Goal: Transaction & Acquisition: Purchase product/service

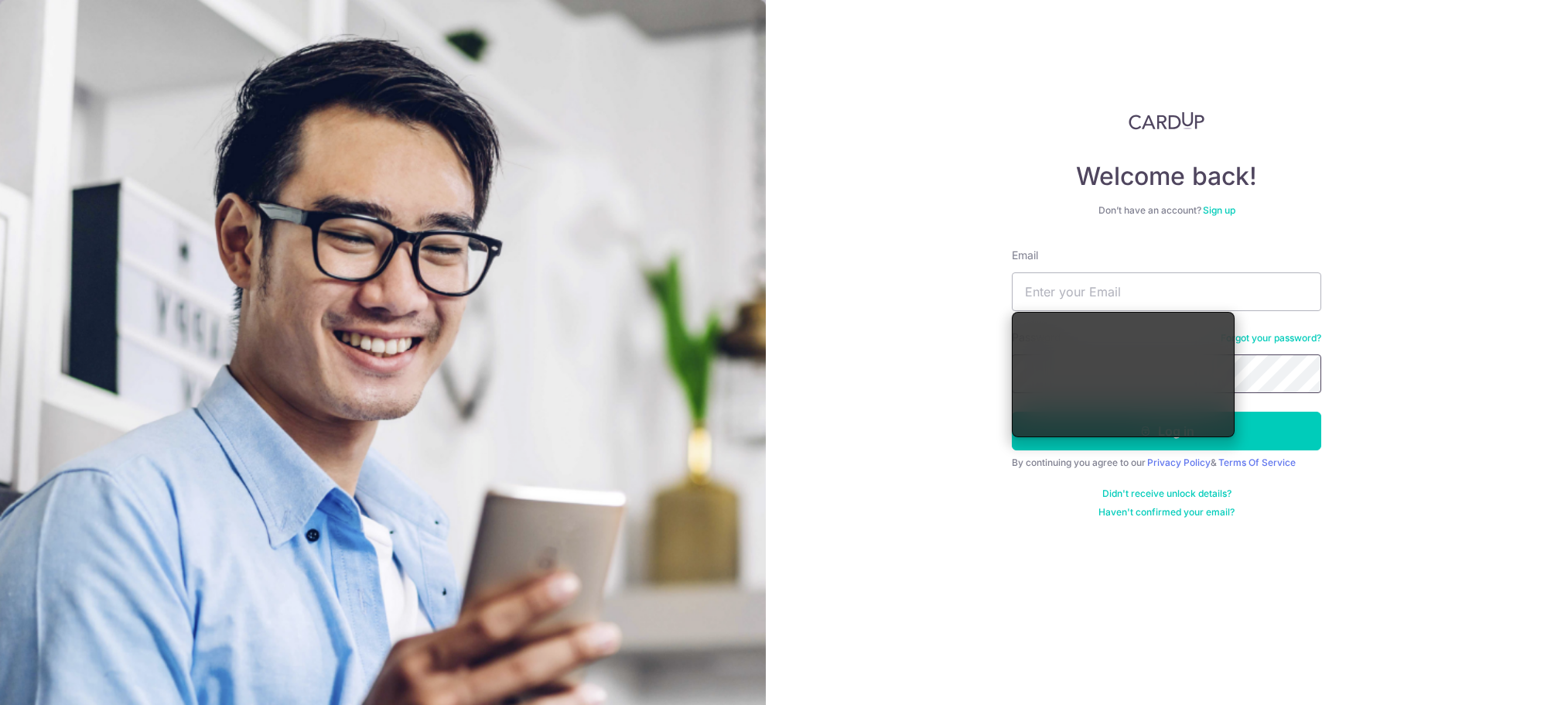
type input "gdkokkinis@icloud.com"
type input "[EMAIL_ADDRESS][DOMAIN_NAME]"
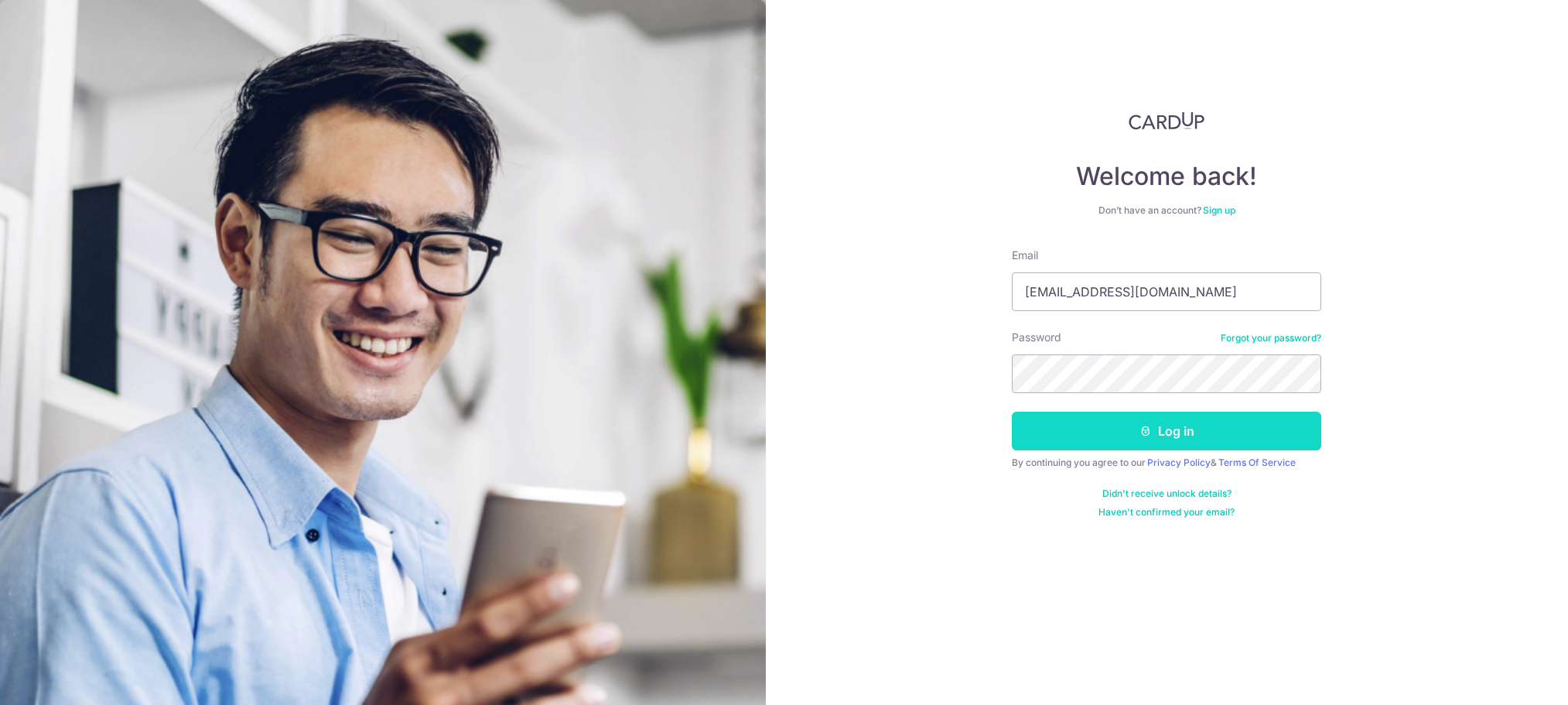
click at [1164, 430] on button "Log in" at bounding box center [1166, 430] width 309 height 39
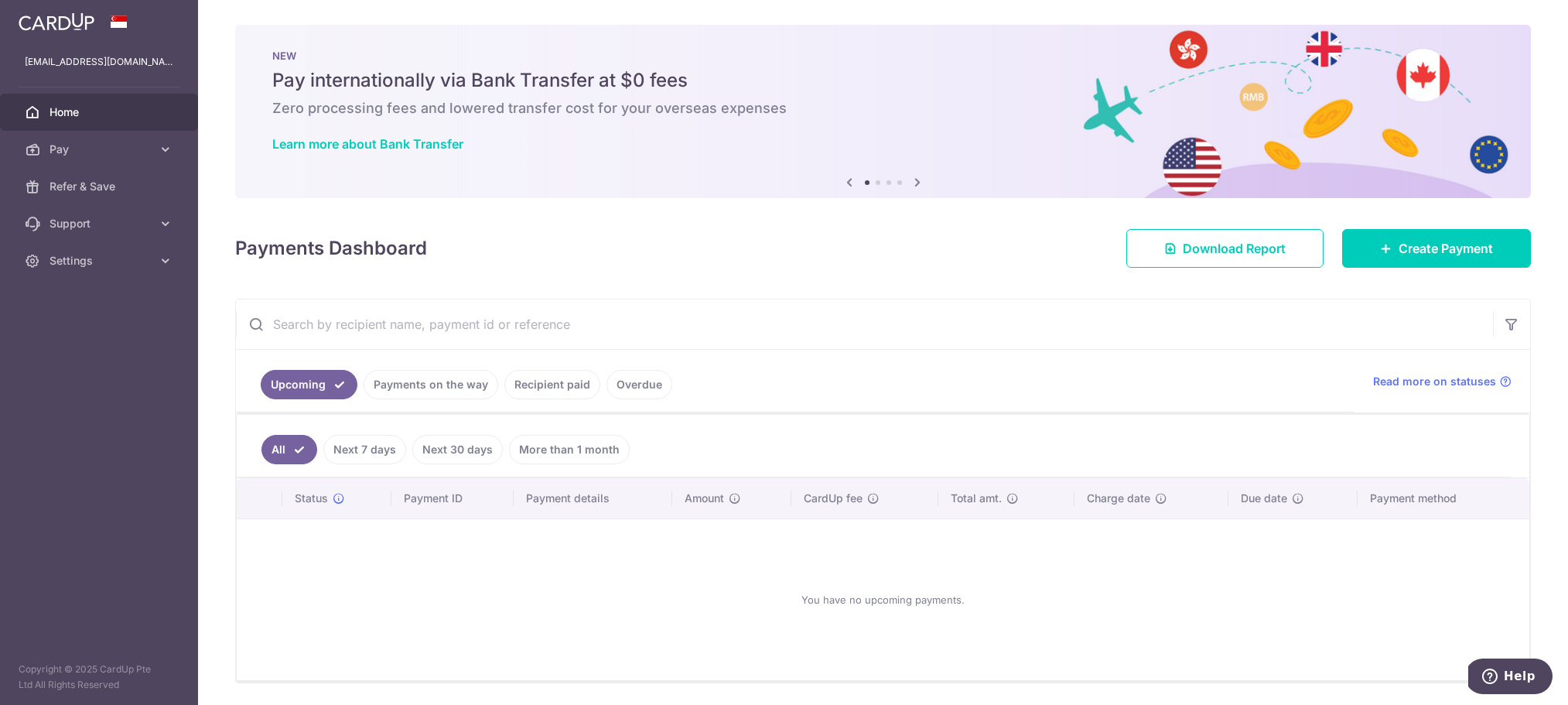
click at [560, 442] on link "More than 1 month" at bounding box center [569, 450] width 120 height 29
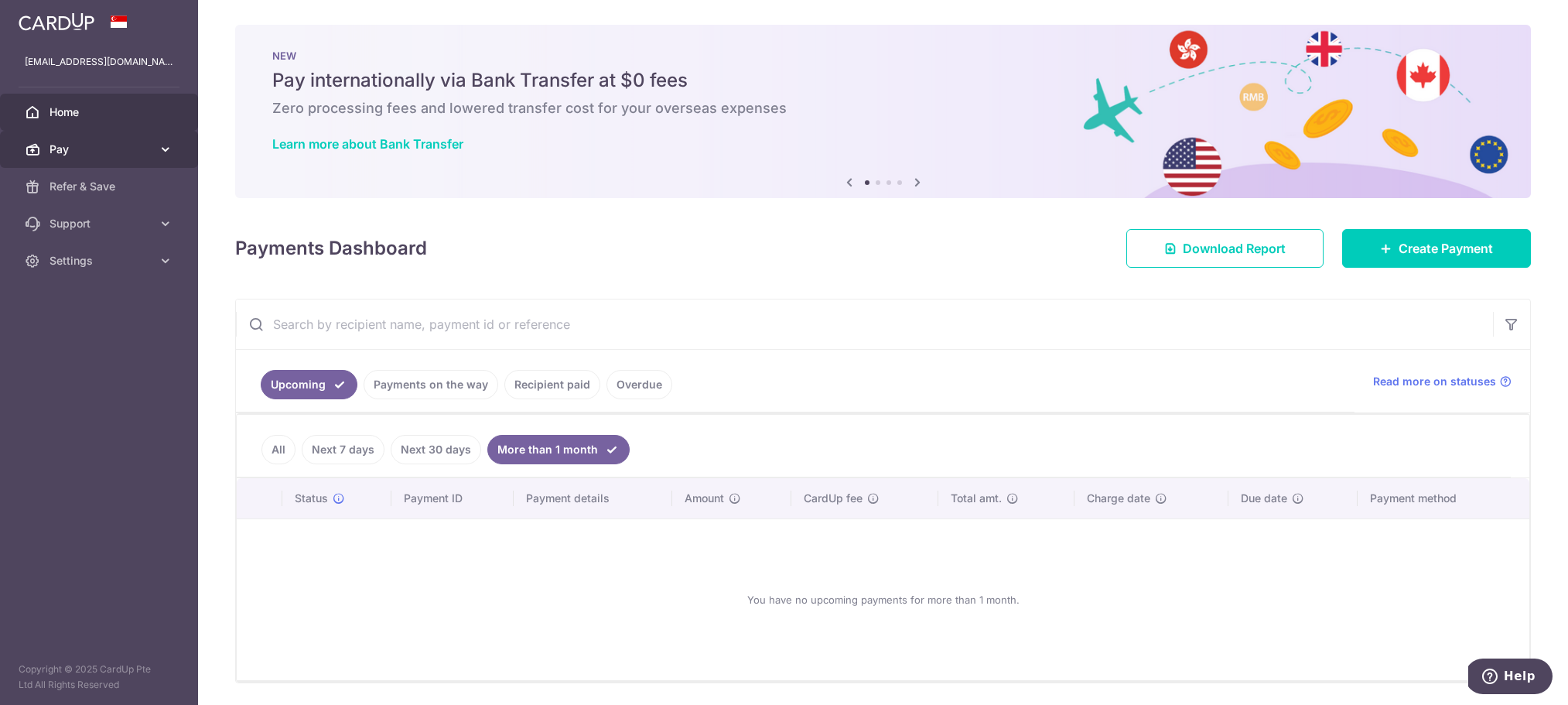
click at [162, 147] on icon at bounding box center [165, 150] width 16 height 16
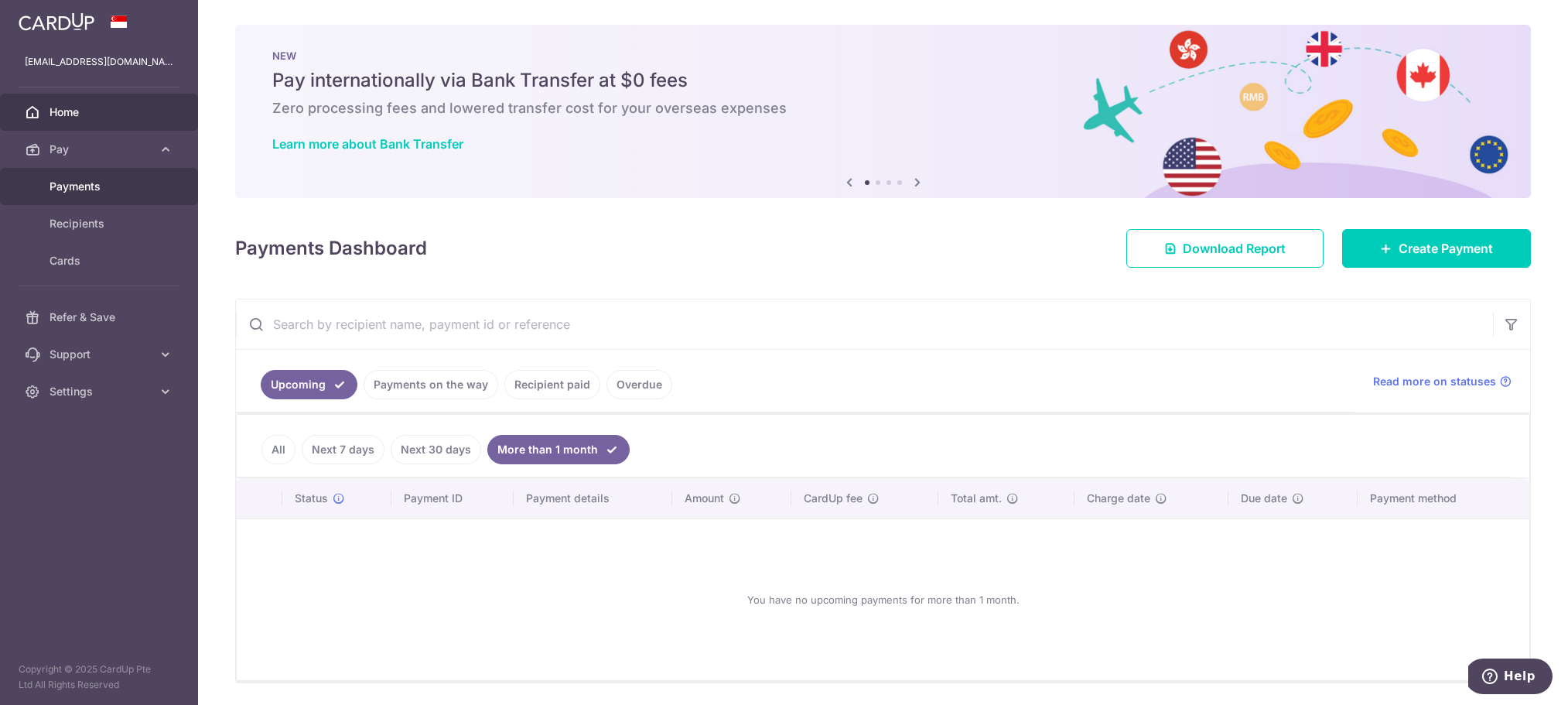
click at [76, 190] on span "Payments" at bounding box center [100, 186] width 102 height 16
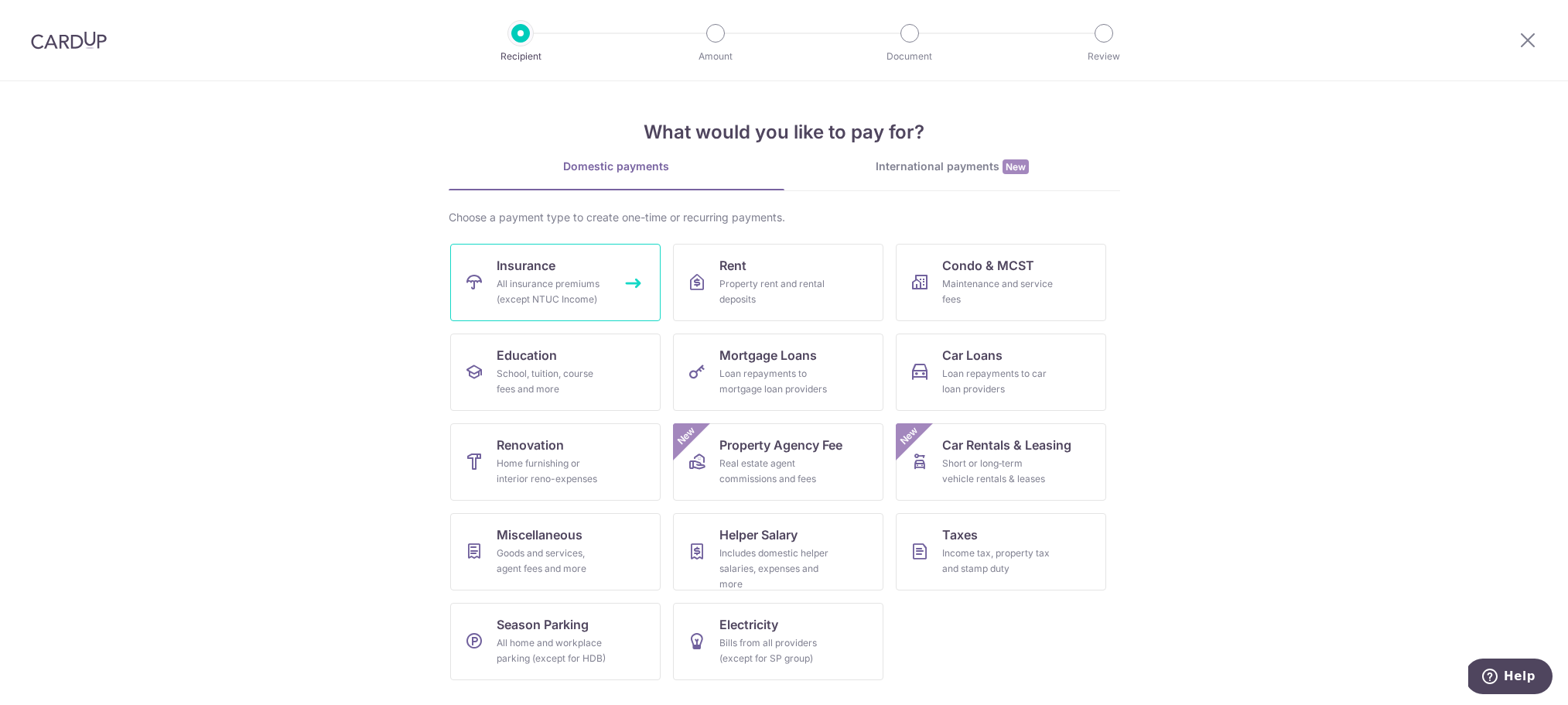
click at [538, 273] on span "Insurance" at bounding box center [526, 265] width 59 height 18
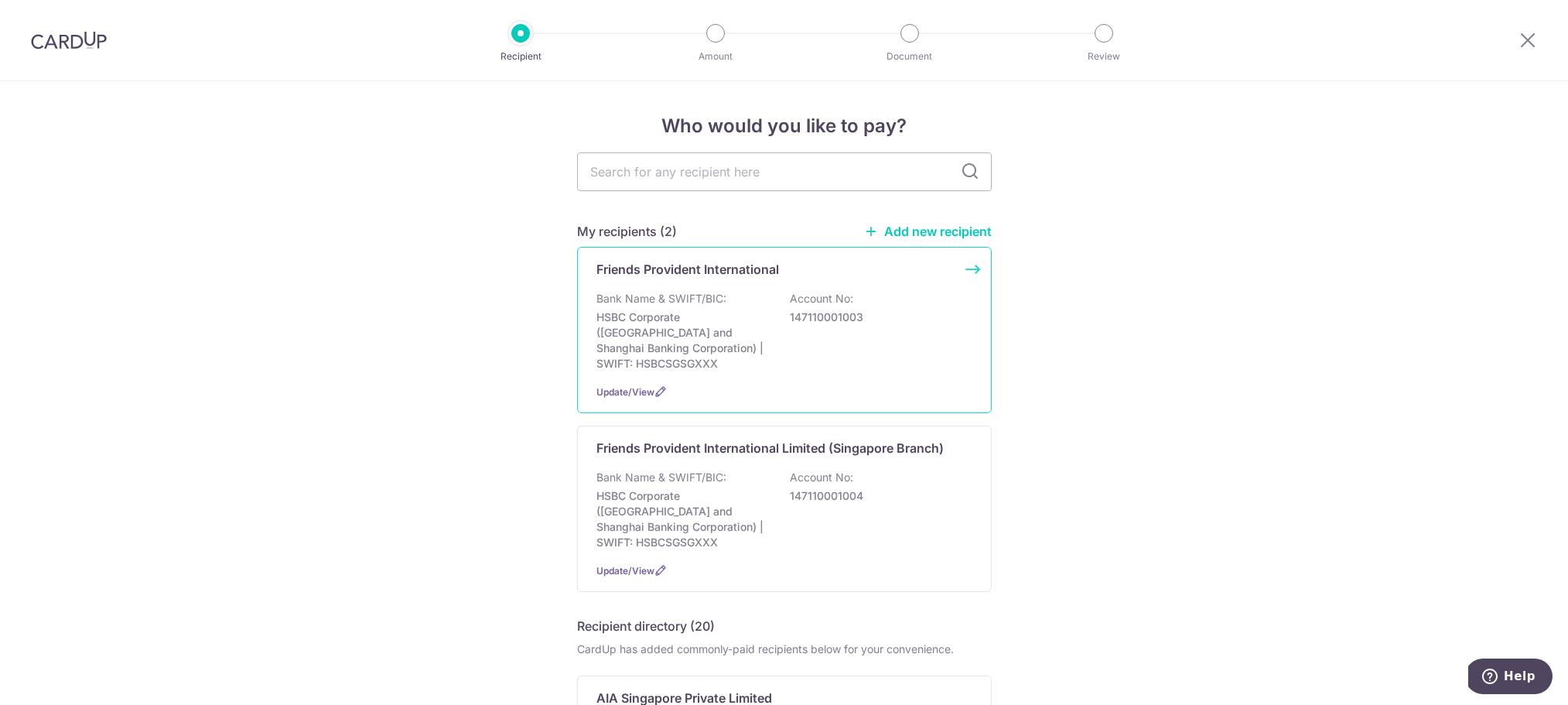
click at [726, 309] on p "HSBC Corporate (Hongkong and Shanghai Banking Corporation) | SWIFT: HSBCSGSGXXX" at bounding box center [683, 340] width 173 height 61
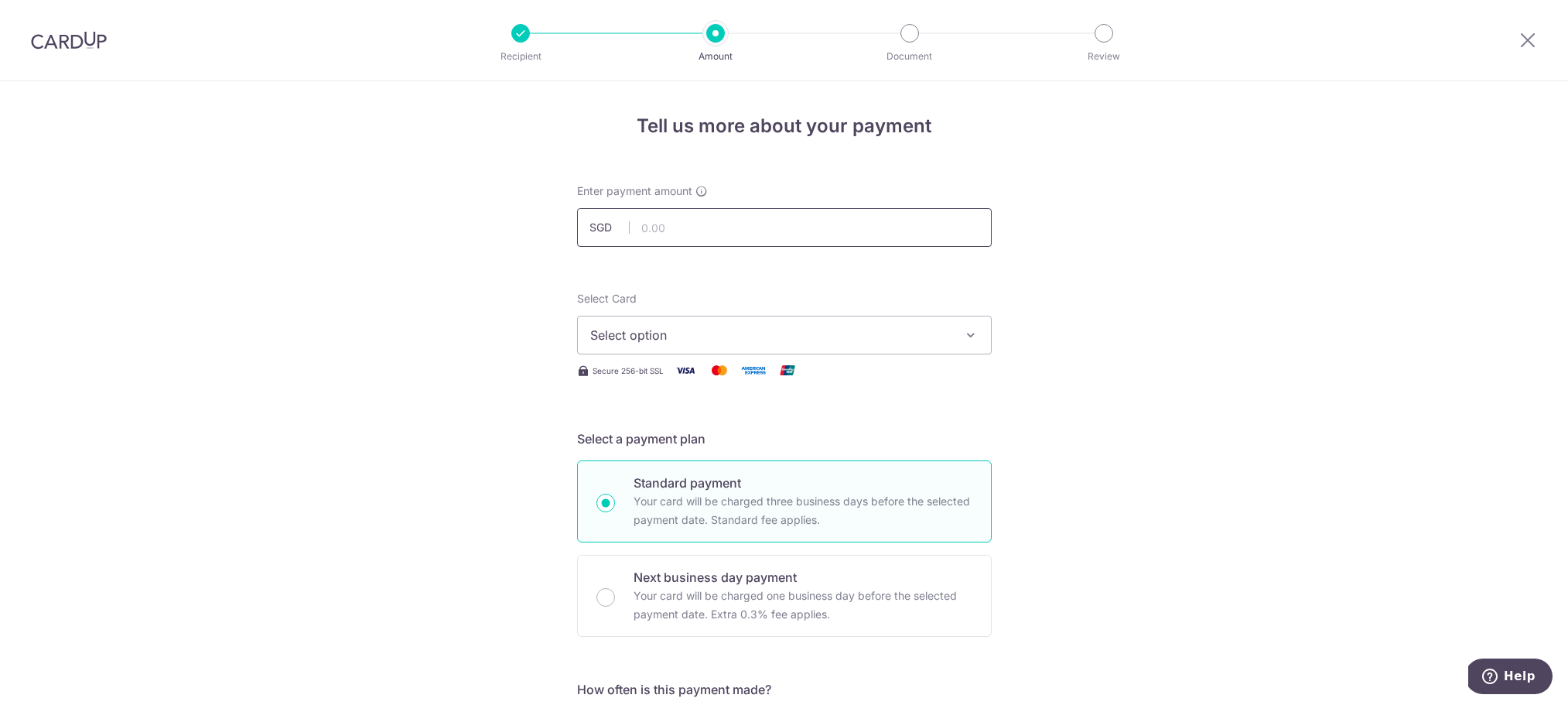
click at [702, 230] on input "text" at bounding box center [784, 227] width 415 height 39
type input "2,800.00"
click at [973, 327] on icon "button" at bounding box center [971, 335] width 16 height 16
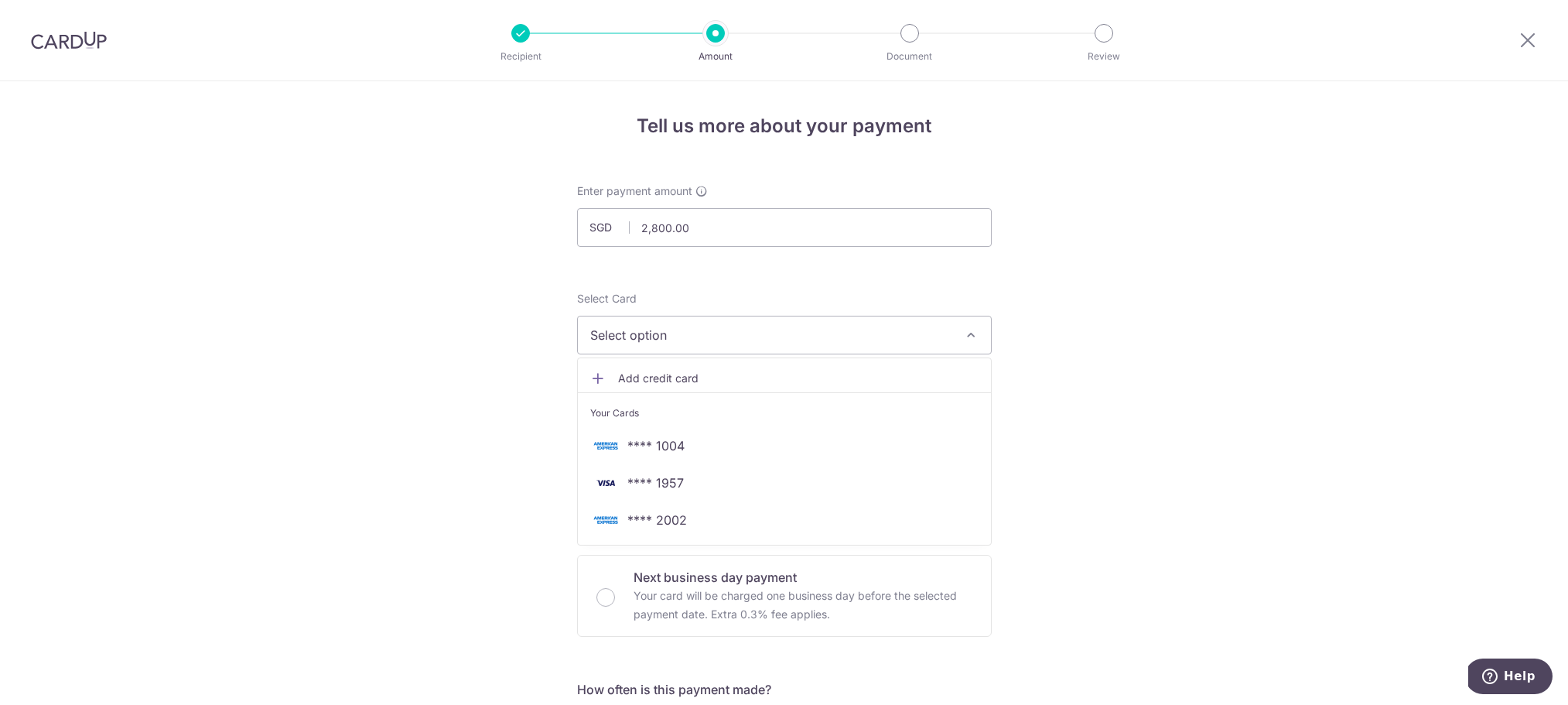
click at [682, 375] on span "Add credit card" at bounding box center [798, 378] width 360 height 16
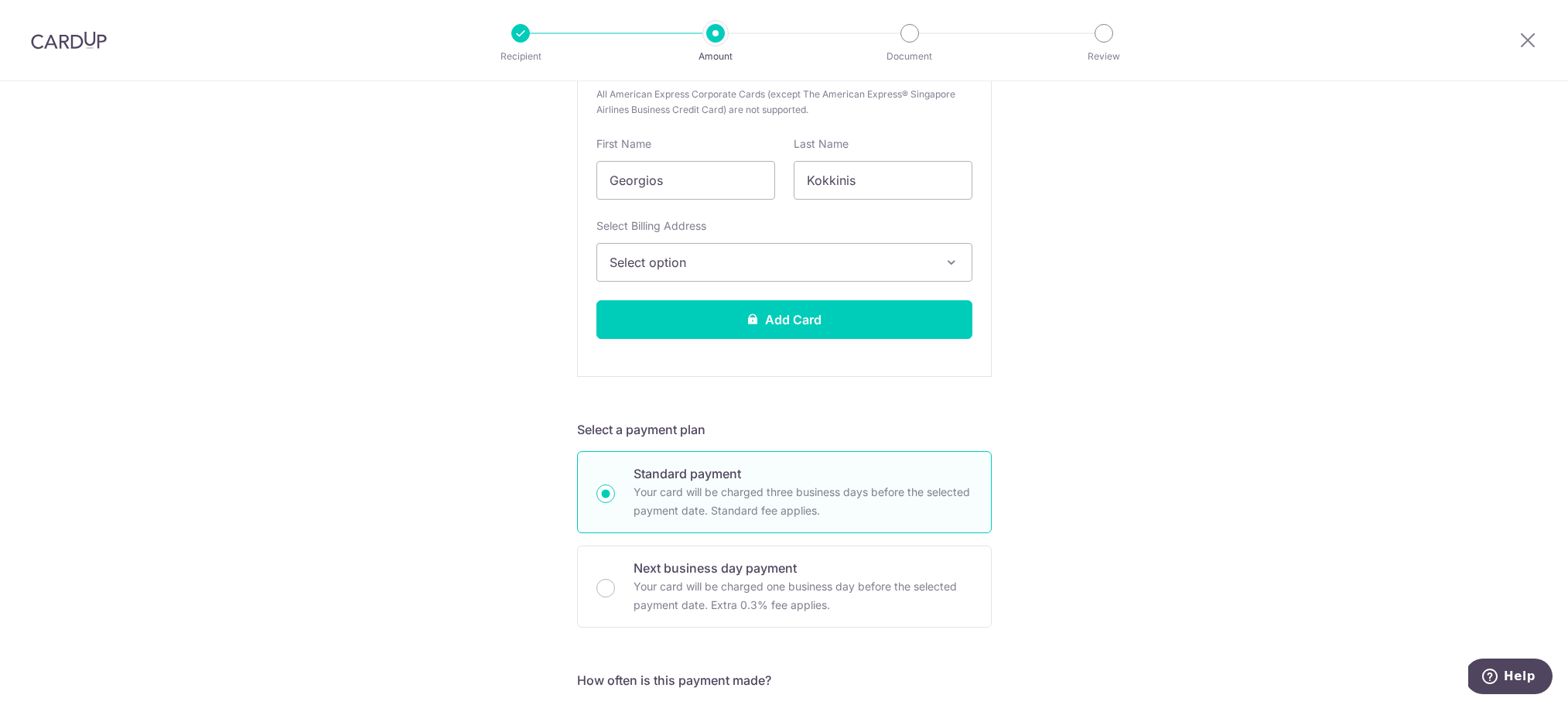
scroll to position [438, 0]
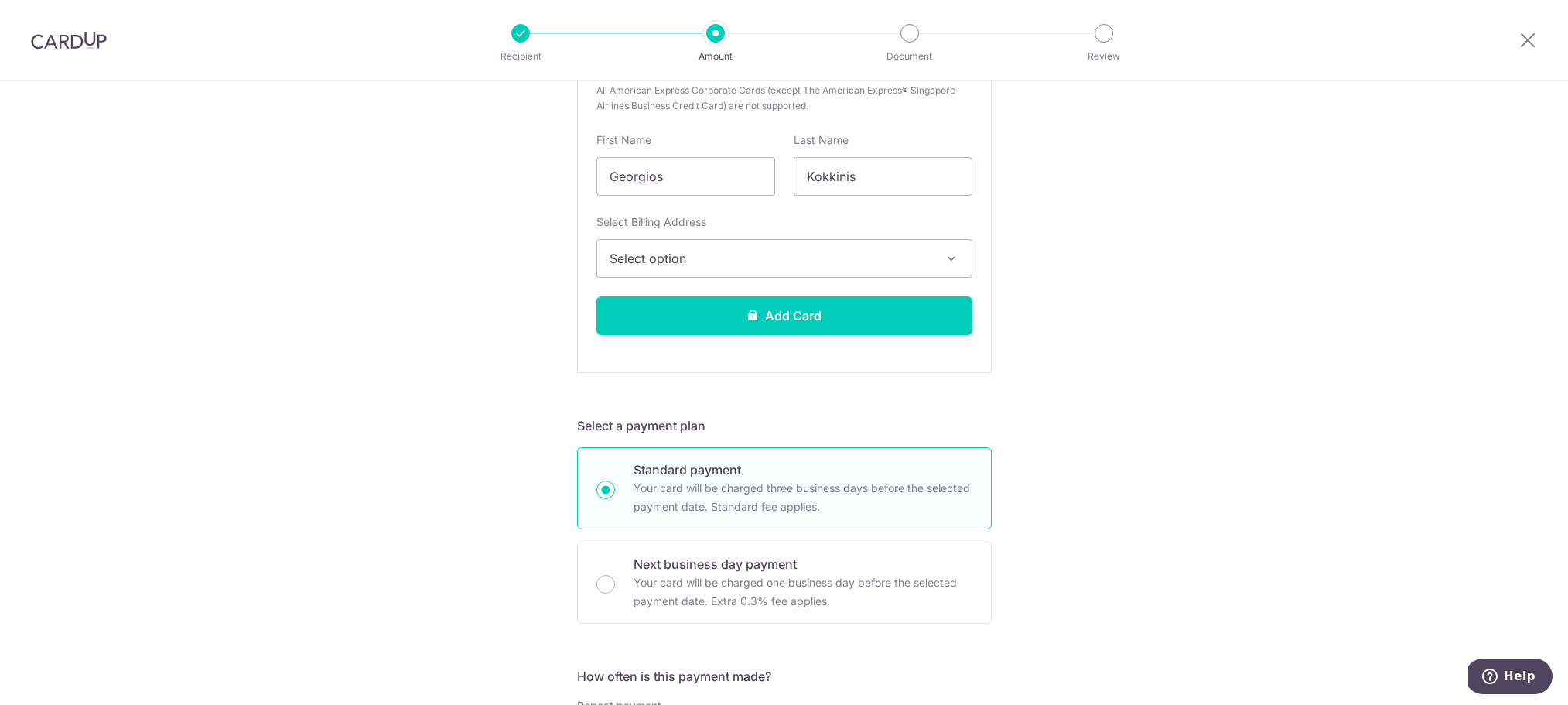
click at [952, 255] on icon "button" at bounding box center [952, 259] width 16 height 16
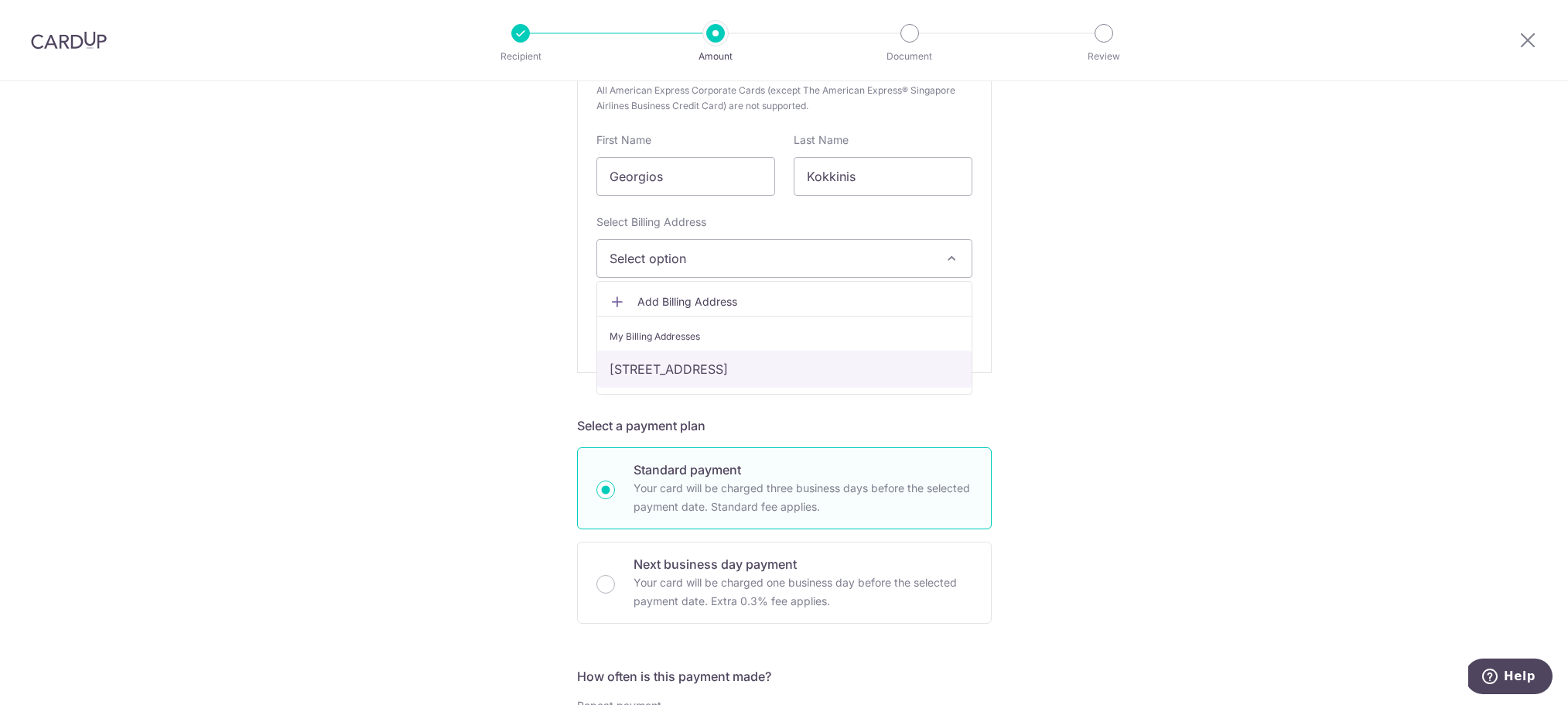
click at [781, 370] on link "958 Dunearn road, 02-20, Singapore, Singapore-589485" at bounding box center [784, 369] width 375 height 37
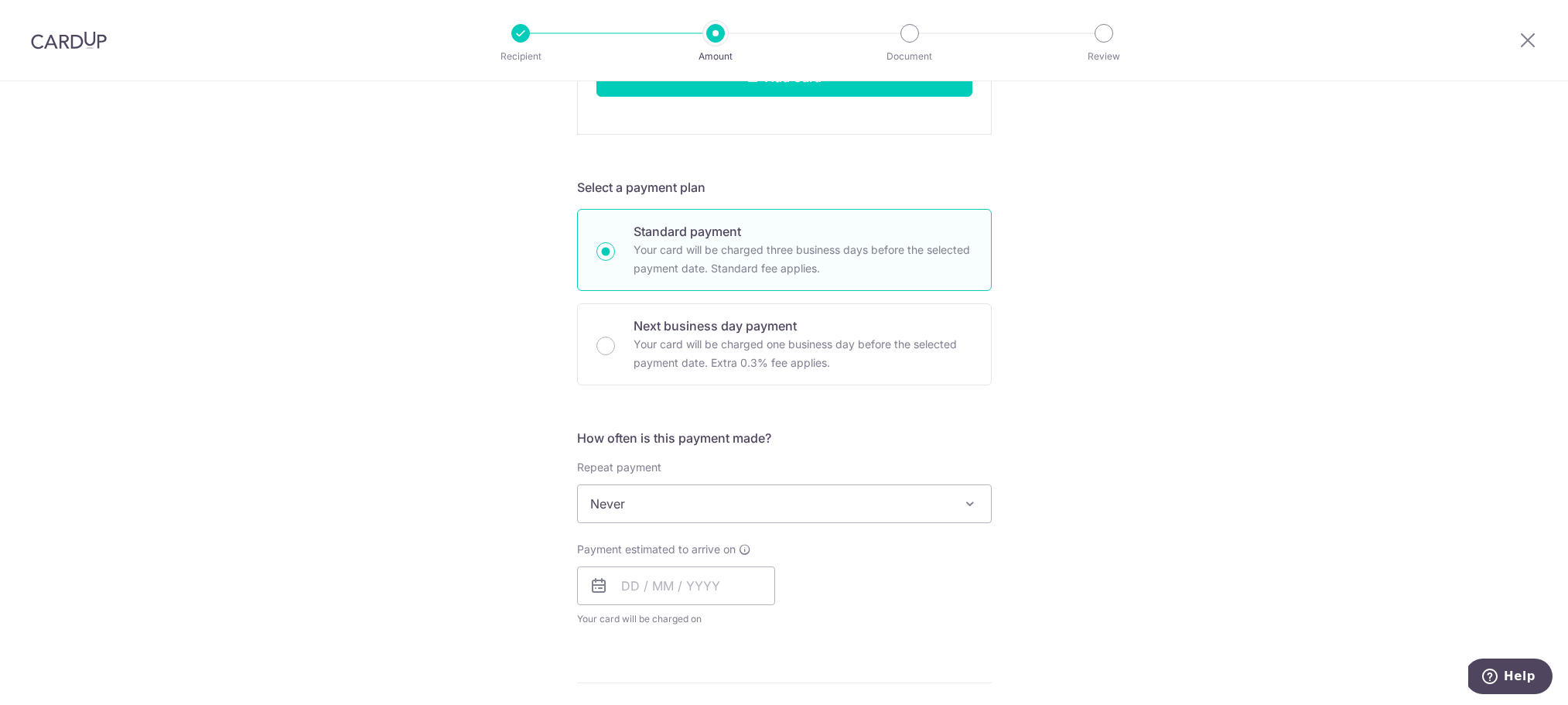
scroll to position [702, 0]
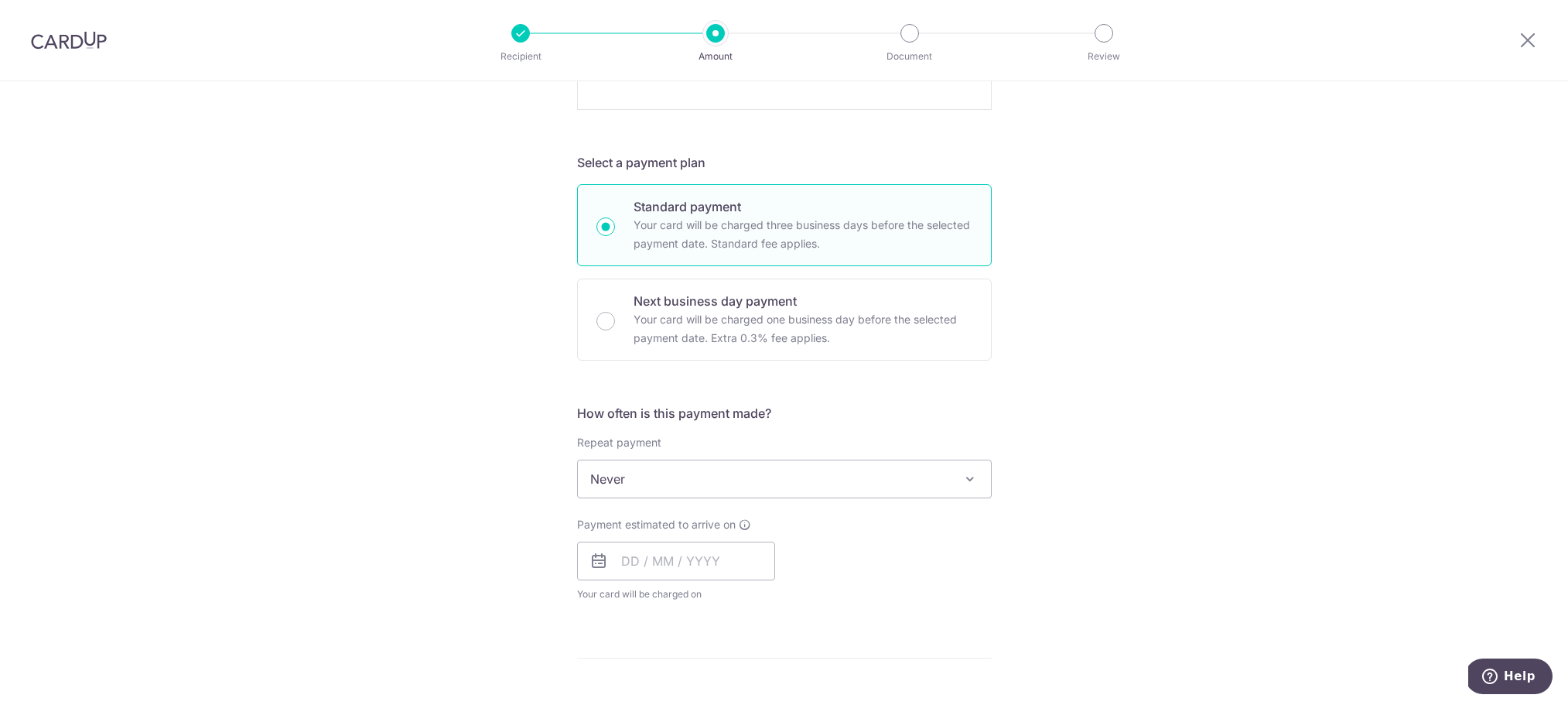
click at [973, 478] on span at bounding box center [970, 478] width 18 height 18
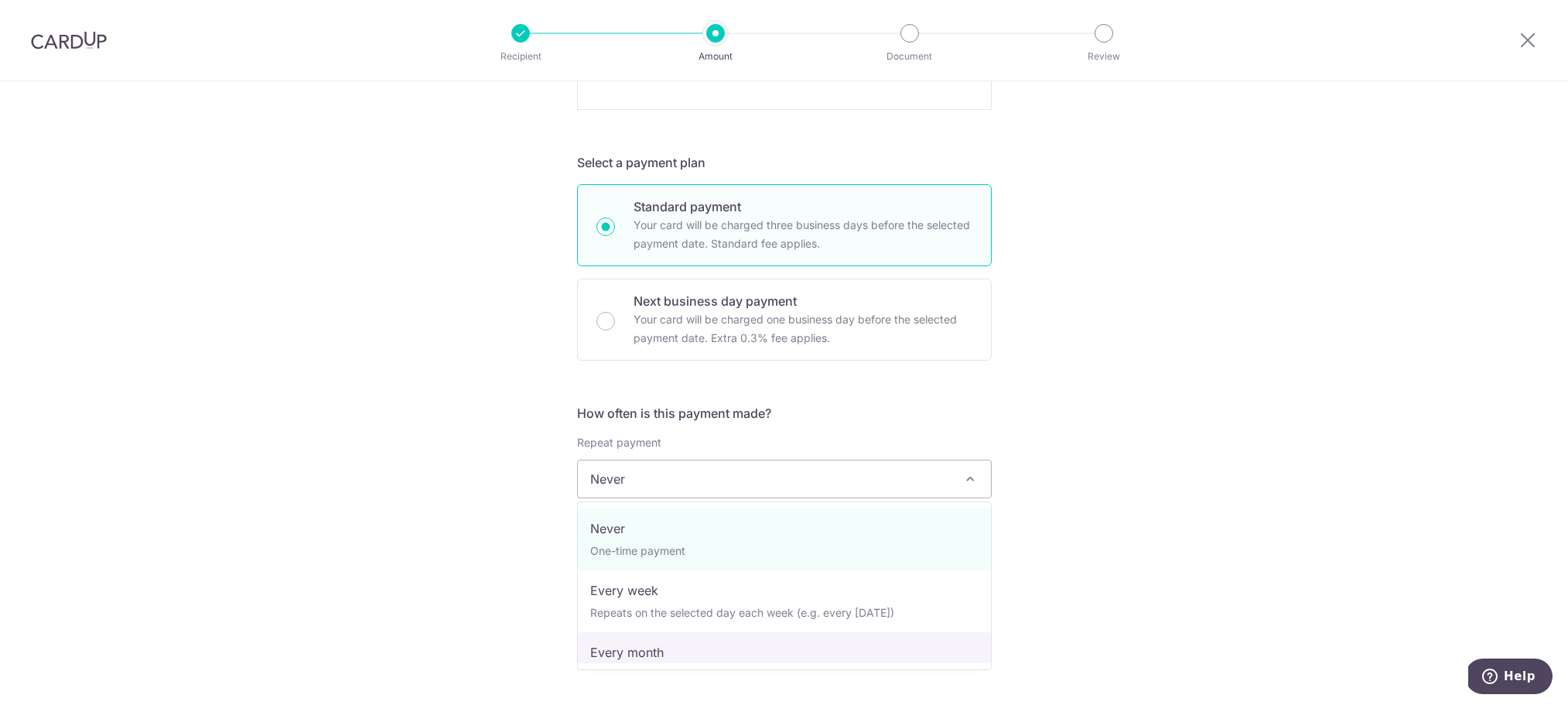
select select "3"
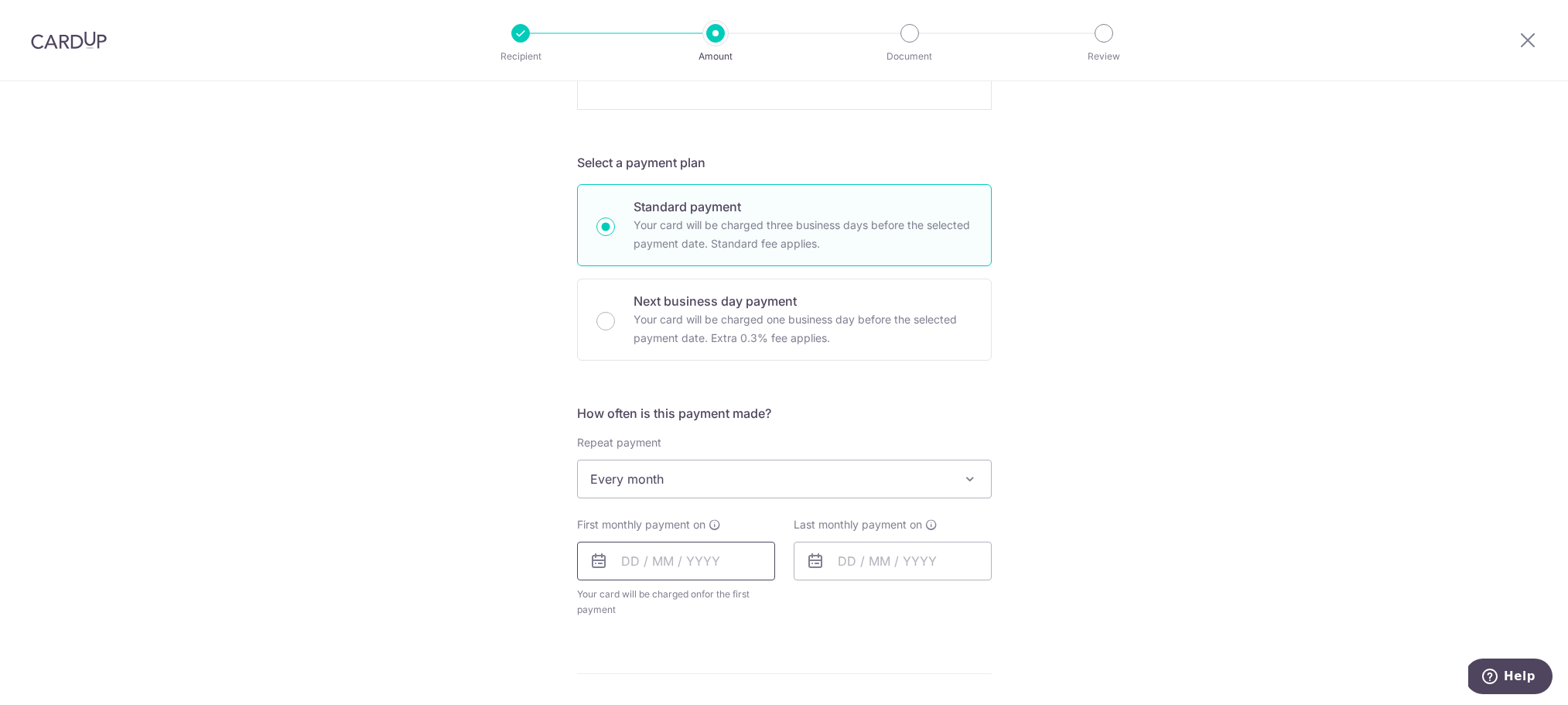
click at [636, 561] on input "text" at bounding box center [676, 561] width 198 height 39
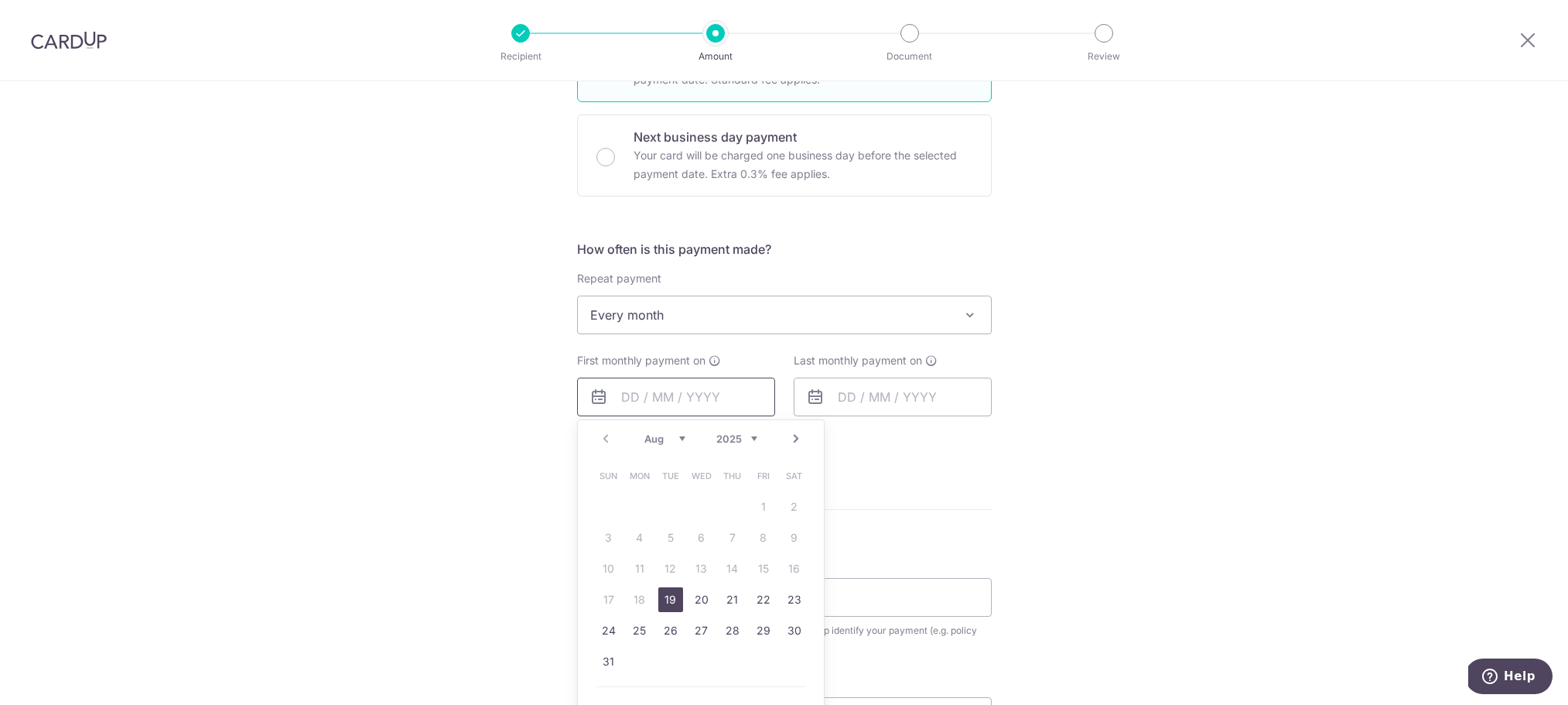
scroll to position [870, 0]
click at [683, 433] on select "Aug Sep Oct Nov Dec" at bounding box center [664, 433] width 41 height 12
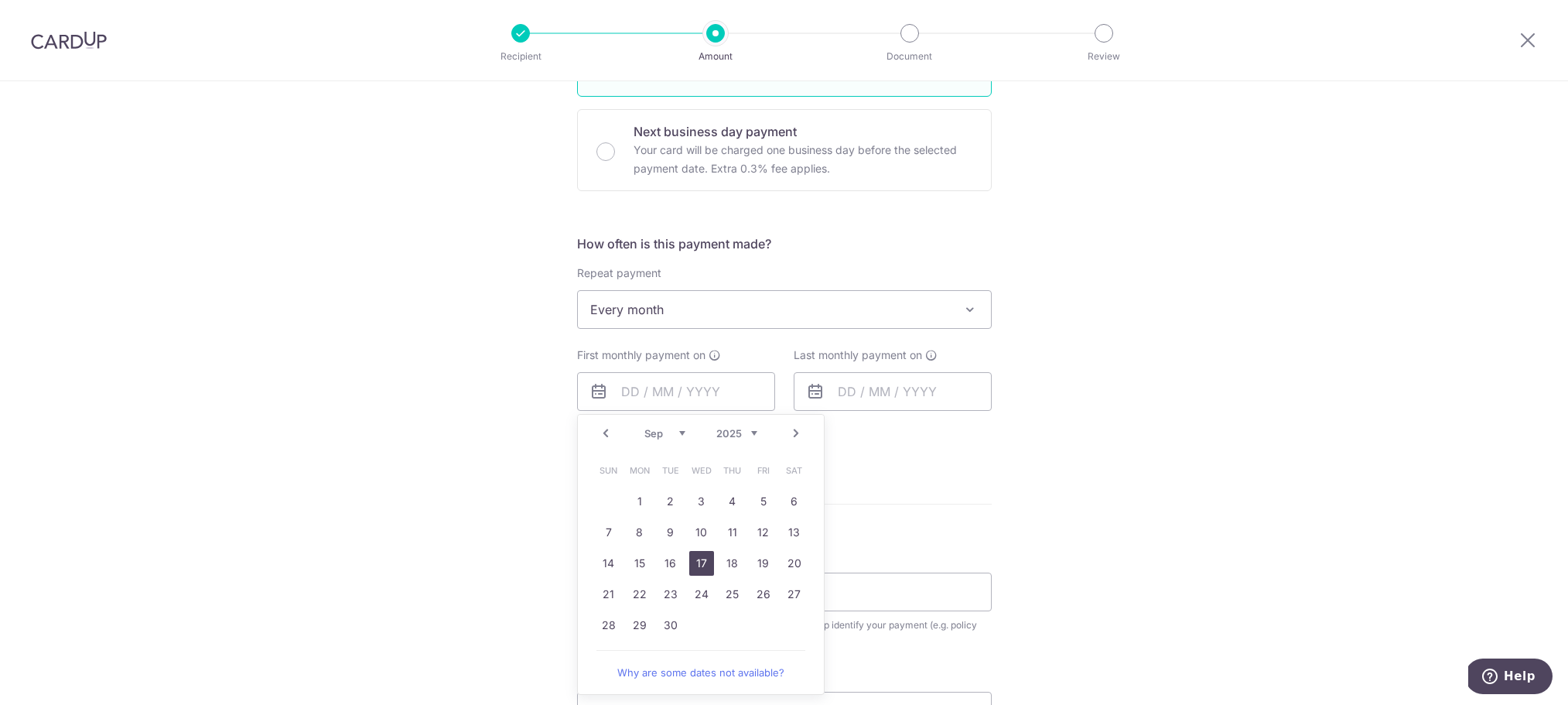
click at [700, 565] on link "17" at bounding box center [701, 563] width 25 height 25
type input "[DATE]"
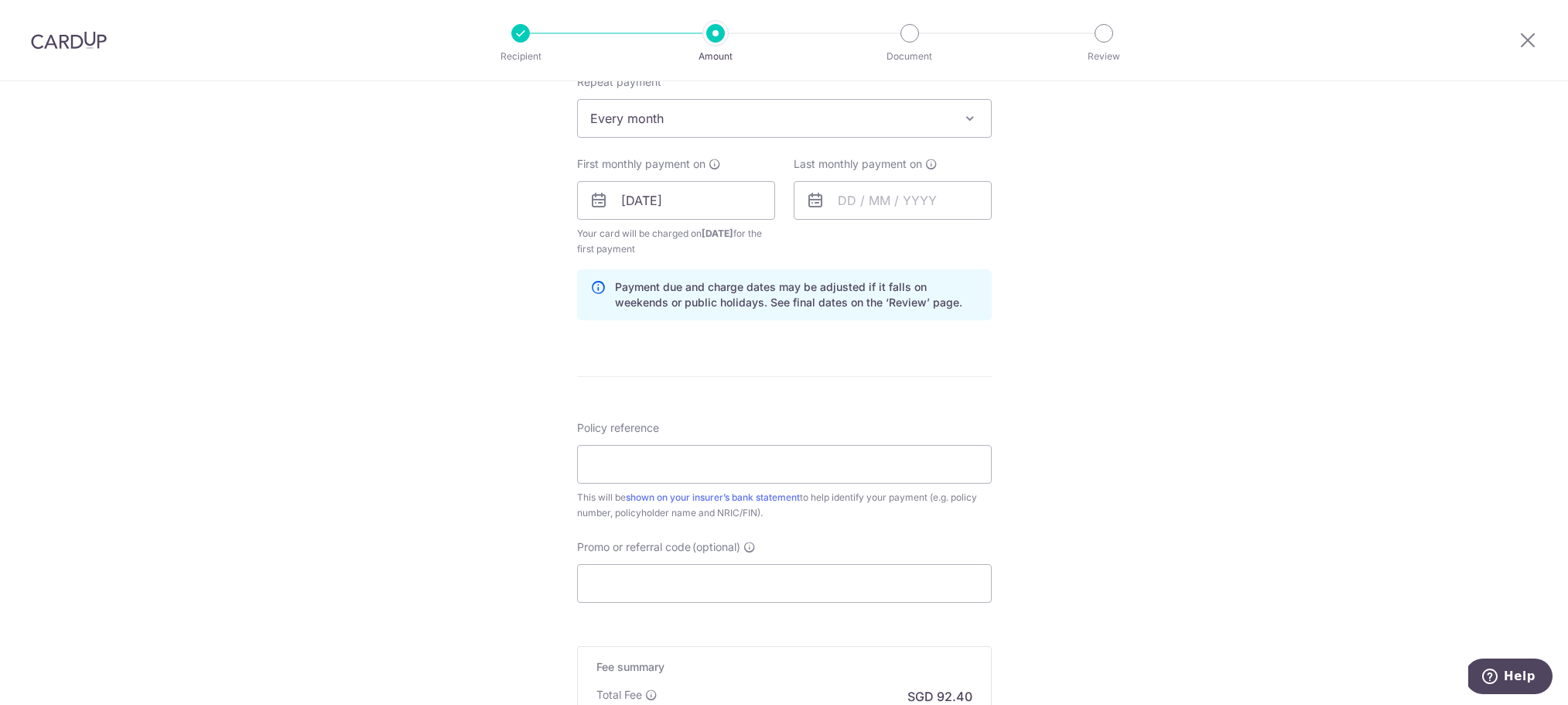
scroll to position [1064, 0]
click at [624, 461] on input "Policy reference" at bounding box center [784, 462] width 415 height 39
paste input "PN100007040"
type input "PN100007040"
drag, startPoint x: 1145, startPoint y: 470, endPoint x: 1134, endPoint y: 472, distance: 11.2
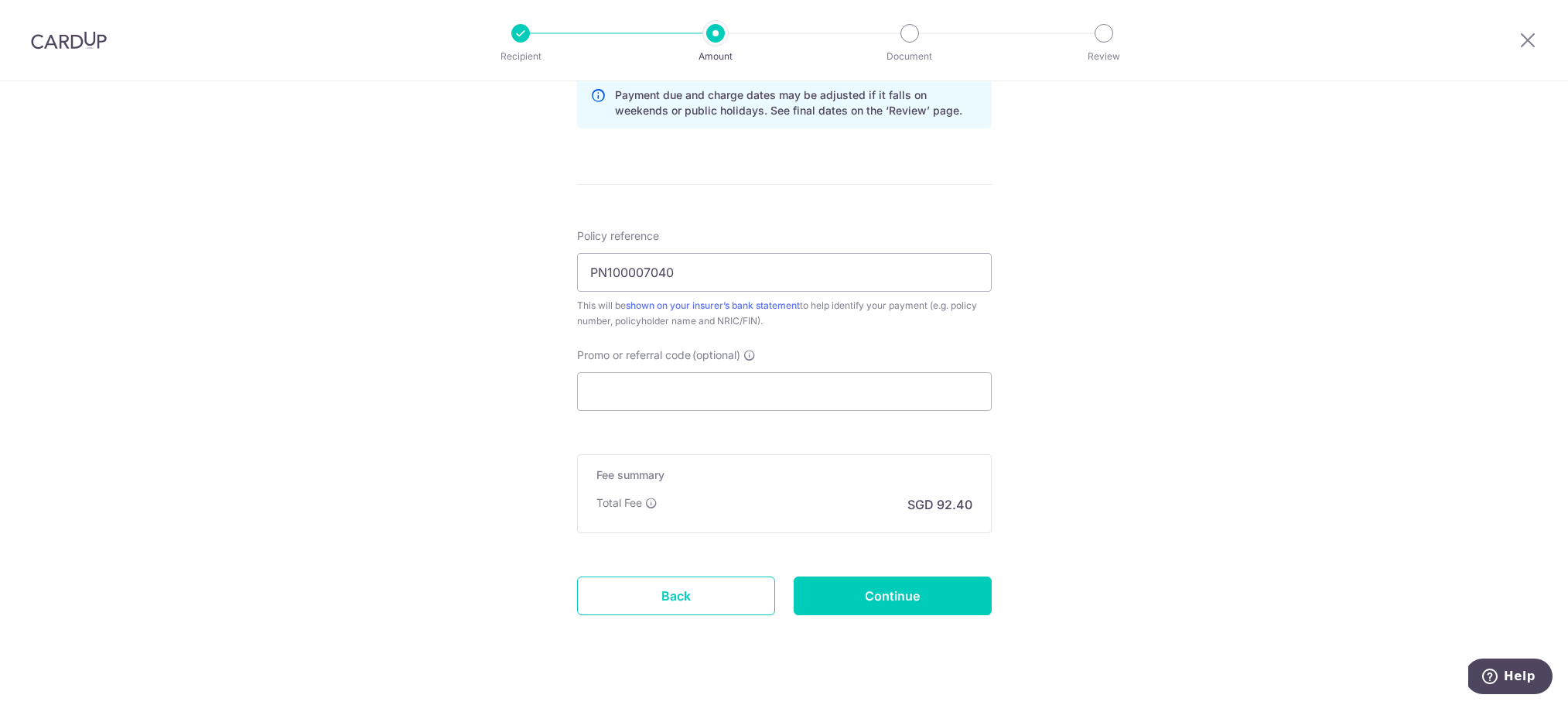
scroll to position [1258, 0]
drag, startPoint x: 919, startPoint y: 591, endPoint x: 926, endPoint y: 585, distance: 9.2
click at [919, 591] on input "Continue" at bounding box center [893, 592] width 198 height 39
type input "Create Schedule"
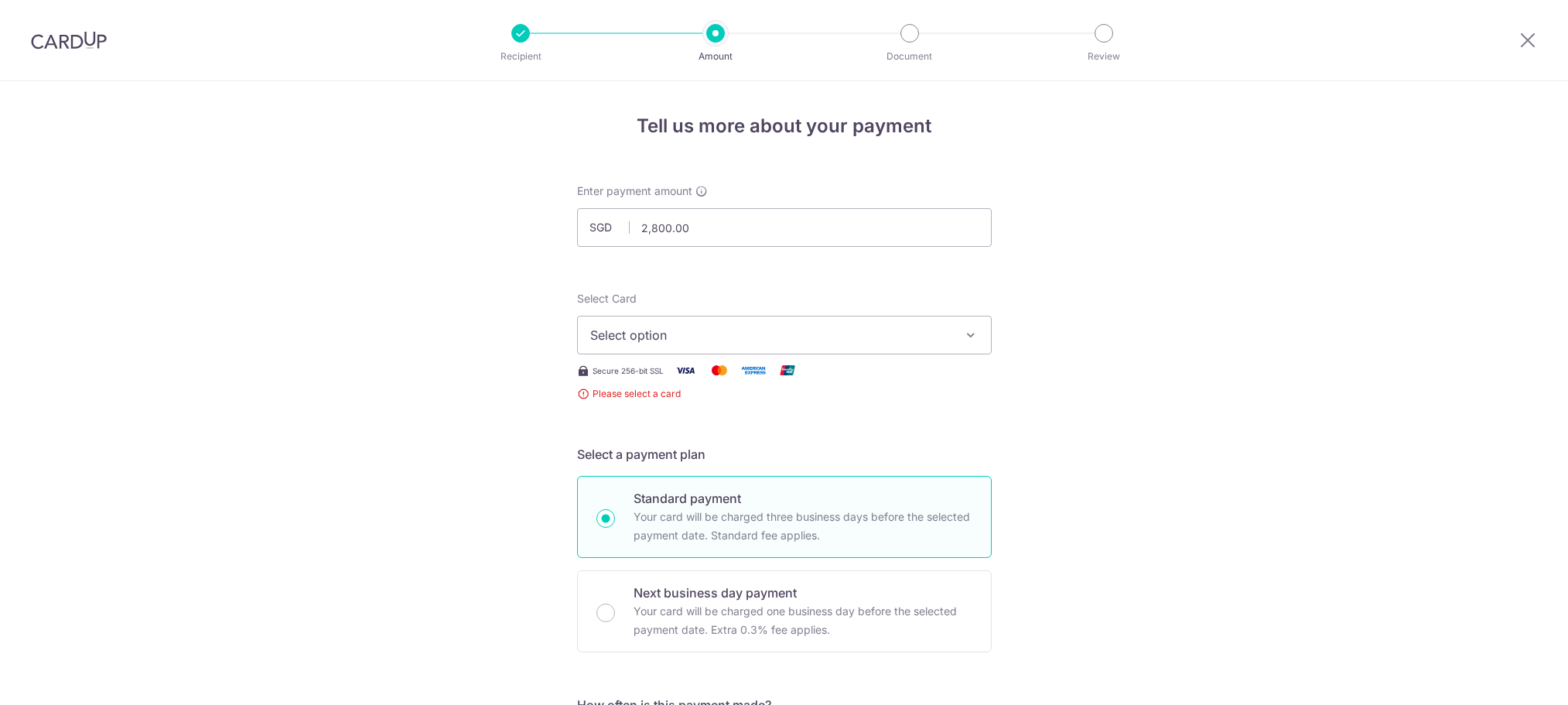
scroll to position [305, 0]
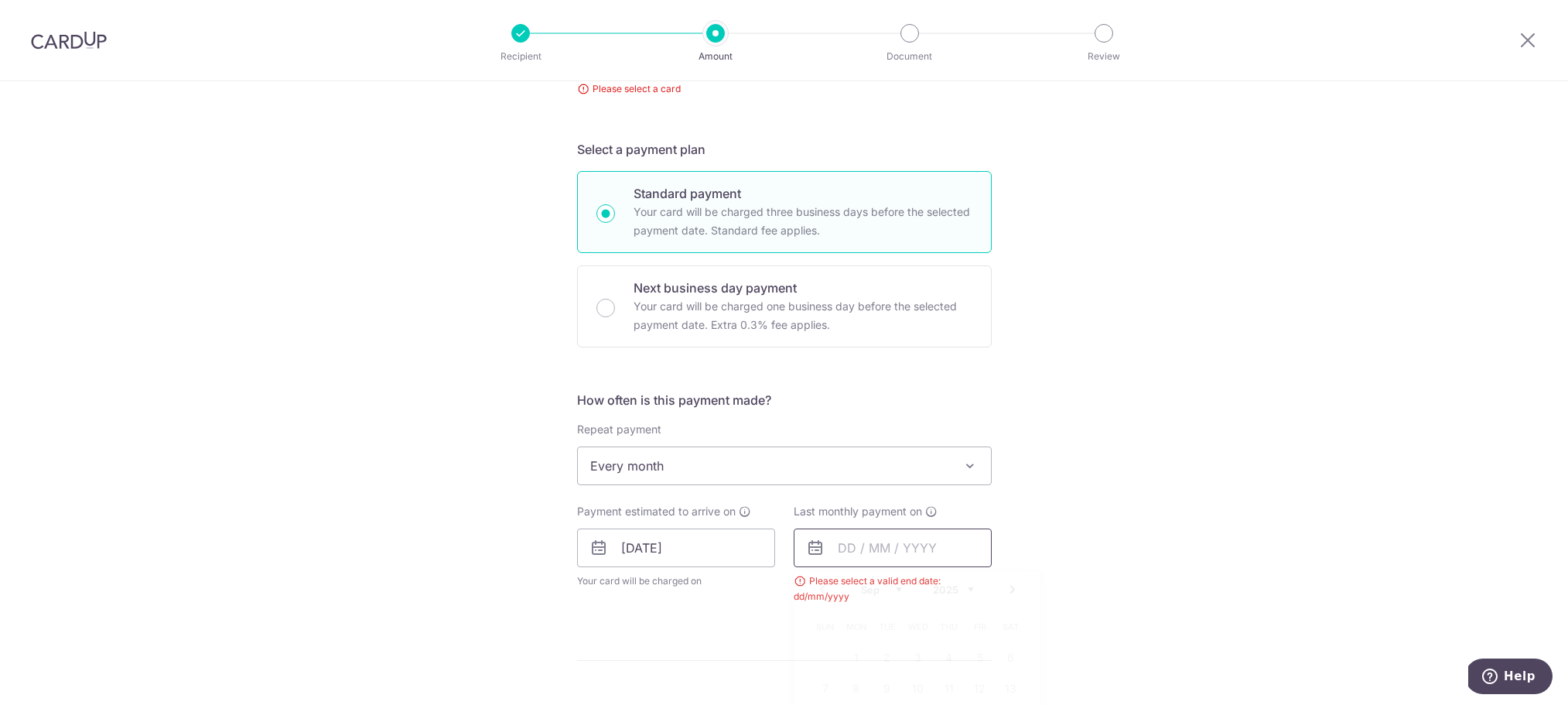
click at [851, 553] on input "text" at bounding box center [893, 547] width 198 height 39
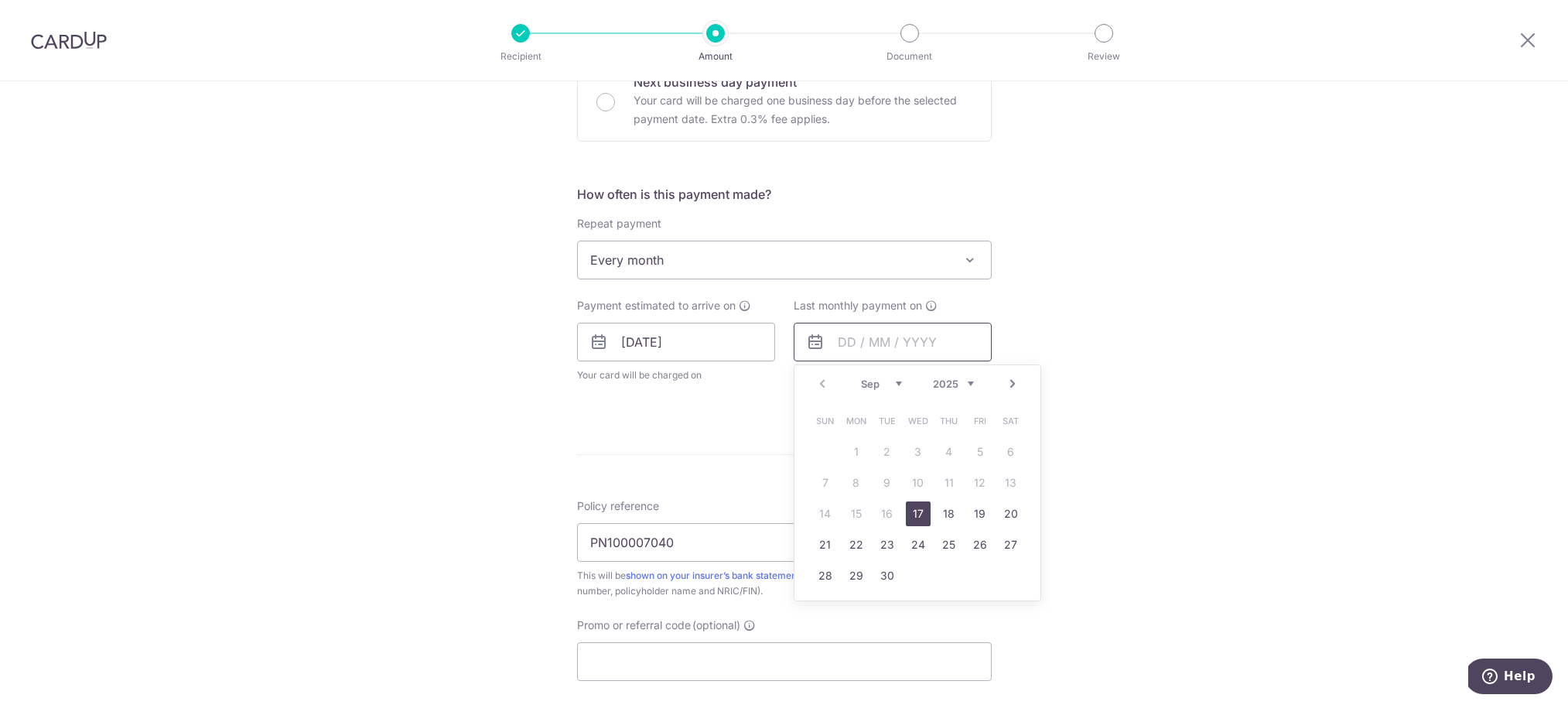
scroll to position [518, 0]
click at [971, 375] on select "2025 2026 2027 2028 2029 2030 2031 2032 2033 2034 2035" at bounding box center [953, 377] width 41 height 12
click at [855, 540] on link "17" at bounding box center [856, 538] width 25 height 25
type input "17/09/2029"
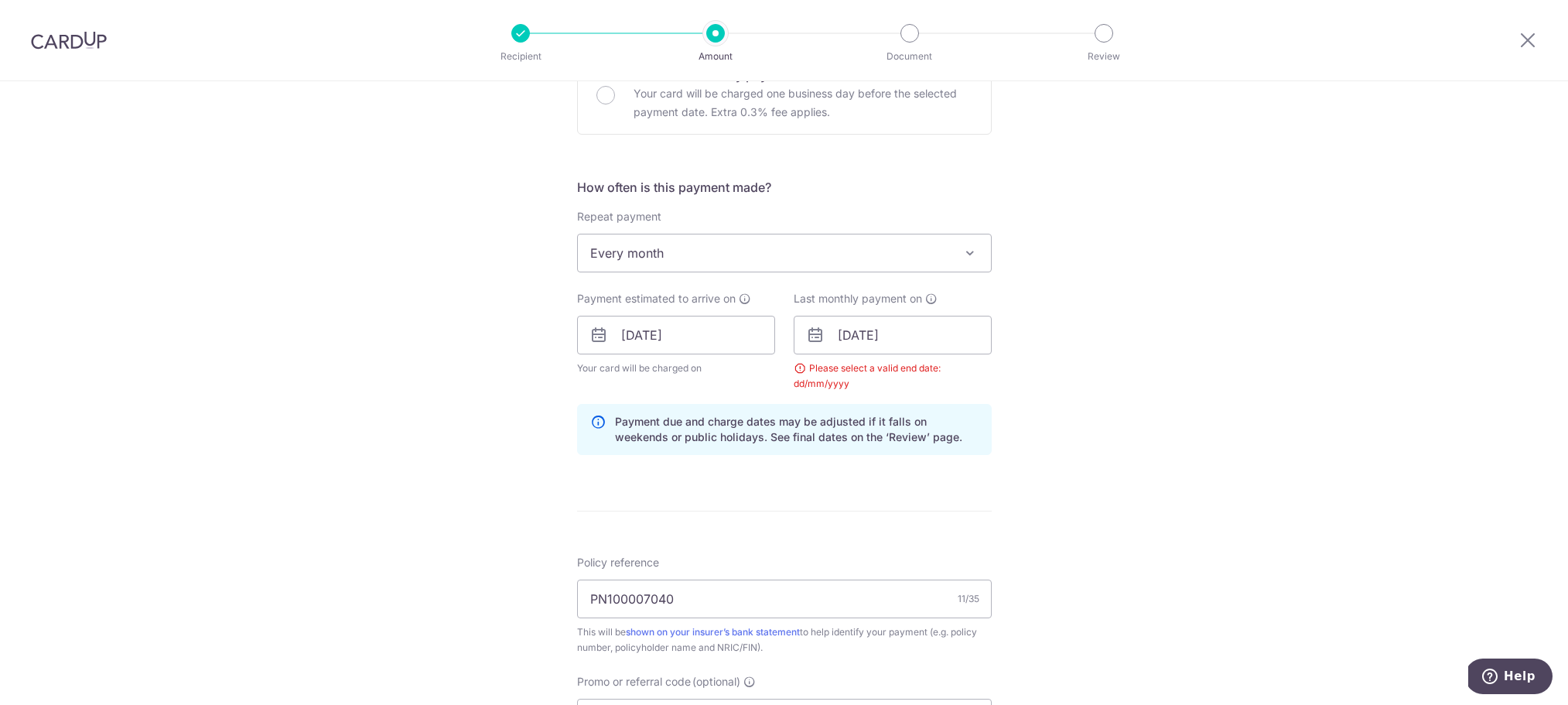
click at [1055, 451] on div "Tell us more about your payment Enter payment amount SGD 2,800.00 2800.00 Selec…" at bounding box center [784, 311] width 1568 height 1495
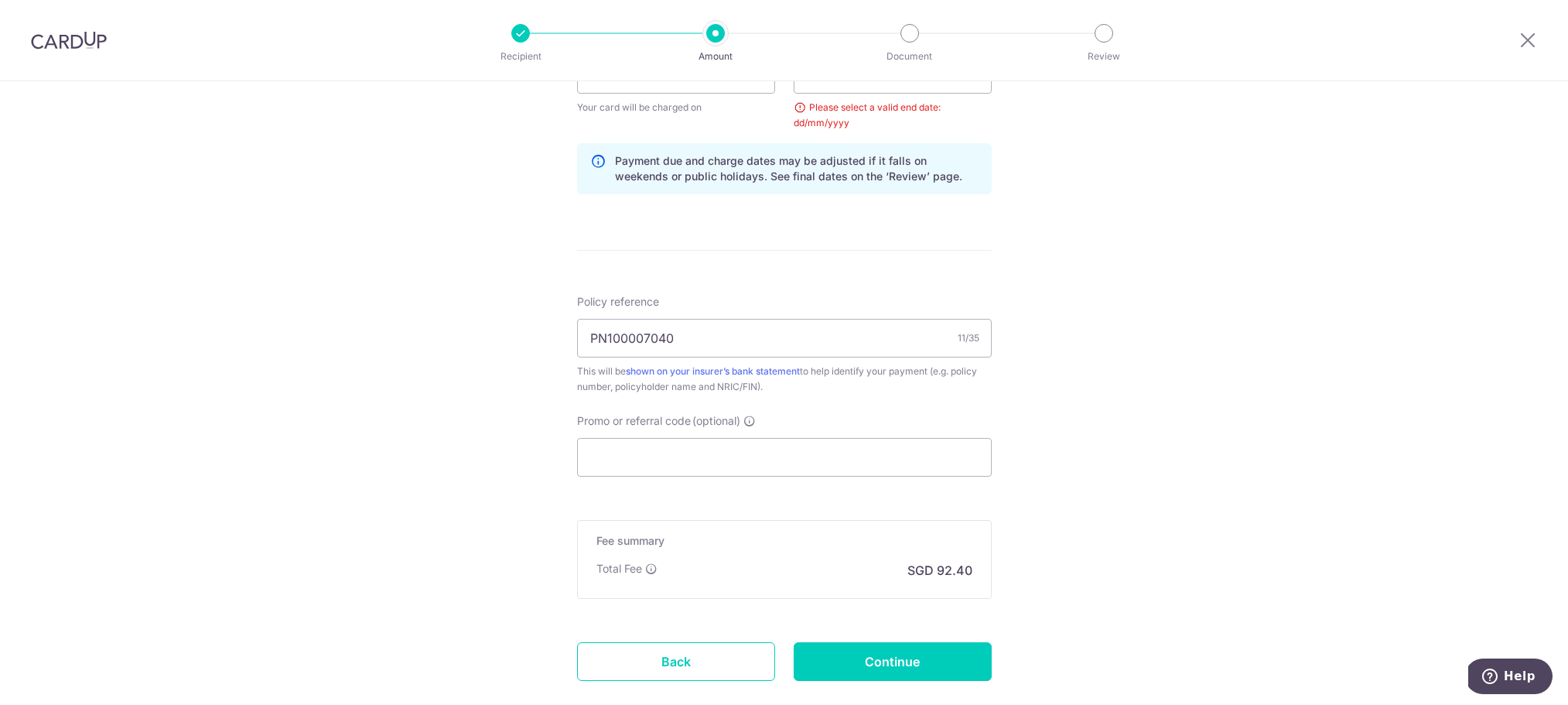
scroll to position [870, 0]
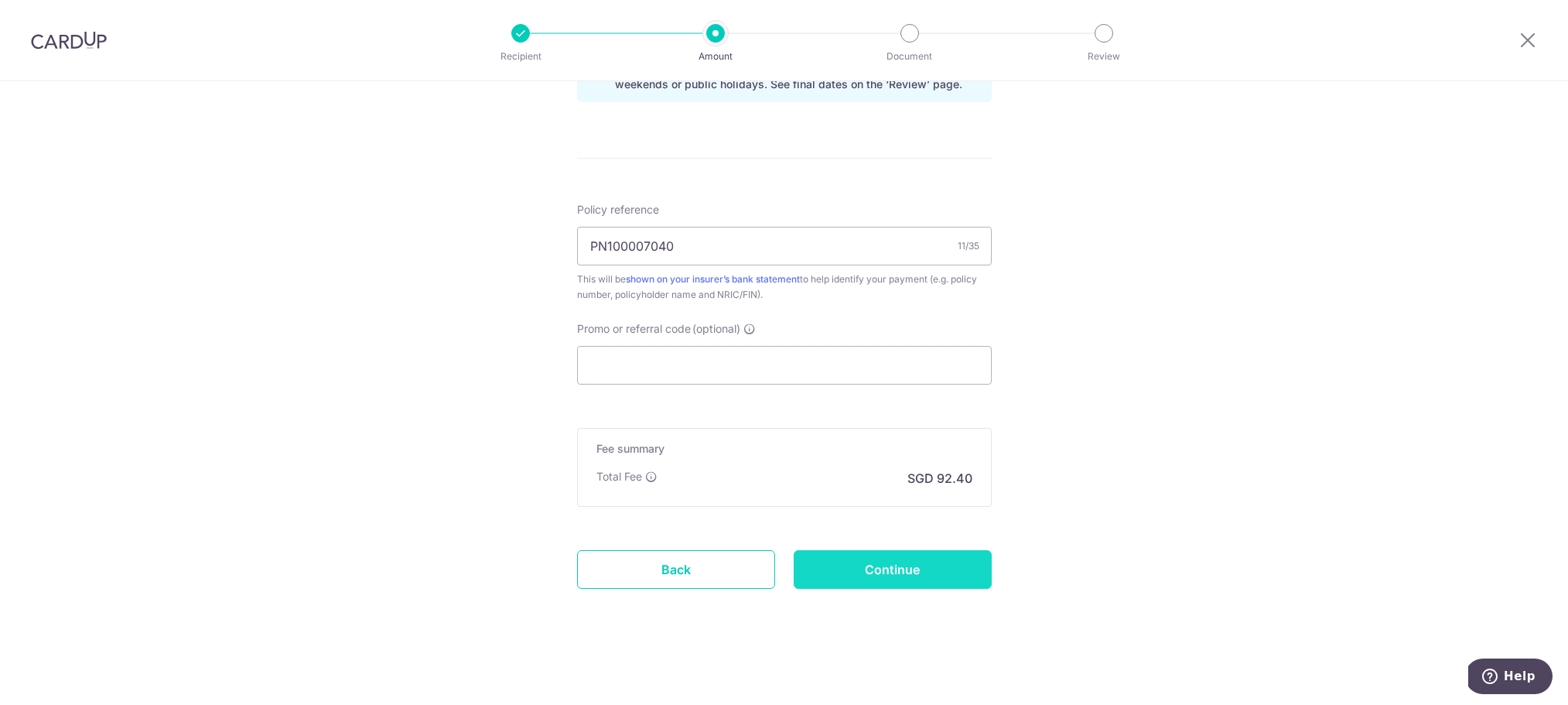
click at [920, 577] on input "Continue" at bounding box center [893, 569] width 198 height 39
type input "Create Schedule"
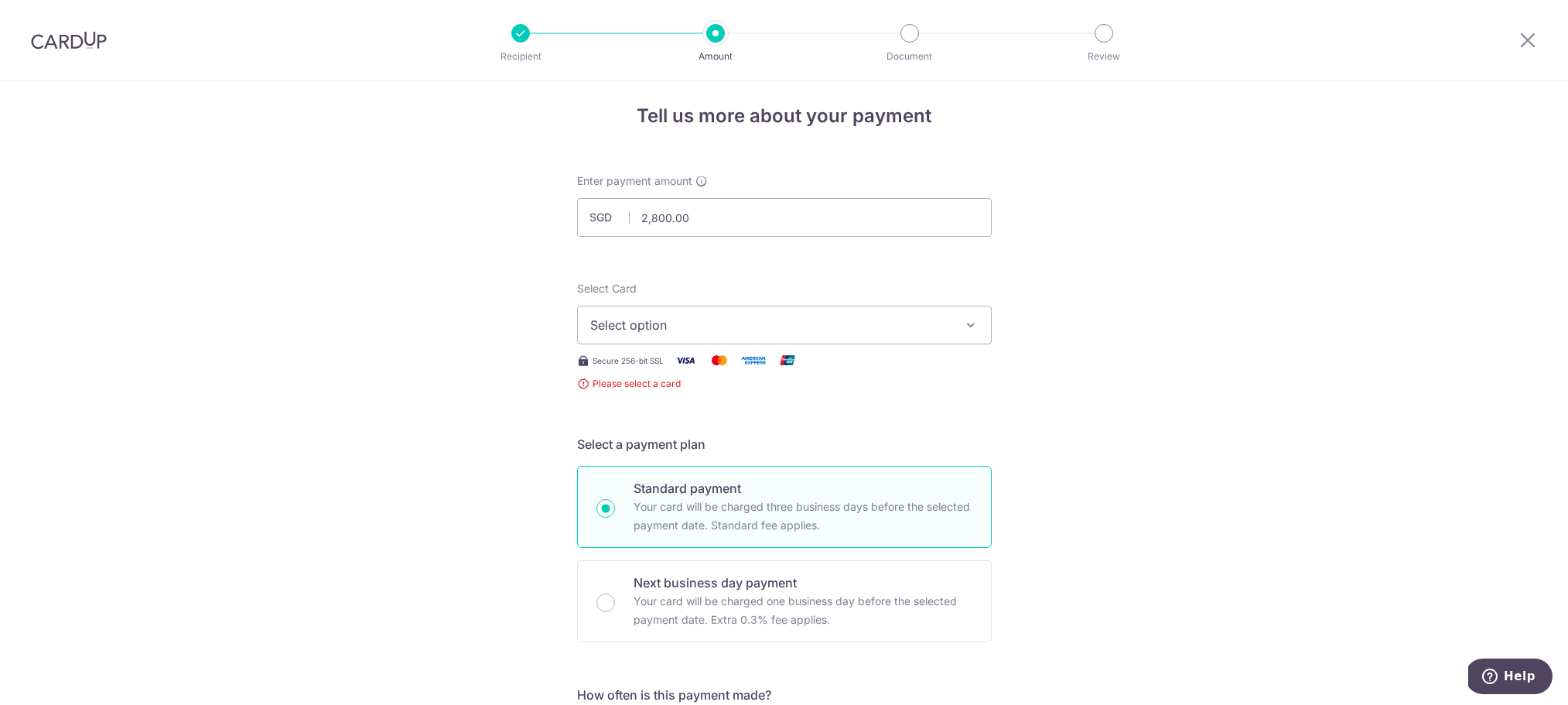
scroll to position [10, 0]
click at [977, 327] on icon "button" at bounding box center [971, 326] width 16 height 16
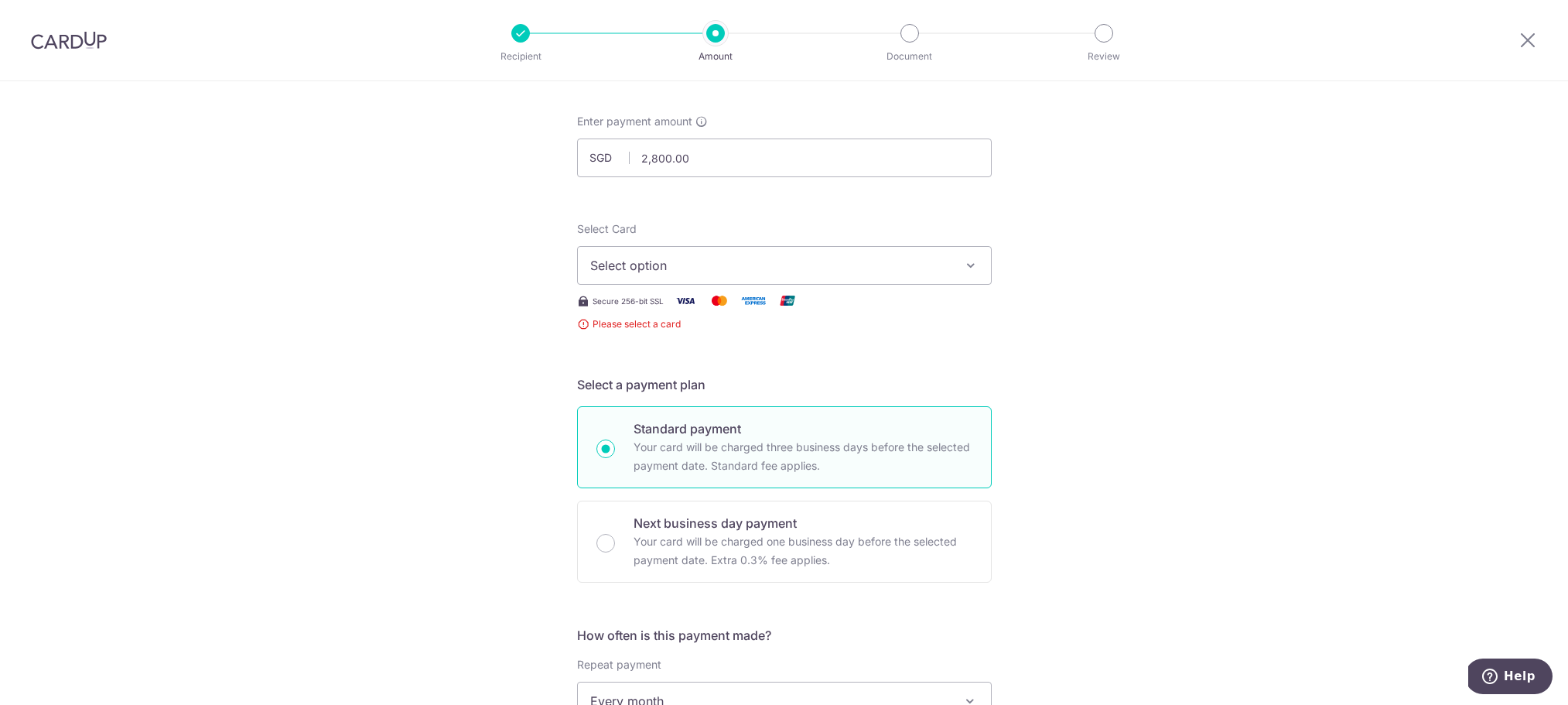
scroll to position [67, 0]
click at [971, 269] on icon "button" at bounding box center [971, 268] width 16 height 16
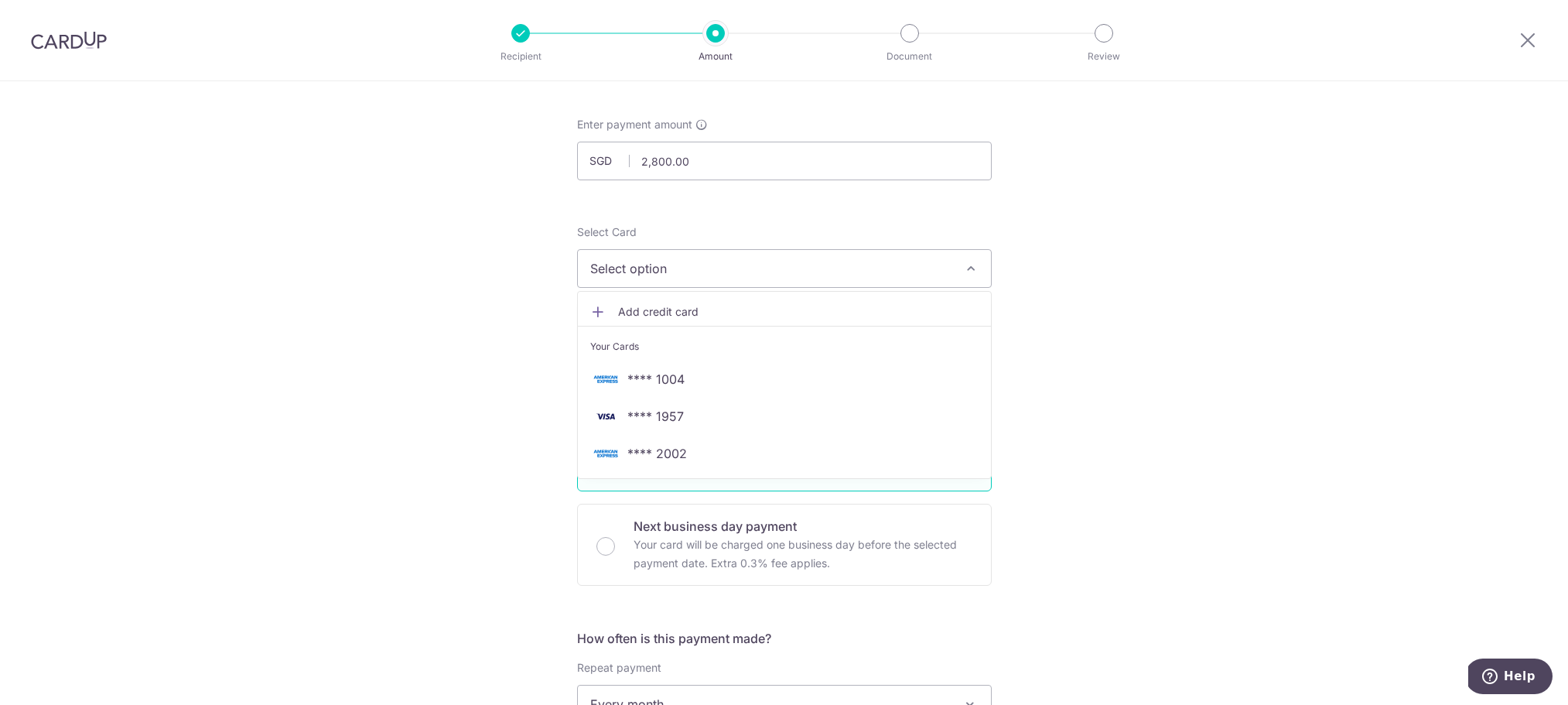
click at [664, 311] on span "Add credit card" at bounding box center [798, 312] width 360 height 16
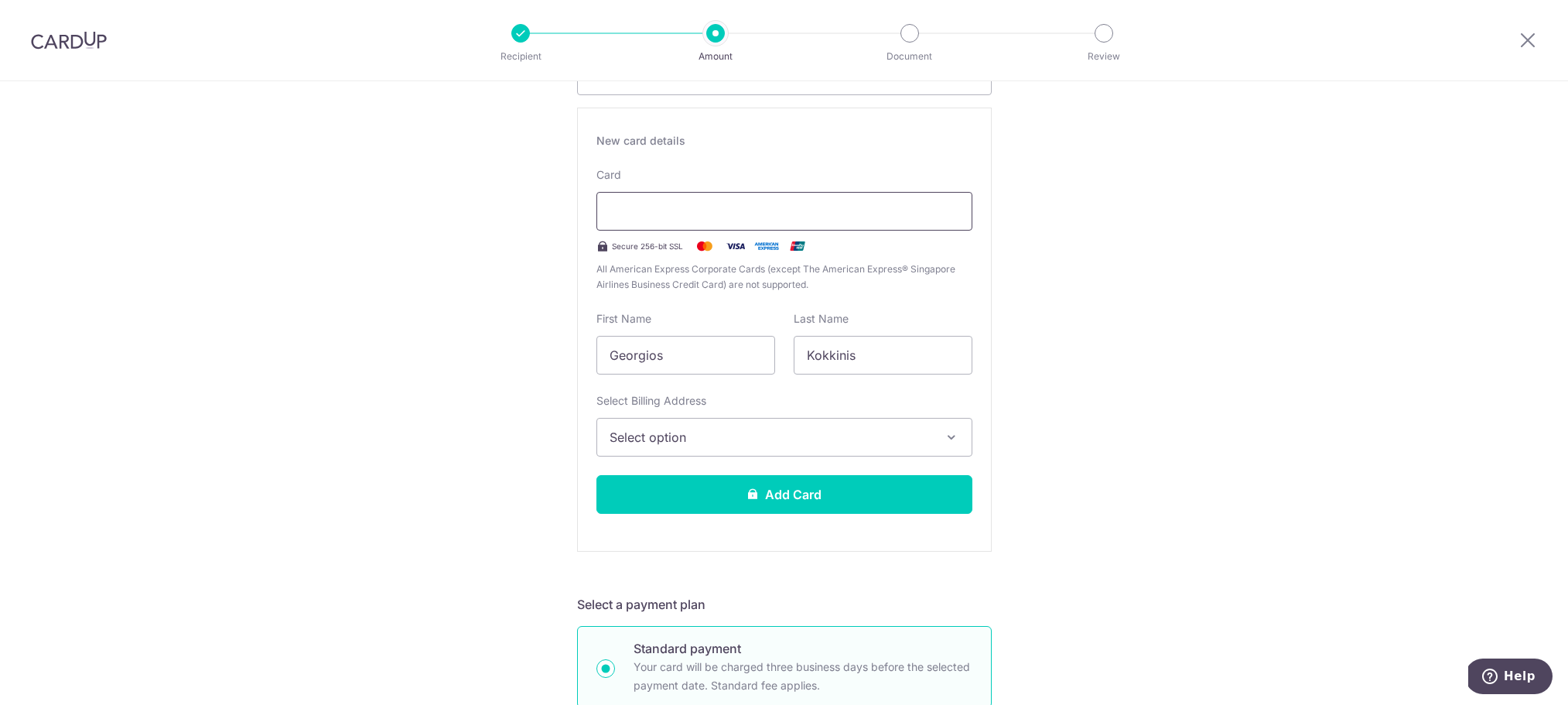
scroll to position [258, 0]
click at [783, 442] on span "Select option" at bounding box center [771, 437] width 322 height 18
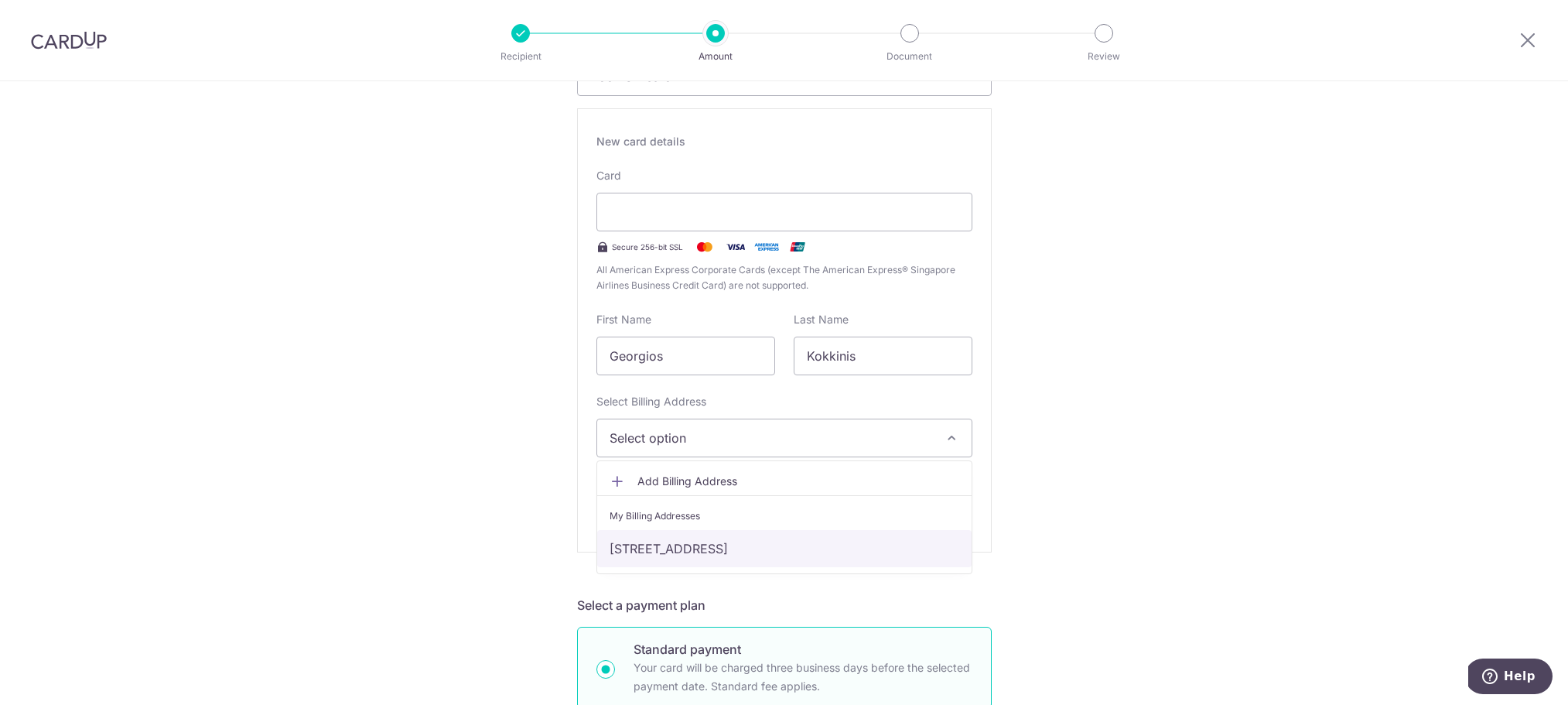
click at [707, 545] on link "[STREET_ADDRESS]" at bounding box center [784, 548] width 375 height 37
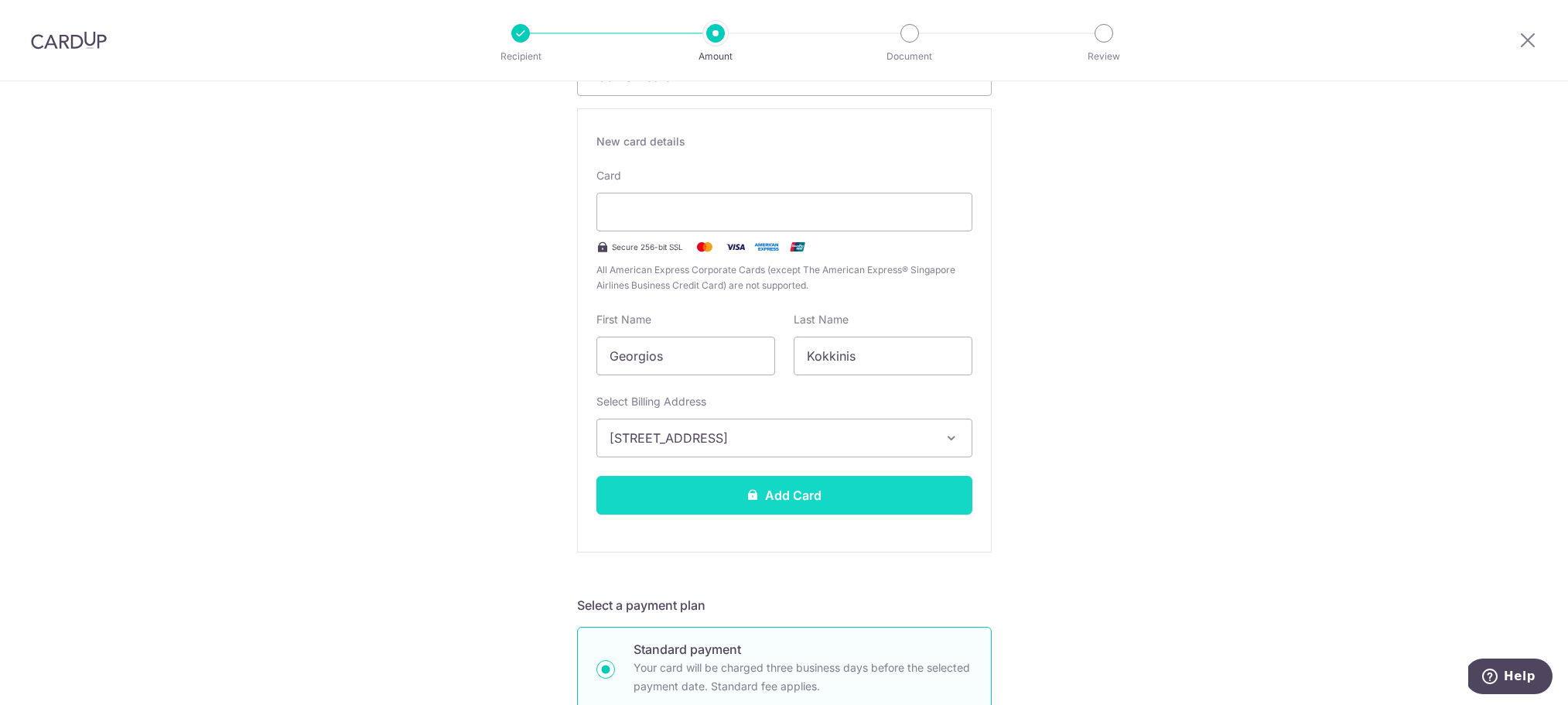
click at [768, 491] on button "Add Card" at bounding box center [784, 495] width 376 height 39
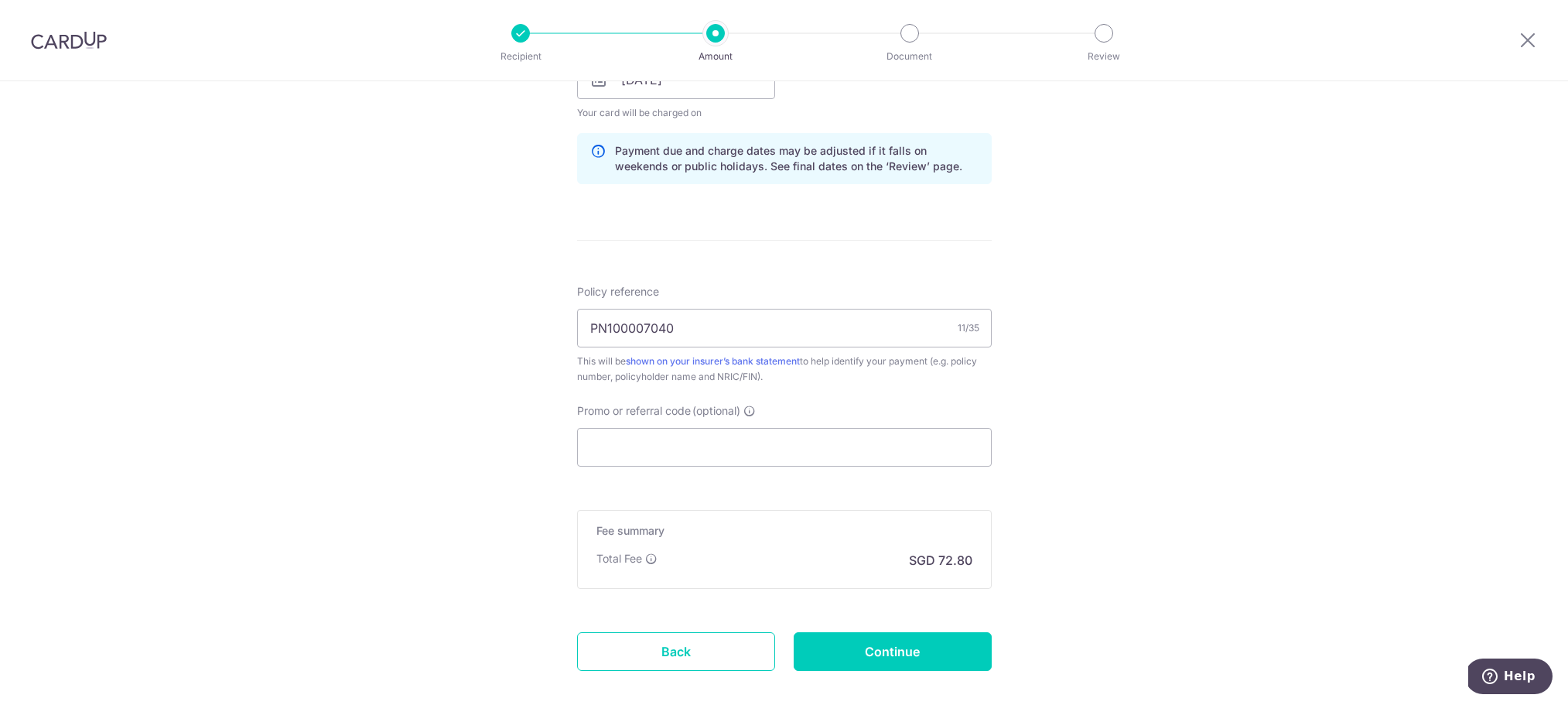
scroll to position [840, 0]
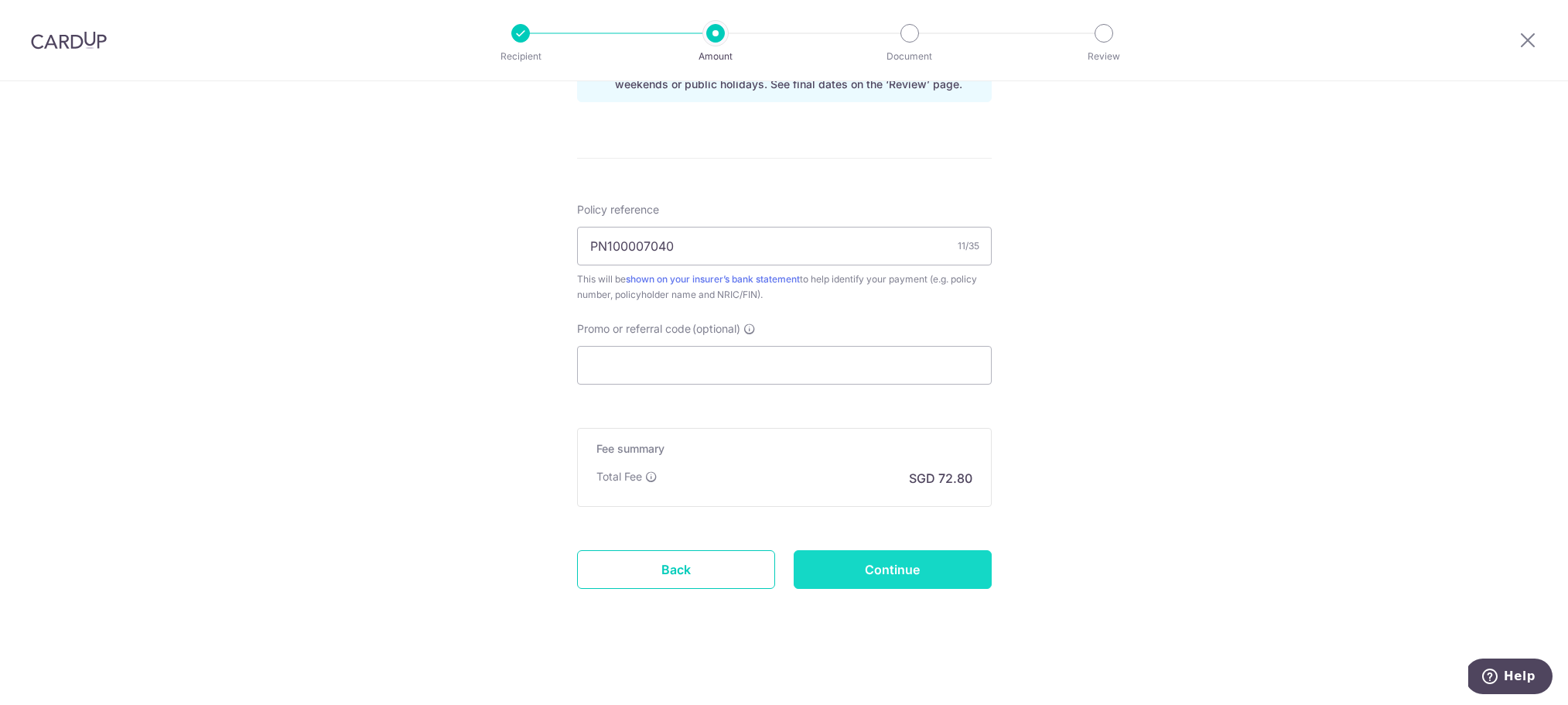
click at [913, 570] on input "Continue" at bounding box center [893, 569] width 198 height 39
type input "Create Schedule"
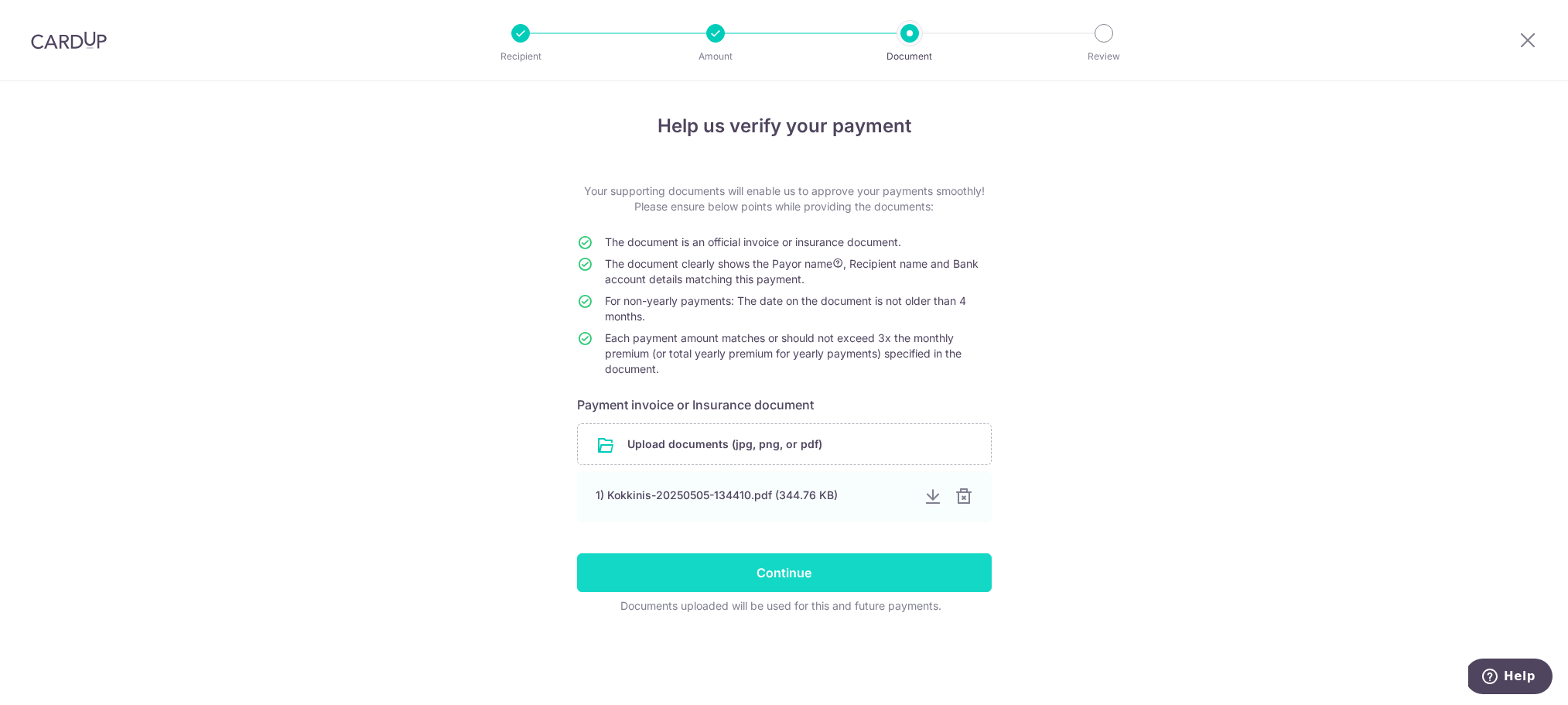
click at [797, 575] on input "Continue" at bounding box center [784, 572] width 415 height 39
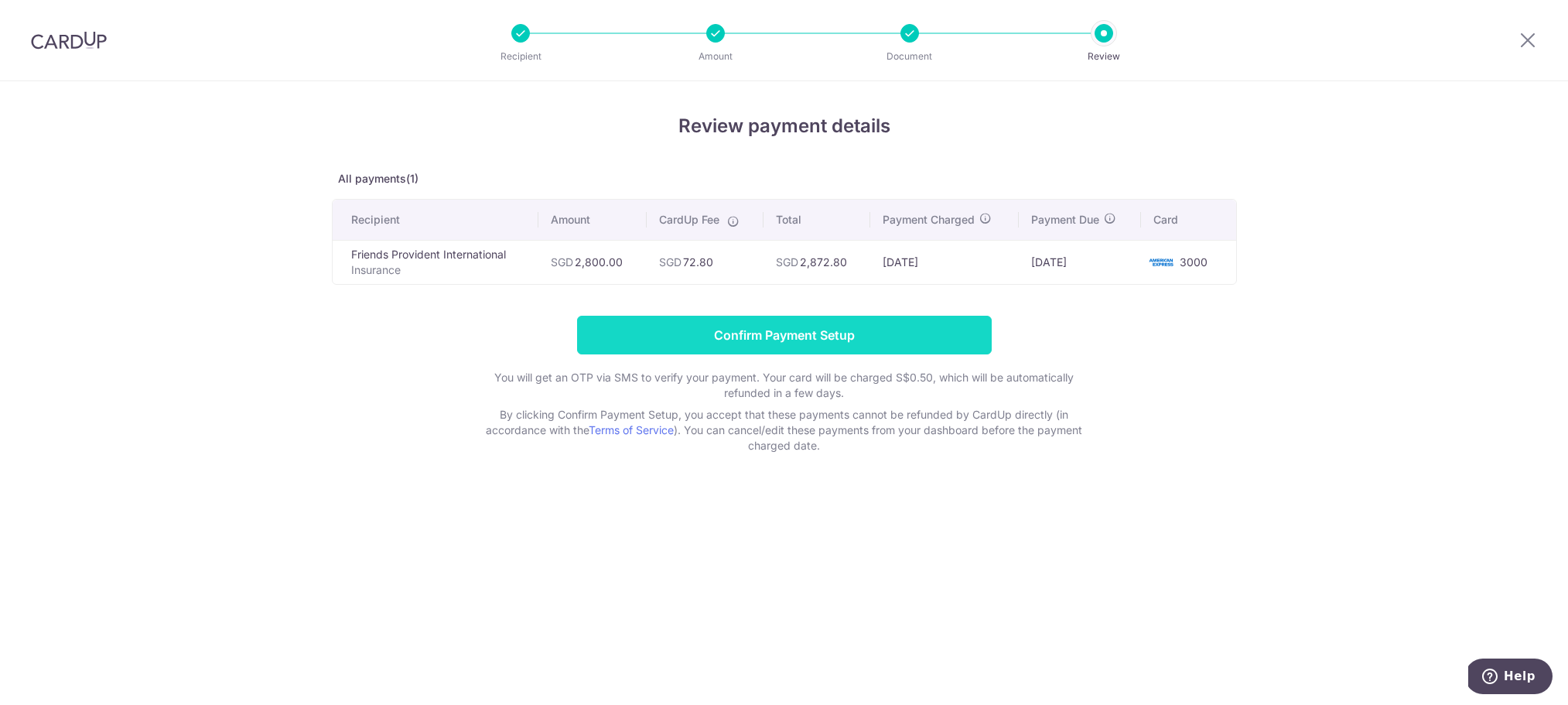
click at [774, 332] on input "Confirm Payment Setup" at bounding box center [784, 335] width 415 height 39
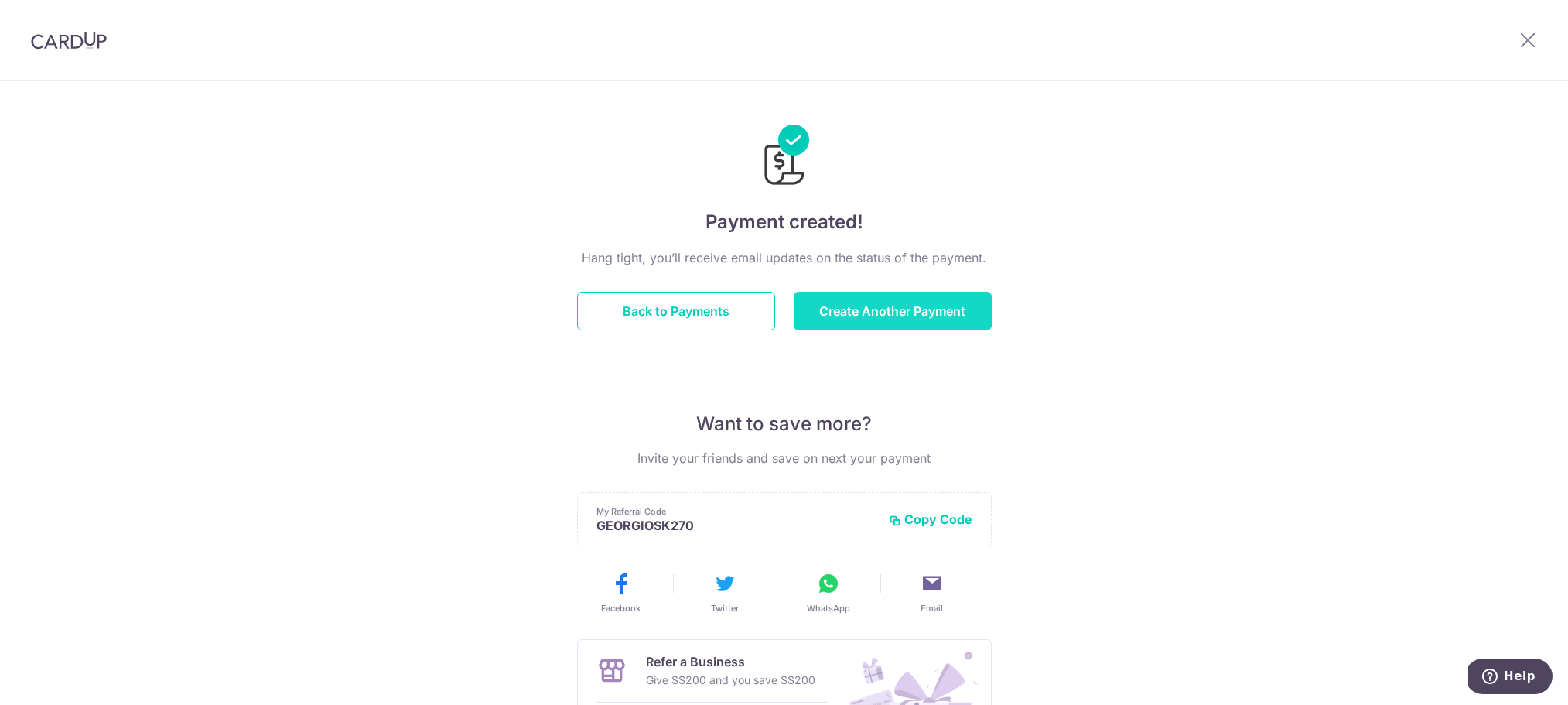
click at [897, 310] on button "Create Another Payment" at bounding box center [893, 311] width 198 height 39
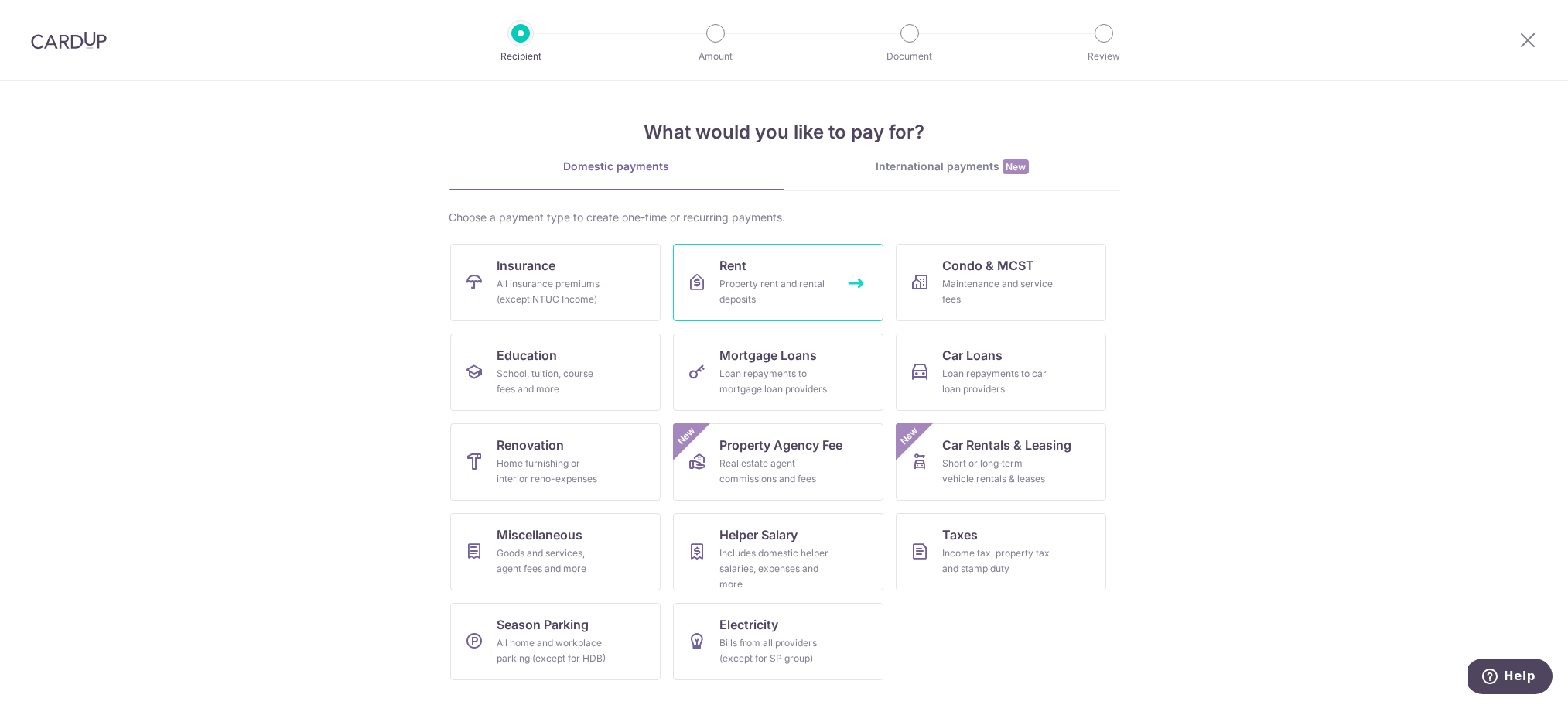
click at [738, 281] on div "Property rent and rental deposits" at bounding box center [775, 292] width 112 height 31
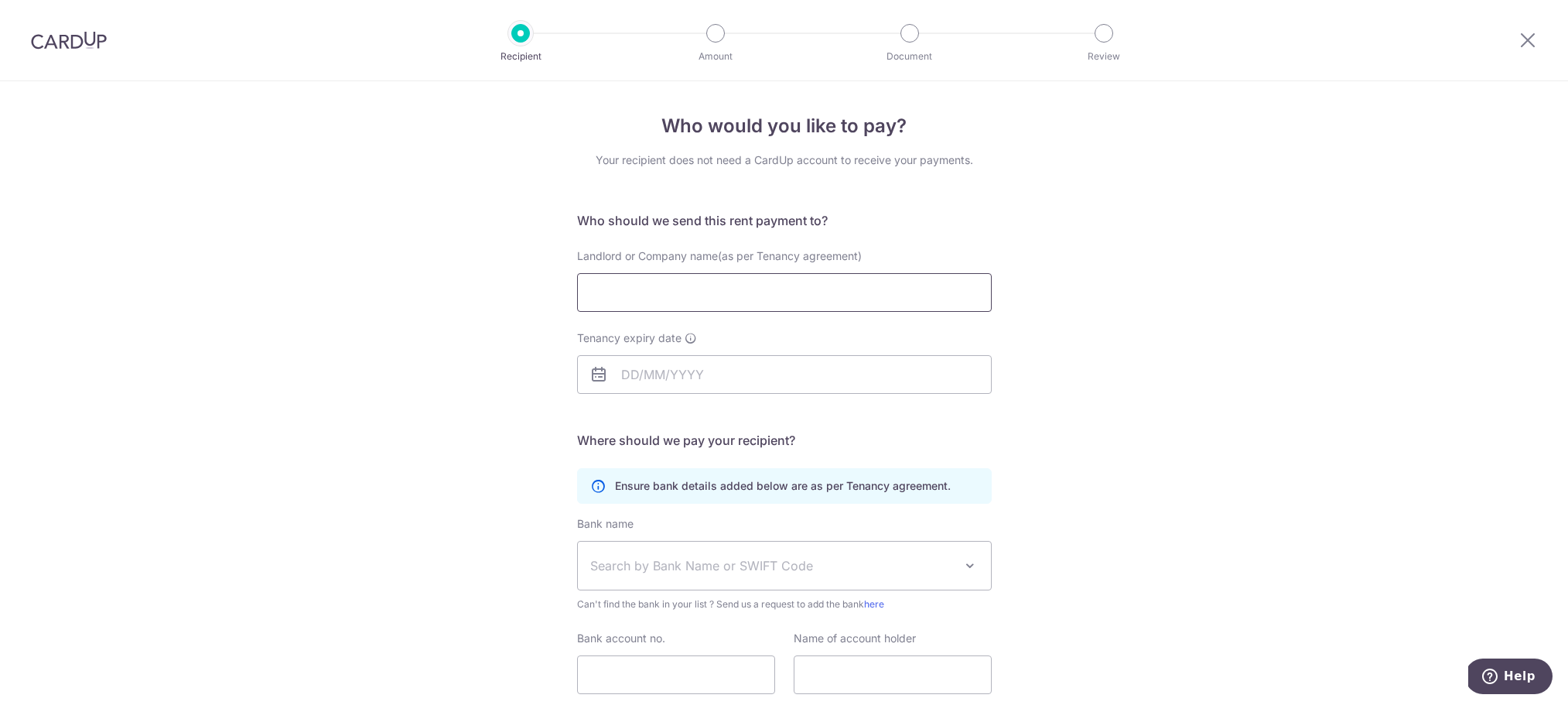
click at [617, 294] on input "Landlord or Company name(as per Tenancy agreement)" at bounding box center [784, 292] width 415 height 39
type input "[PERSON_NAME]"
click at [646, 377] on input "Tenancy expiry date" at bounding box center [784, 374] width 415 height 39
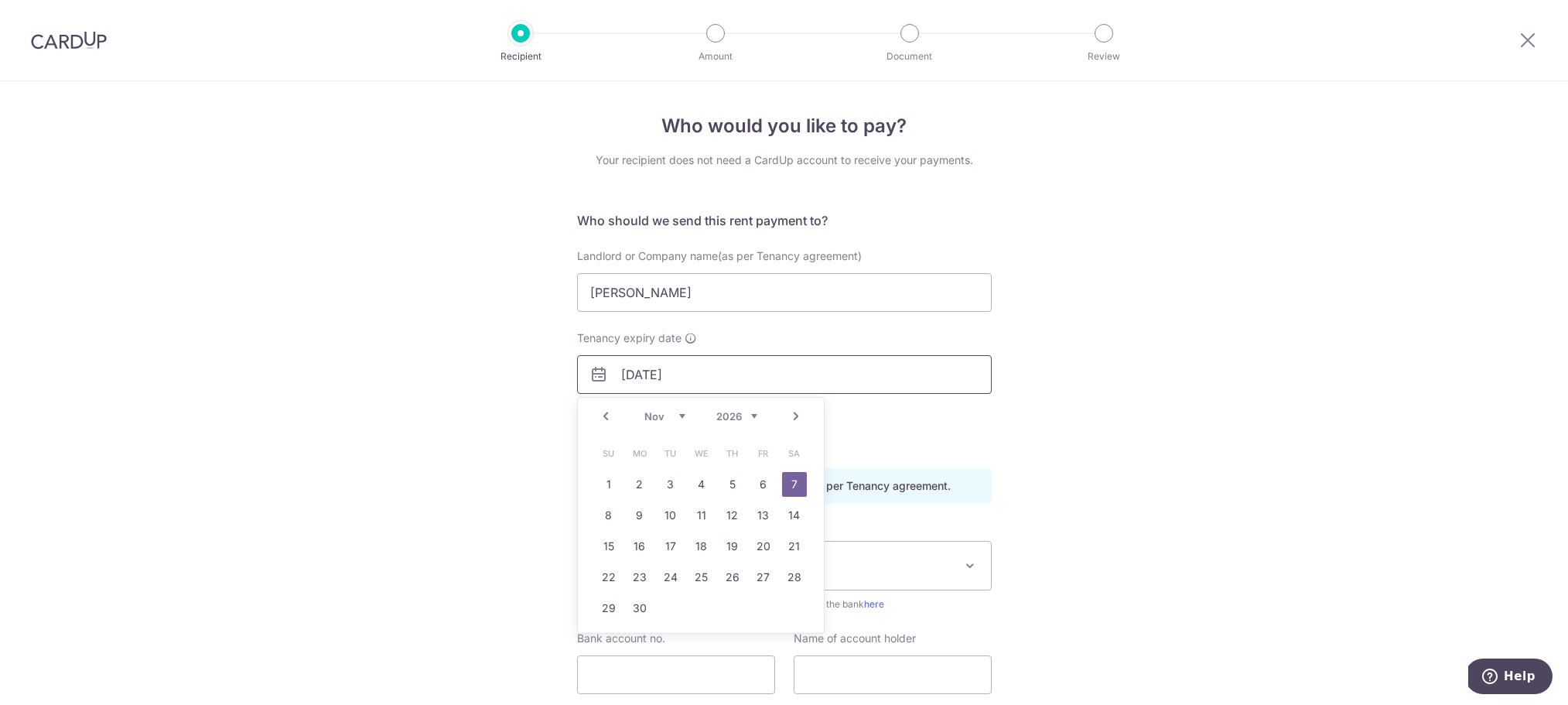
type input "07/11/2026"
click at [790, 484] on link "7" at bounding box center [794, 484] width 25 height 25
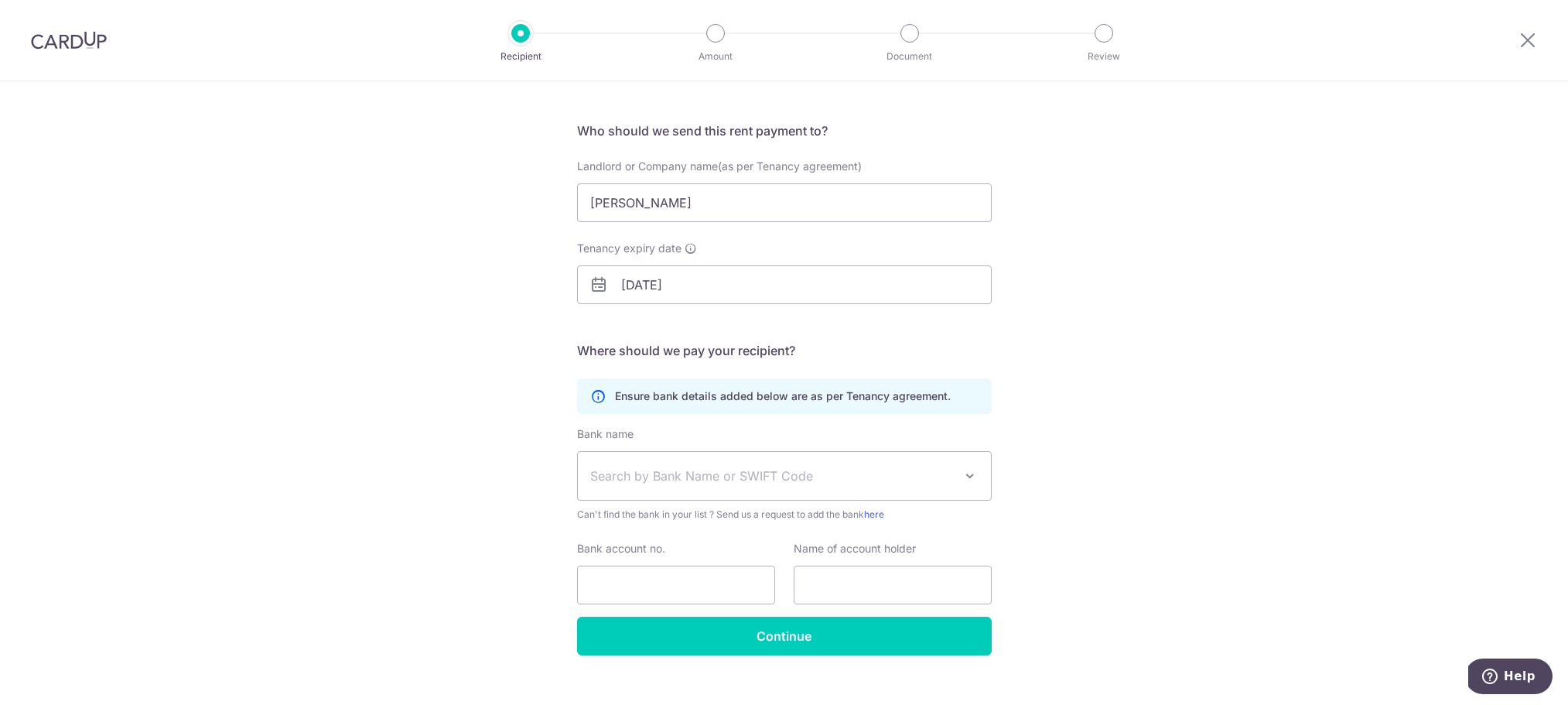
scroll to position [113, 0]
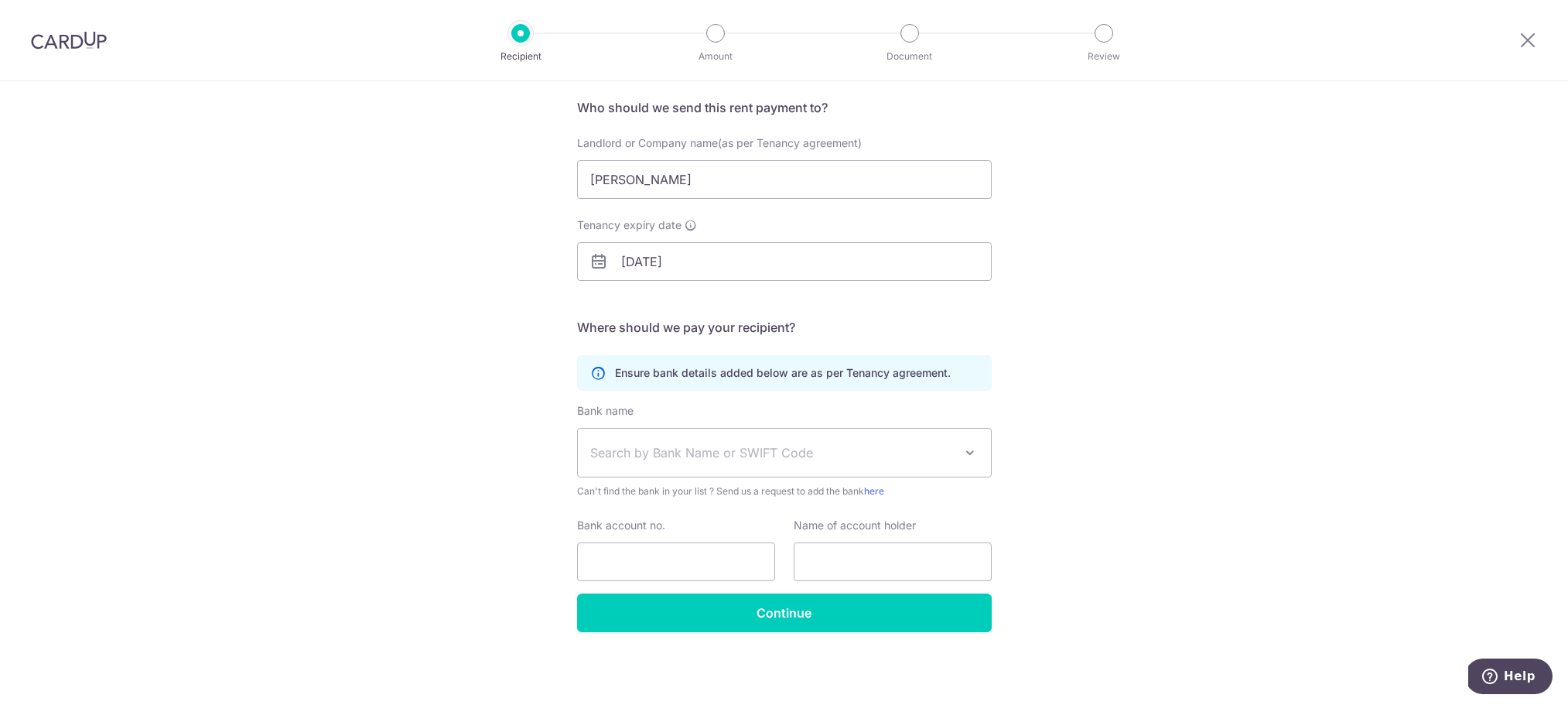
click at [733, 457] on span "Search by Bank Name or SWIFT Code" at bounding box center [772, 452] width 364 height 18
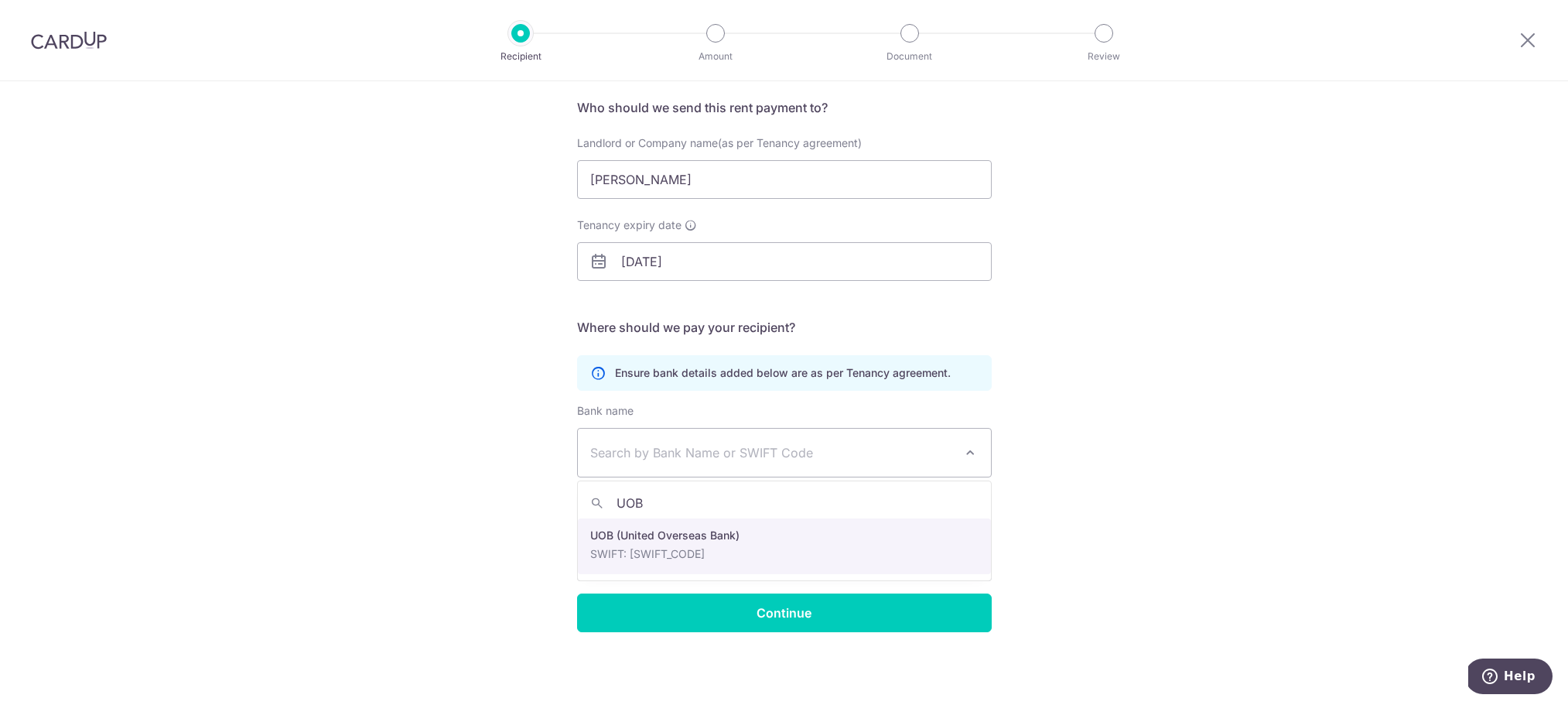
type input "UOB"
select select "18"
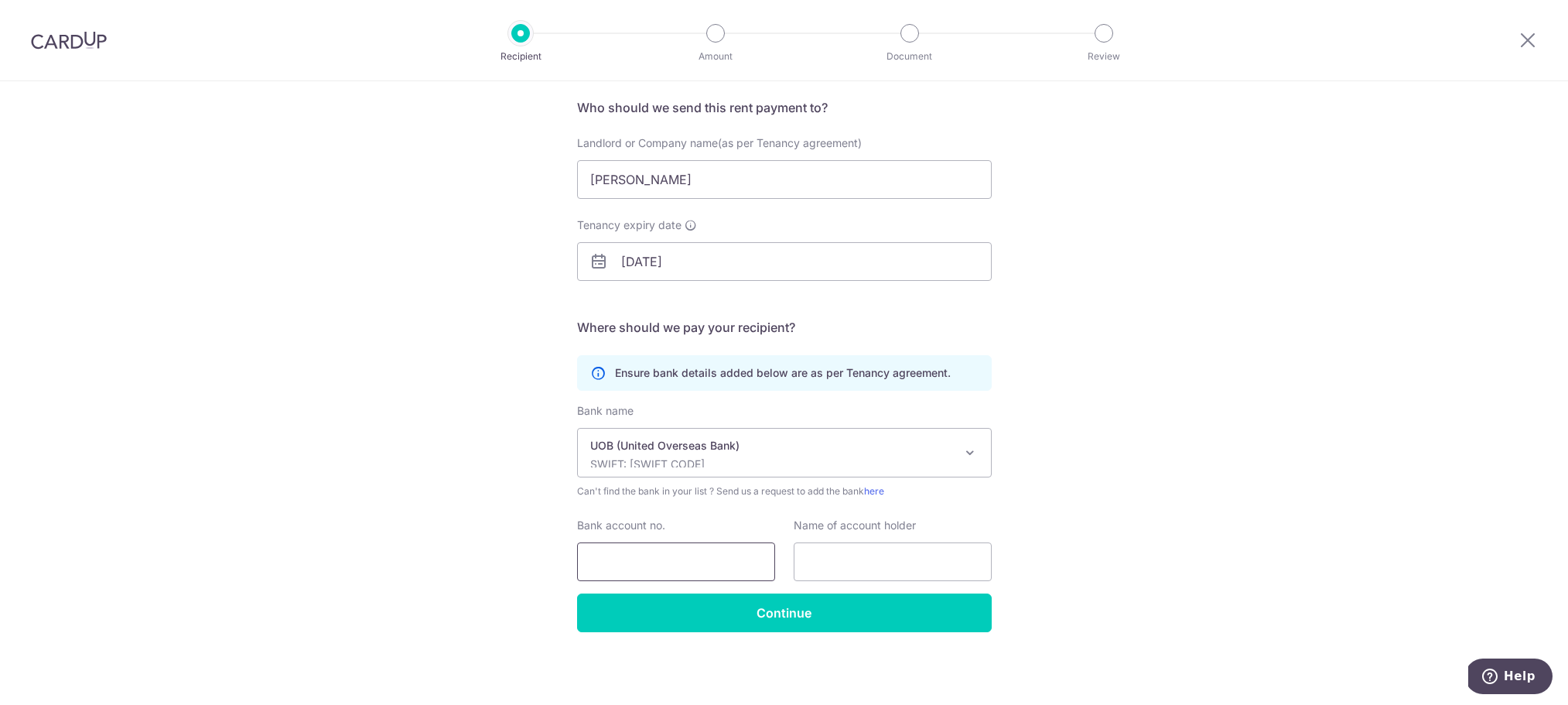
click at [638, 559] on input "Bank account no." at bounding box center [676, 561] width 198 height 39
type input "4333375219"
drag, startPoint x: 609, startPoint y: 181, endPoint x: 549, endPoint y: 181, distance: 60.0
click at [549, 181] on div "Who would you like to pay? Your recipient does not need a CardUp account to rec…" at bounding box center [784, 336] width 1568 height 737
click at [836, 566] on input "text" at bounding box center [893, 561] width 198 height 39
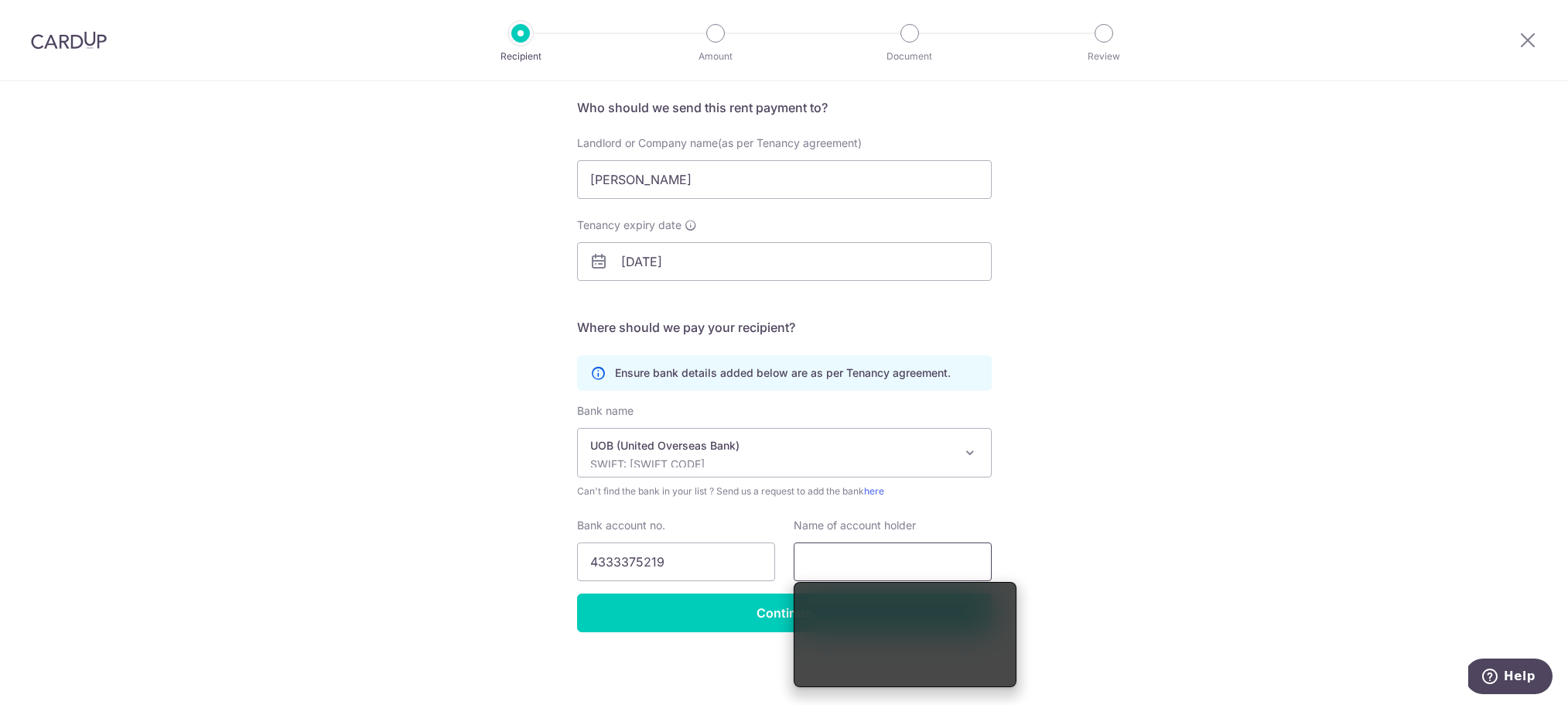
paste input "LIU JUAN"
type input "LIU JUAN"
click at [1139, 506] on div "Who would you like to pay? Your recipient does not need a CardUp account to rec…" at bounding box center [784, 336] width 1568 height 737
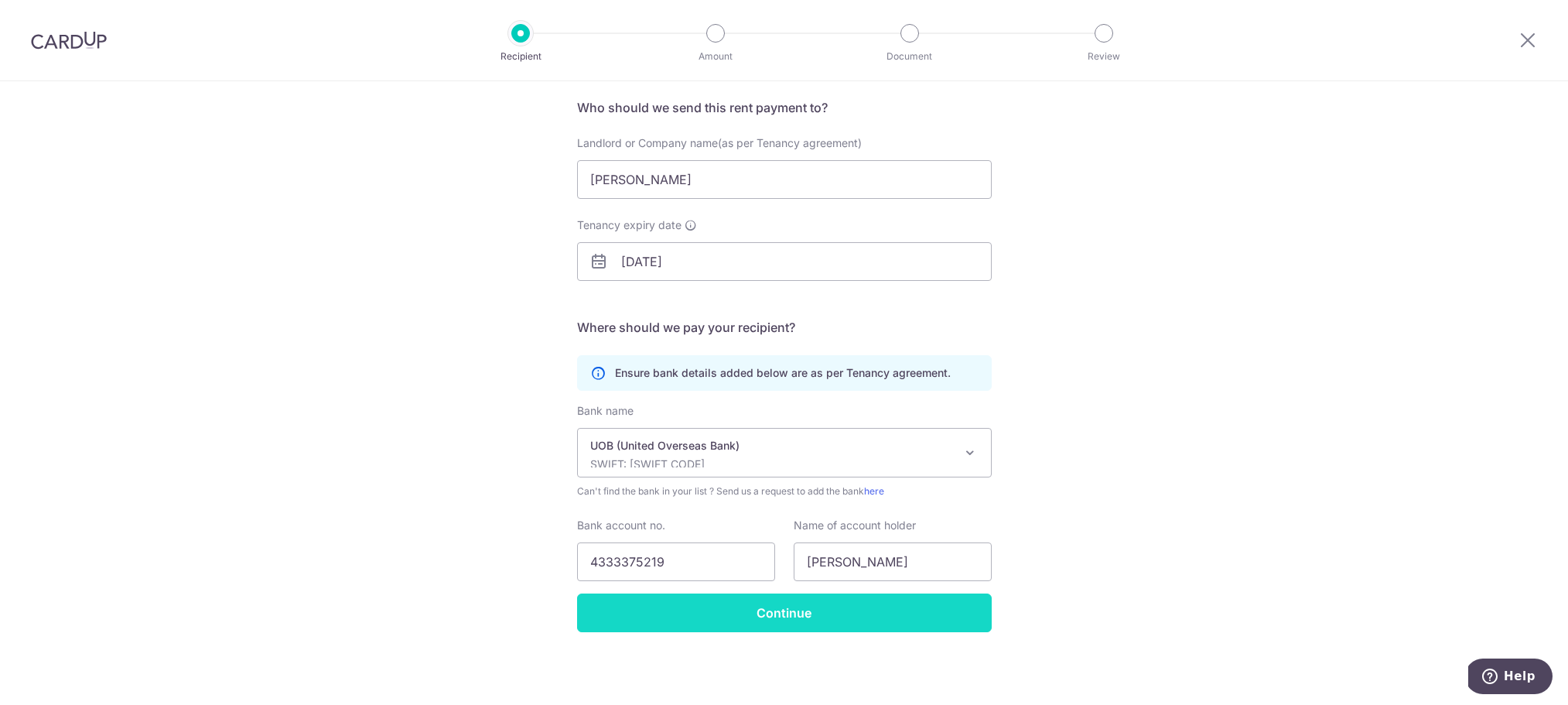
click at [795, 615] on input "Continue" at bounding box center [784, 612] width 415 height 39
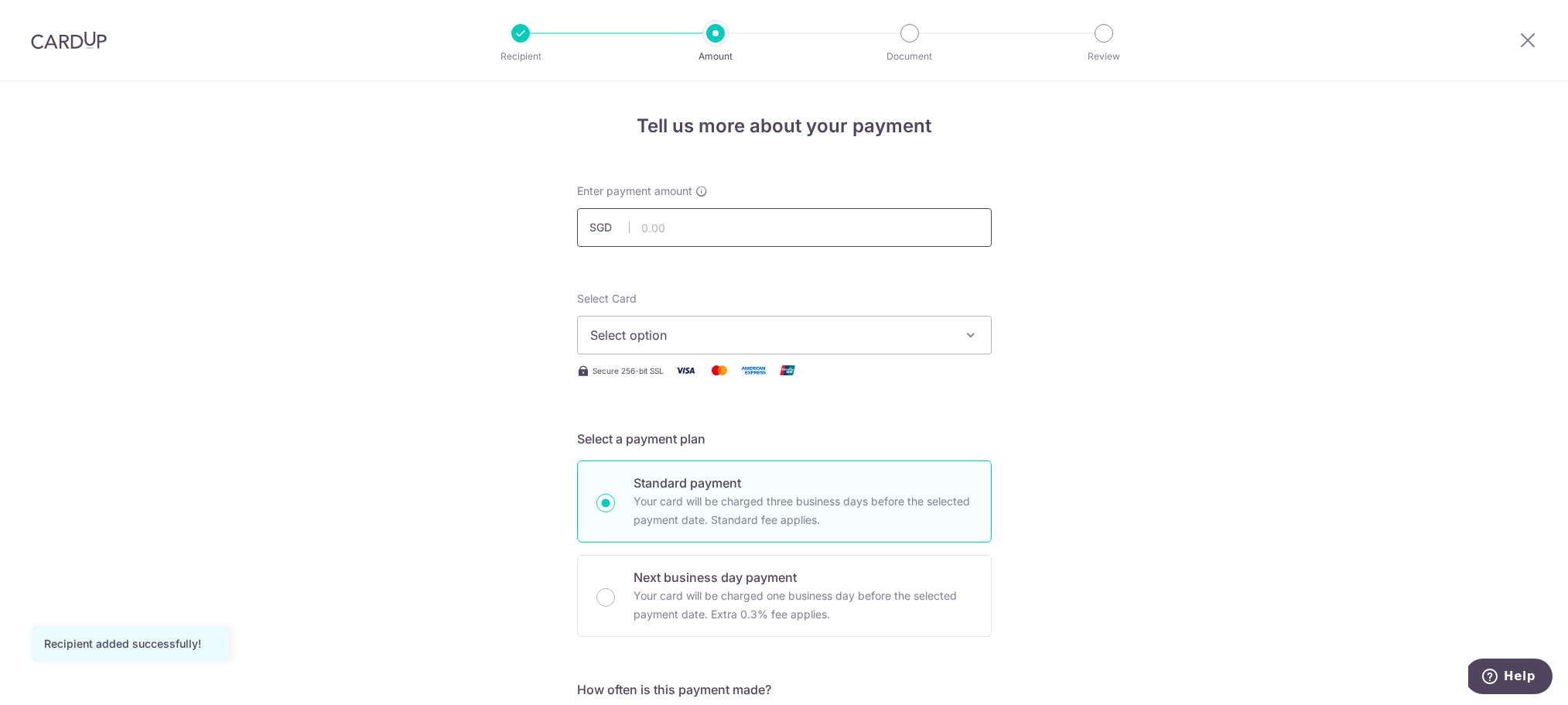
click at [674, 221] on input "text" at bounding box center [784, 227] width 415 height 39
type input "5,280.00"
click at [976, 333] on icon "button" at bounding box center [971, 335] width 16 height 16
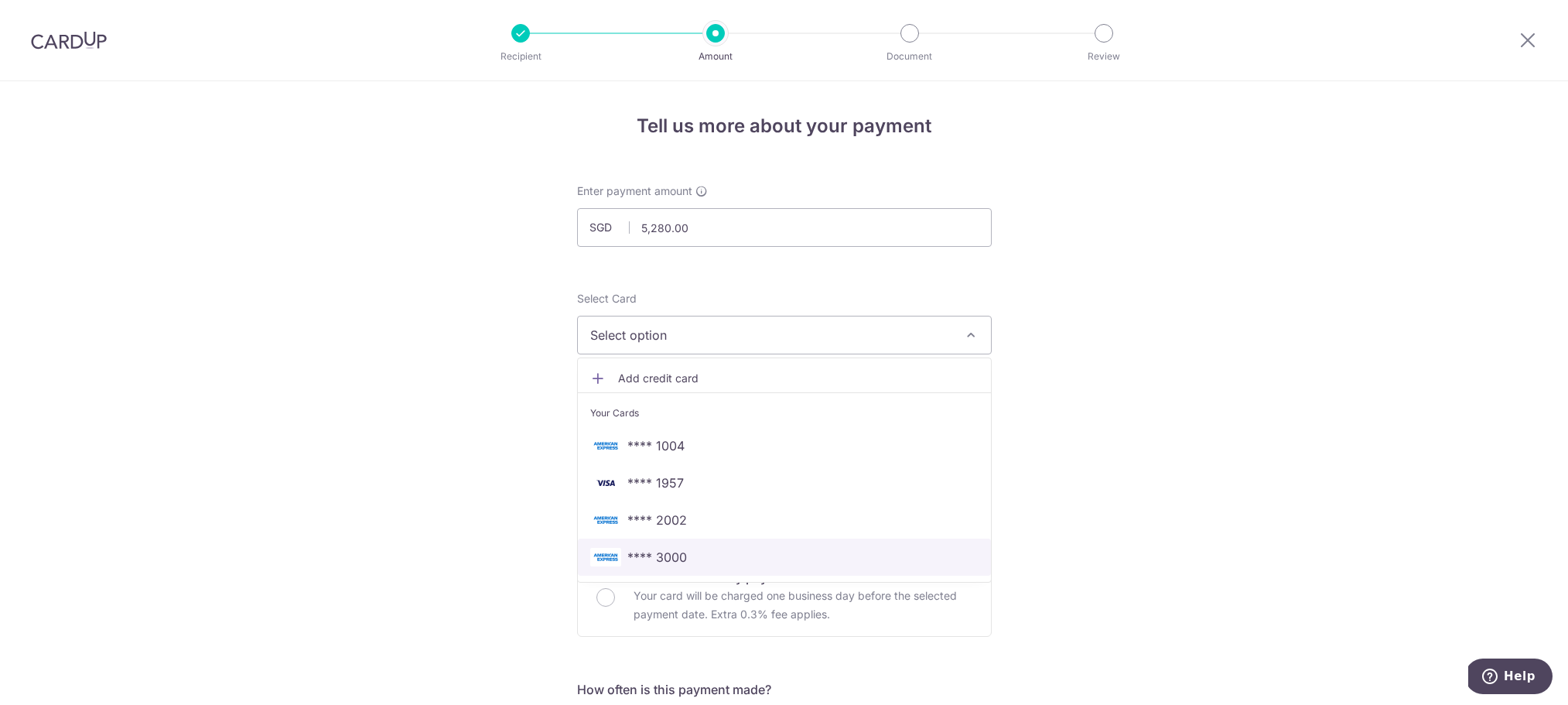
click at [702, 551] on span "**** 3000" at bounding box center [784, 557] width 389 height 18
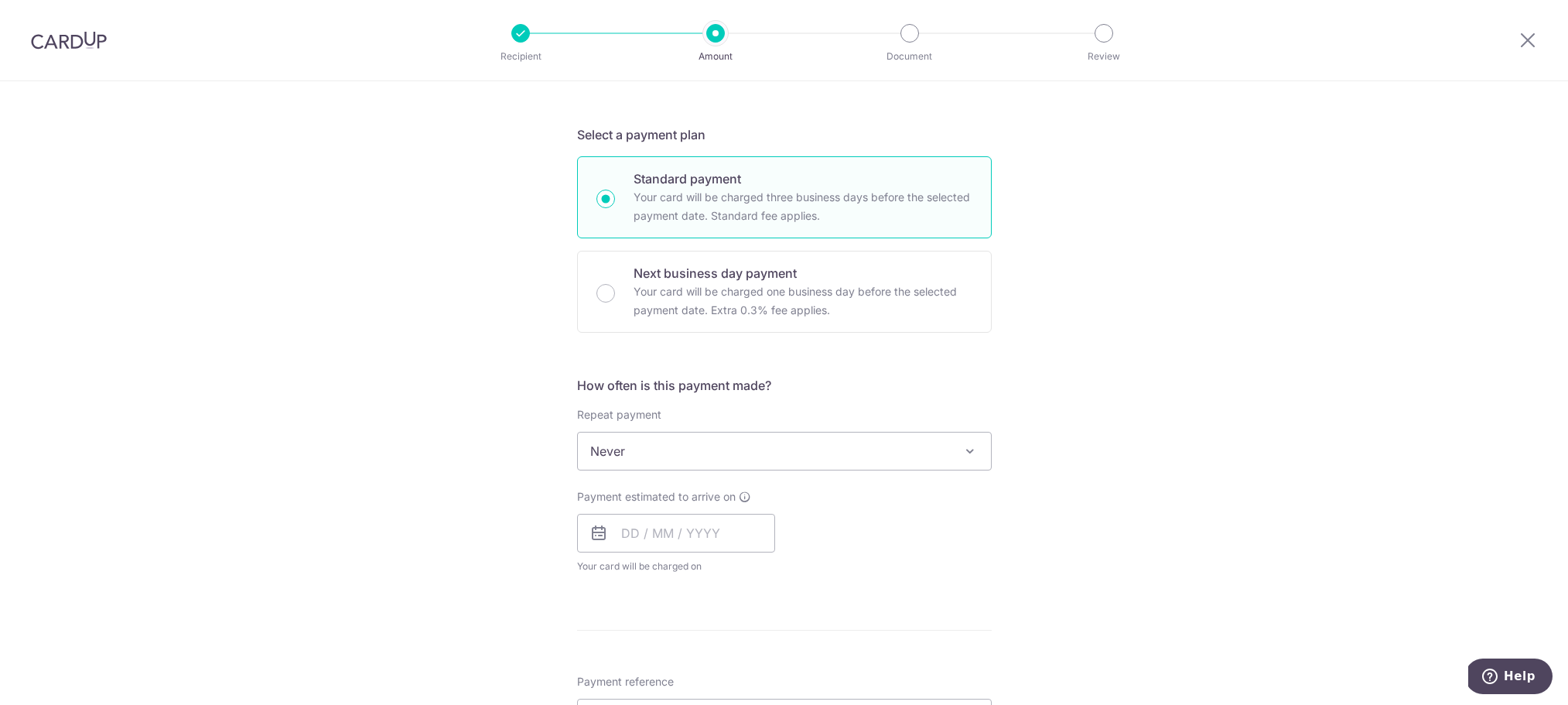
scroll to position [306, 0]
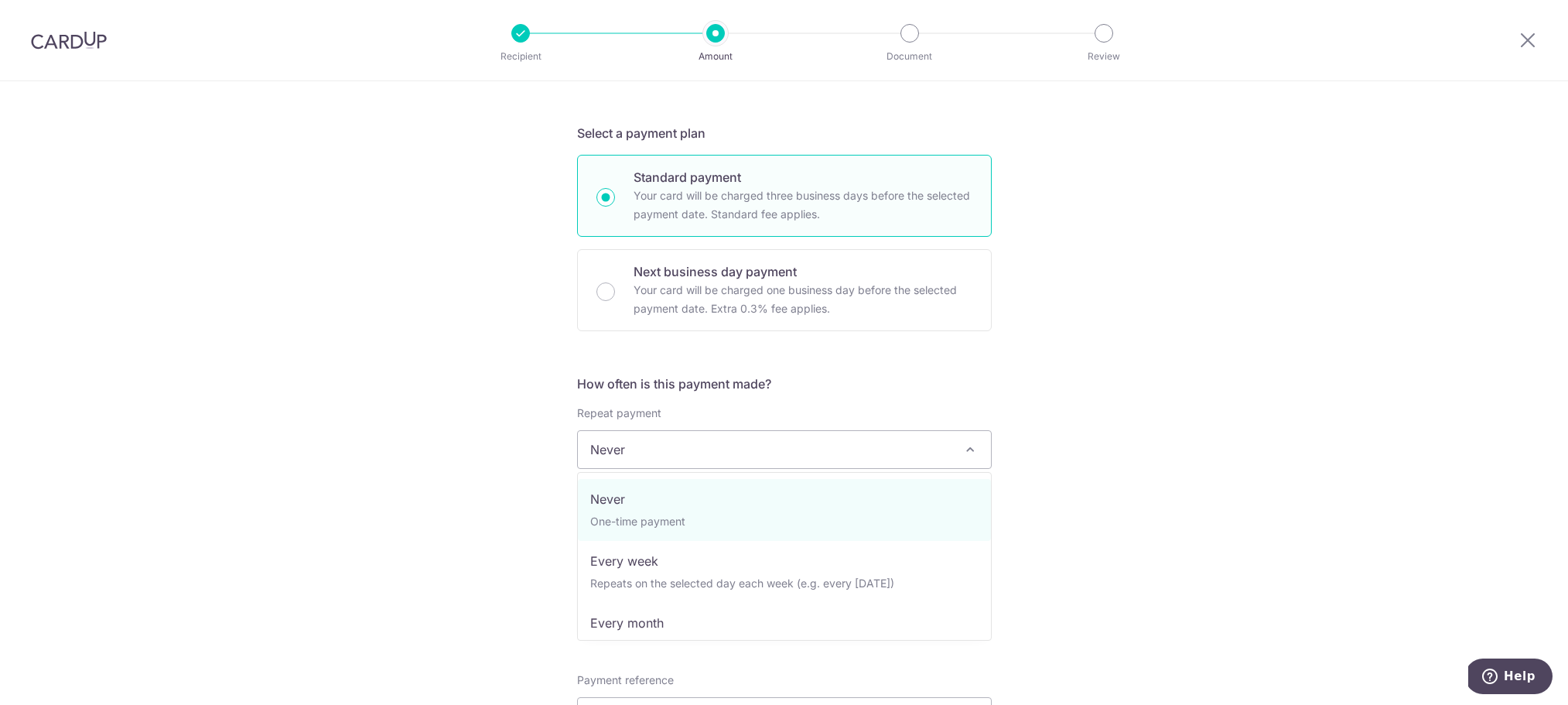
click at [970, 447] on span at bounding box center [970, 449] width 18 height 18
select select "3"
type input "07/11/2026"
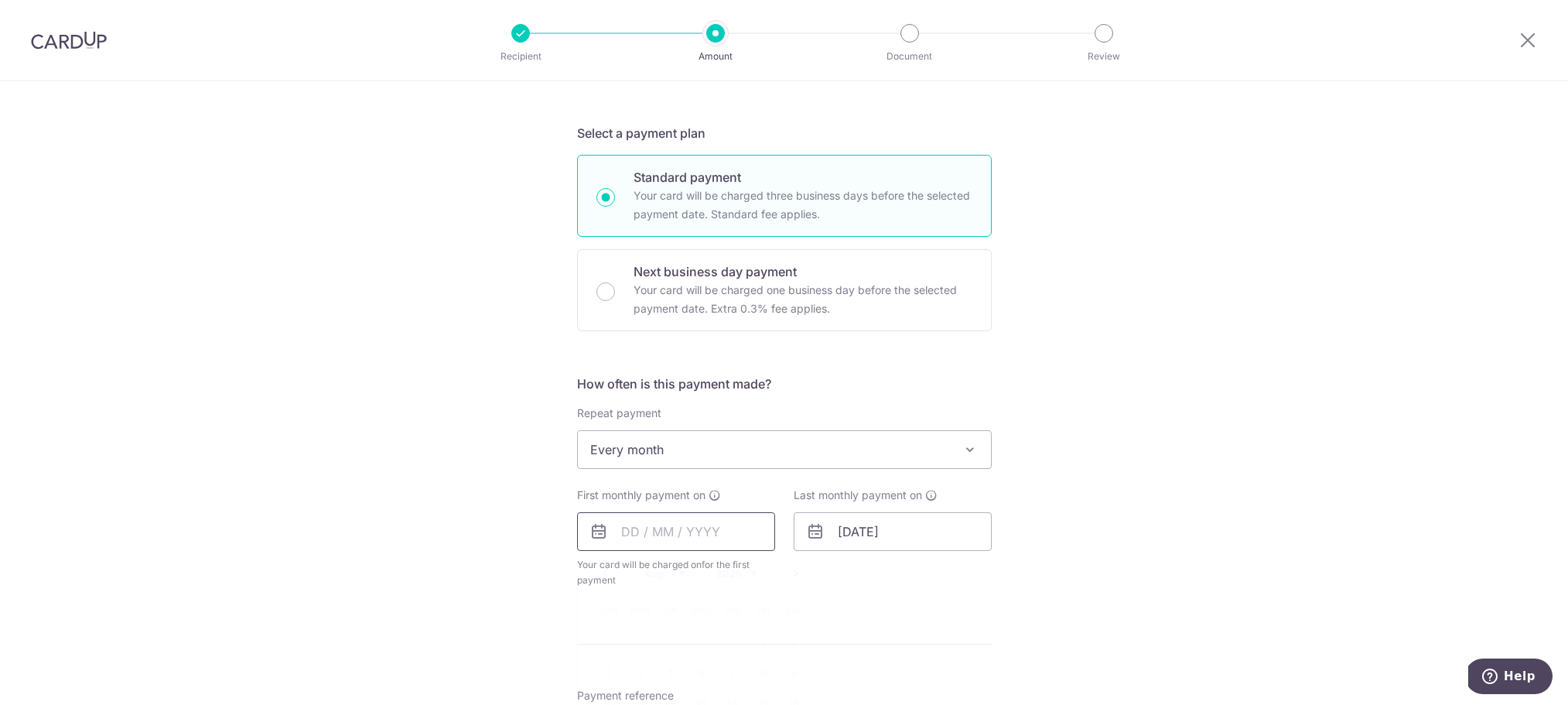
click at [640, 532] on input "text" at bounding box center [676, 532] width 198 height 39
click at [682, 572] on select "Aug Sep Oct Nov Dec" at bounding box center [664, 573] width 41 height 12
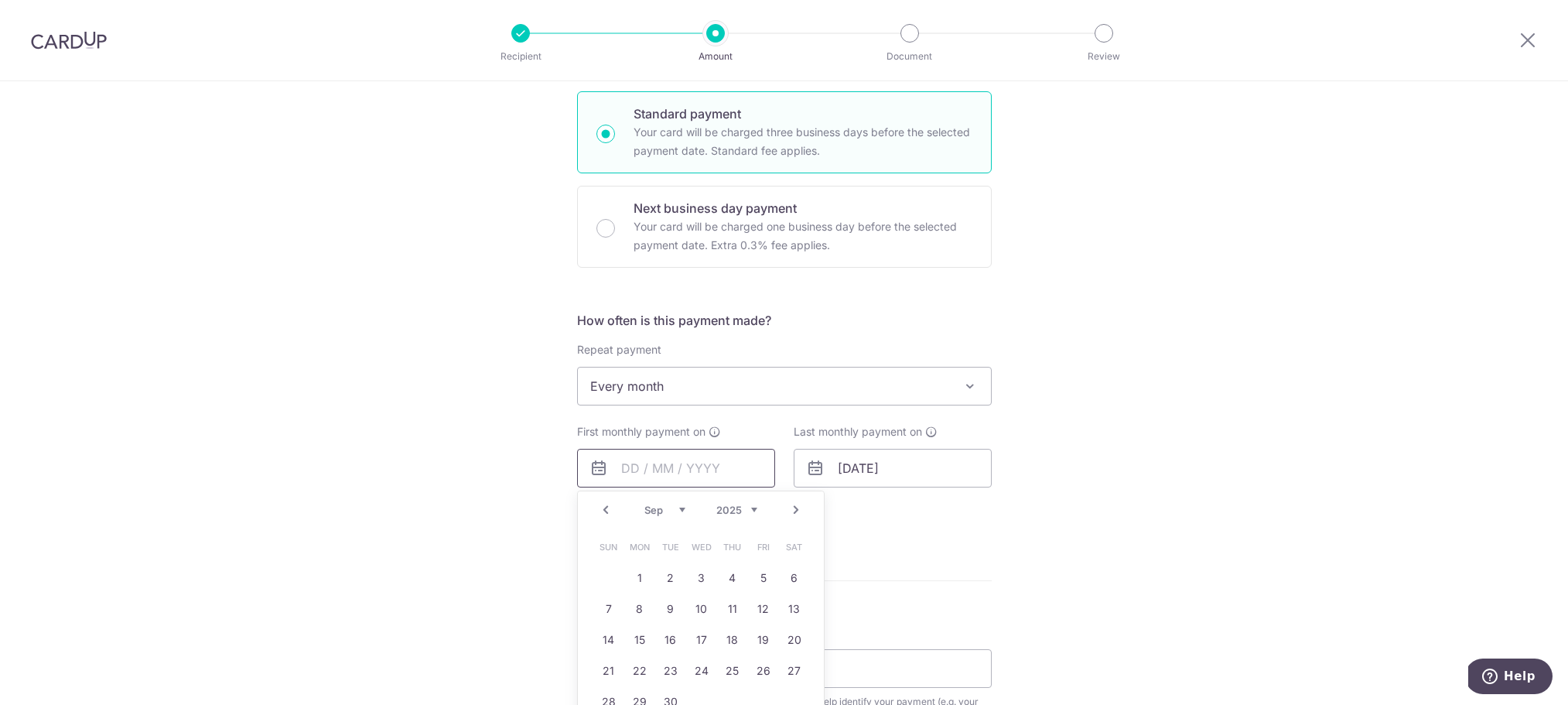
scroll to position [370, 0]
click at [641, 611] on link "8" at bounding box center [640, 608] width 25 height 25
type input "[DATE]"
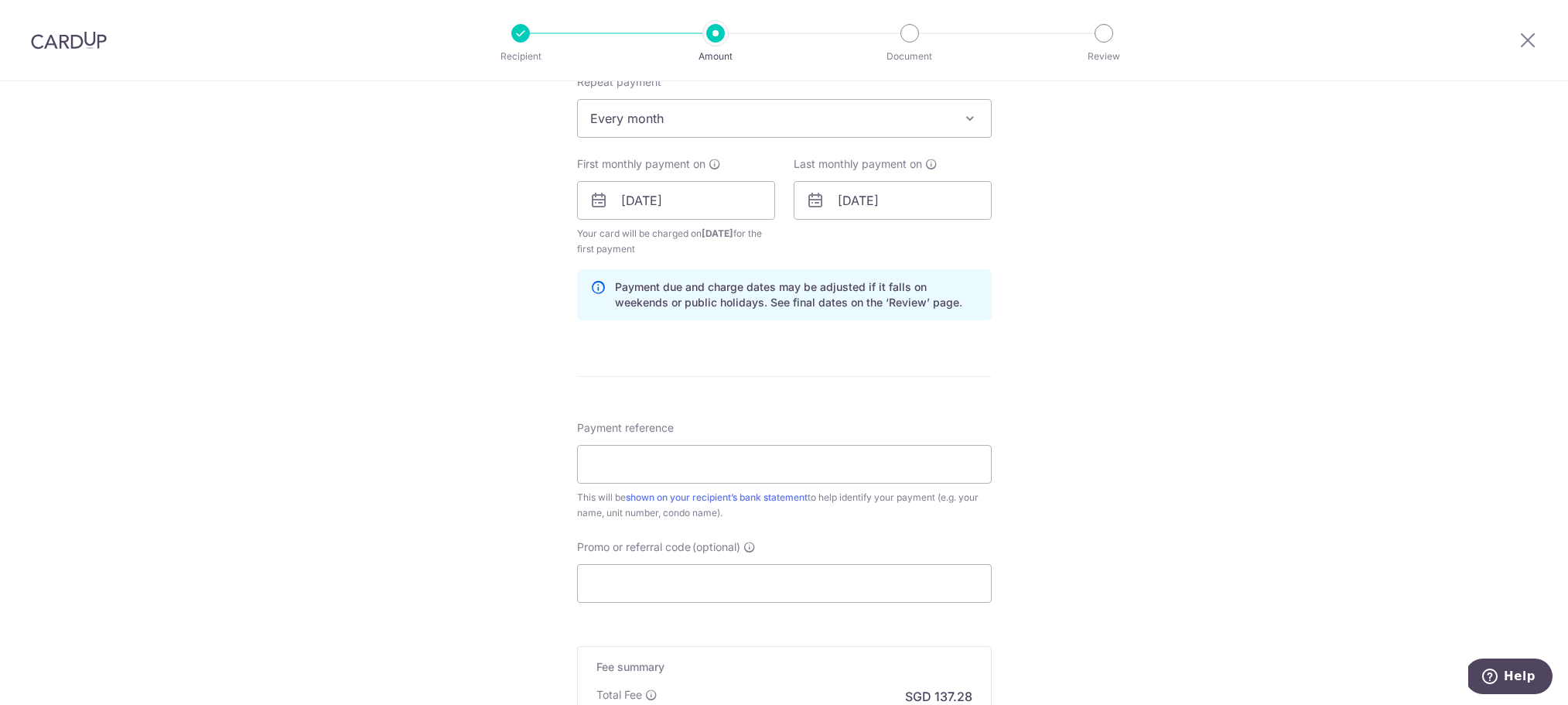
scroll to position [694, 0]
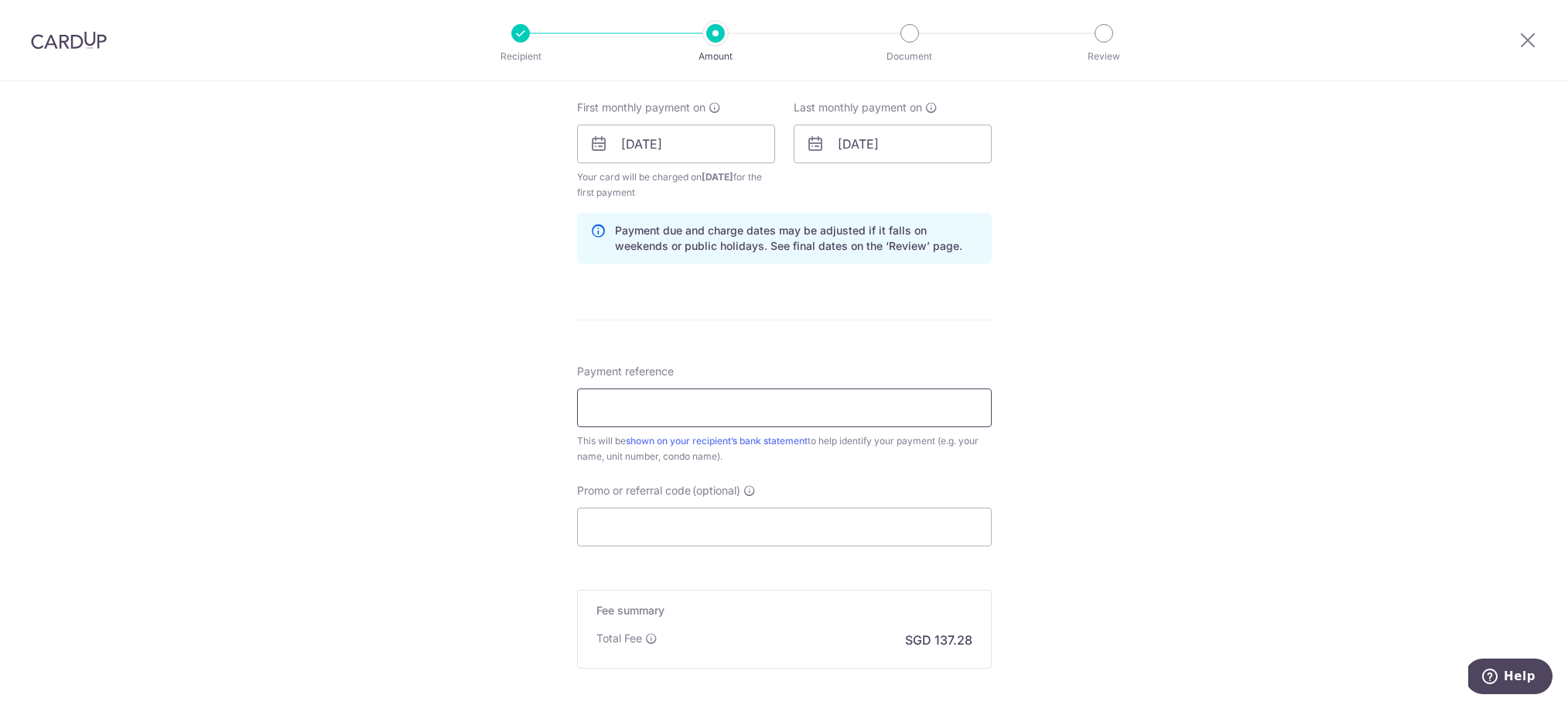
click at [629, 404] on input "Payment reference" at bounding box center [784, 408] width 415 height 39
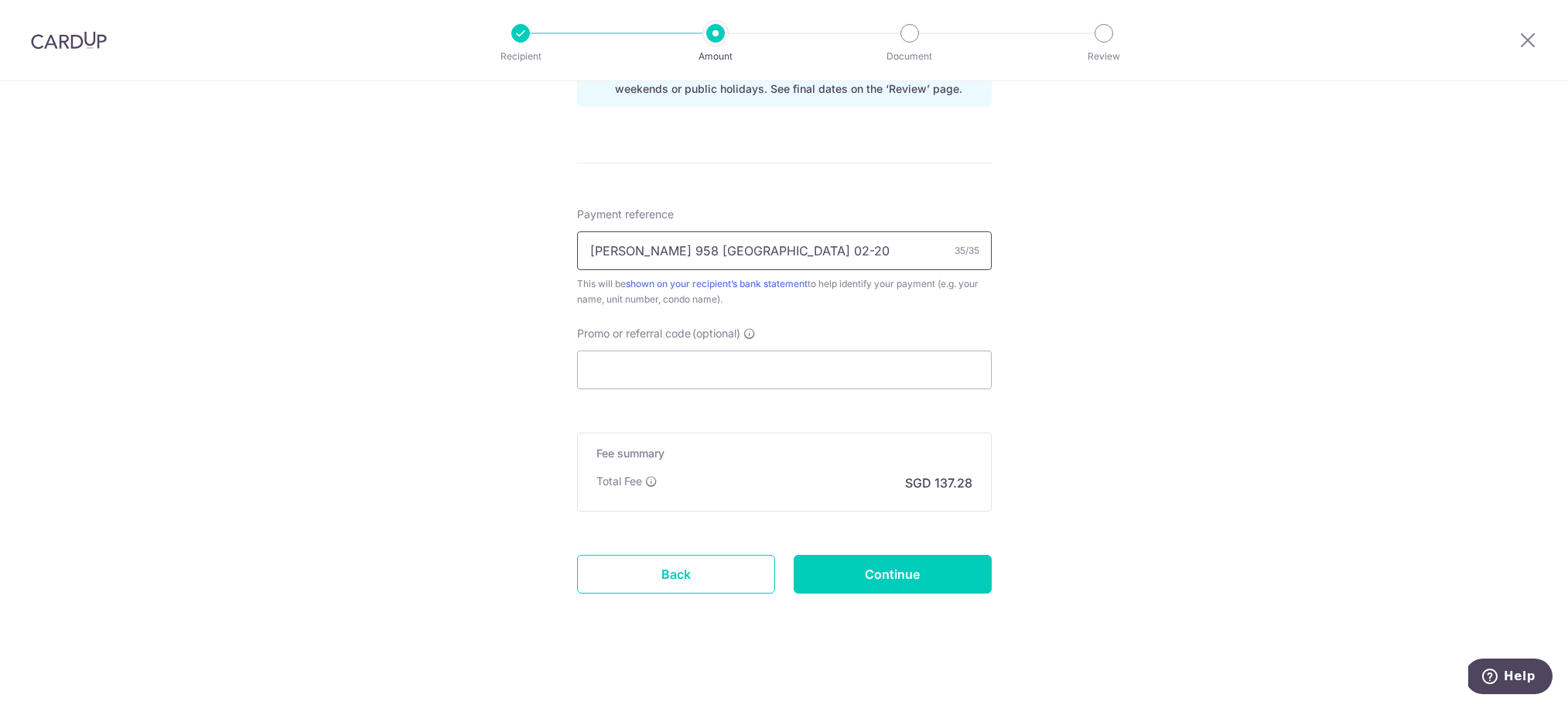
scroll to position [852, 0]
type input "[PERSON_NAME] 958 [GEOGRAPHIC_DATA] 02-20"
click at [903, 572] on input "Continue" at bounding box center [893, 572] width 198 height 39
type input "Create Schedule"
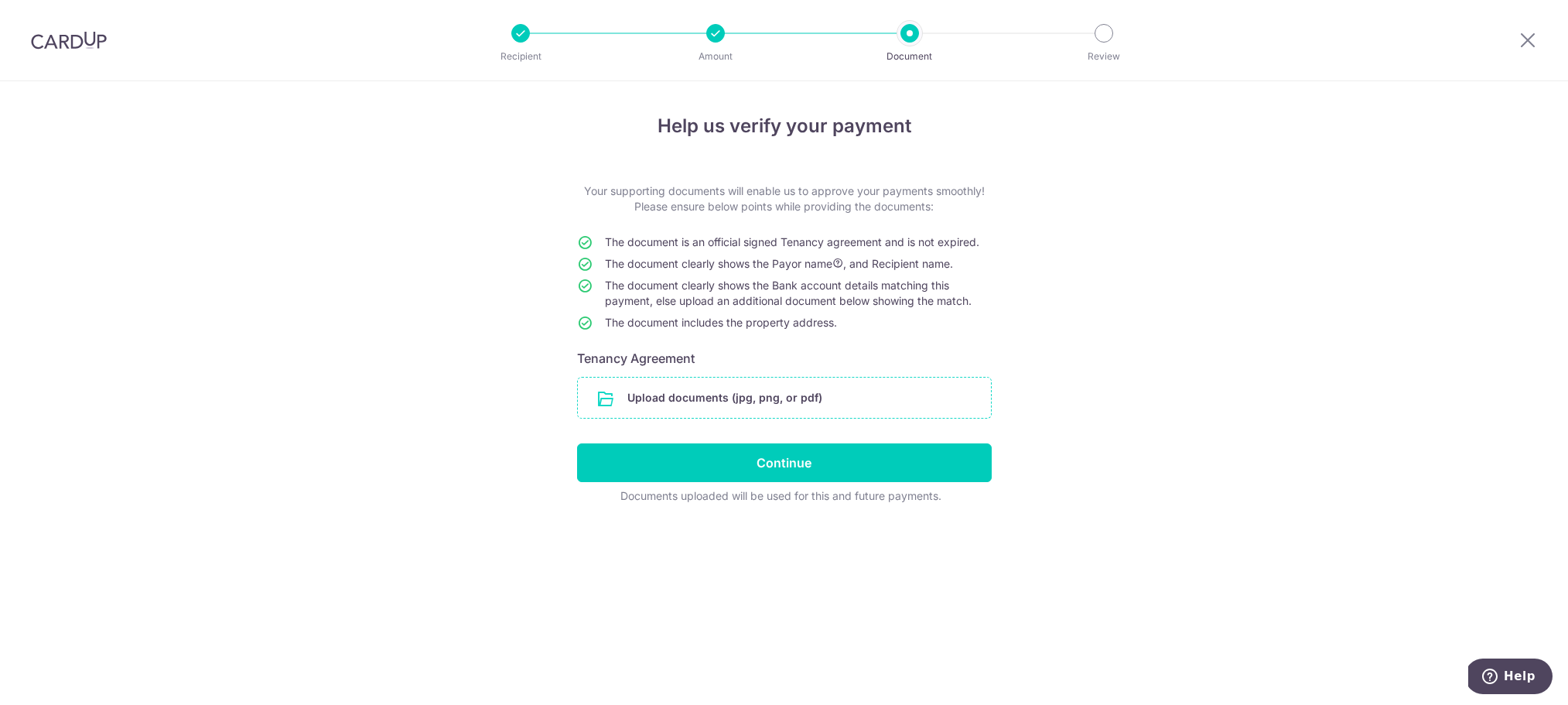
click at [703, 398] on input "file" at bounding box center [784, 398] width 413 height 40
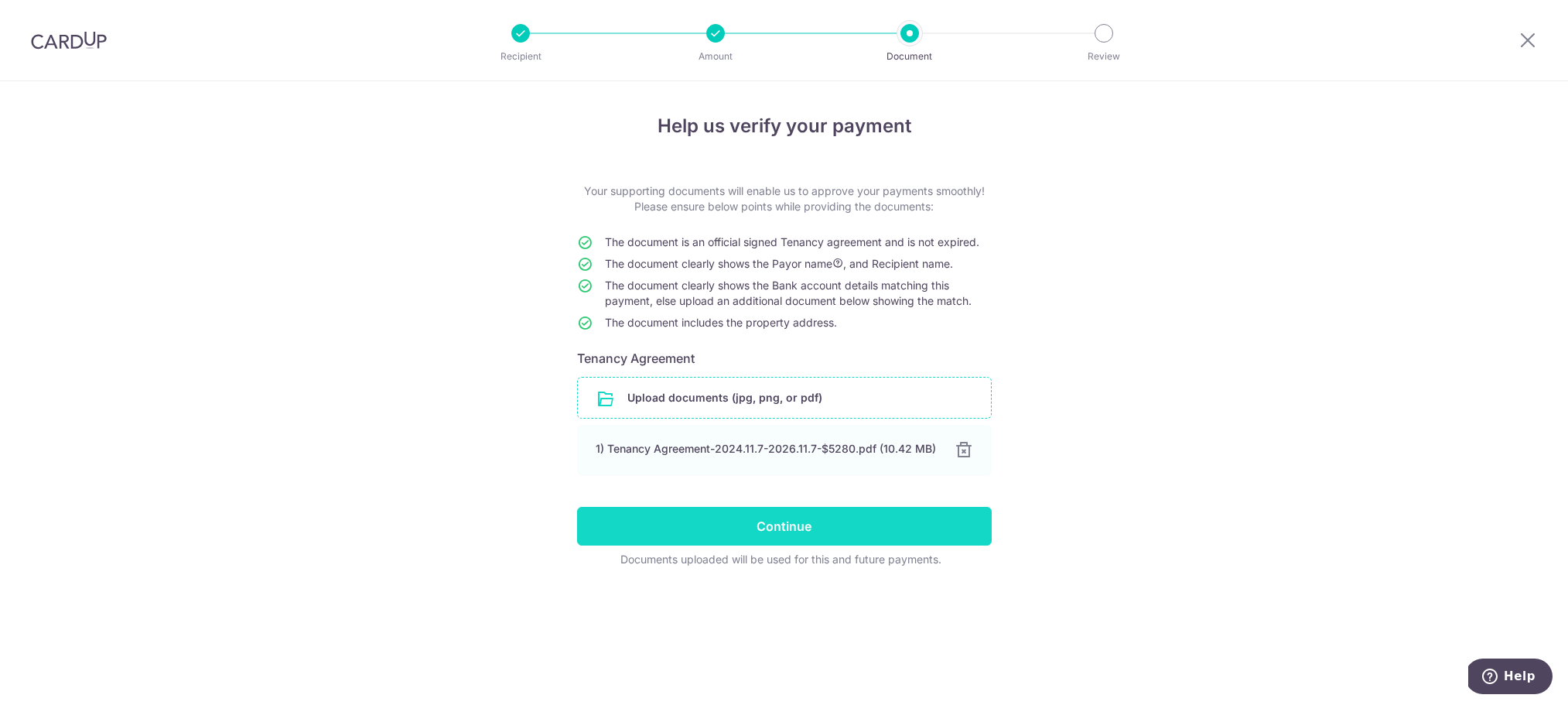
click at [799, 529] on input "Continue" at bounding box center [784, 526] width 415 height 39
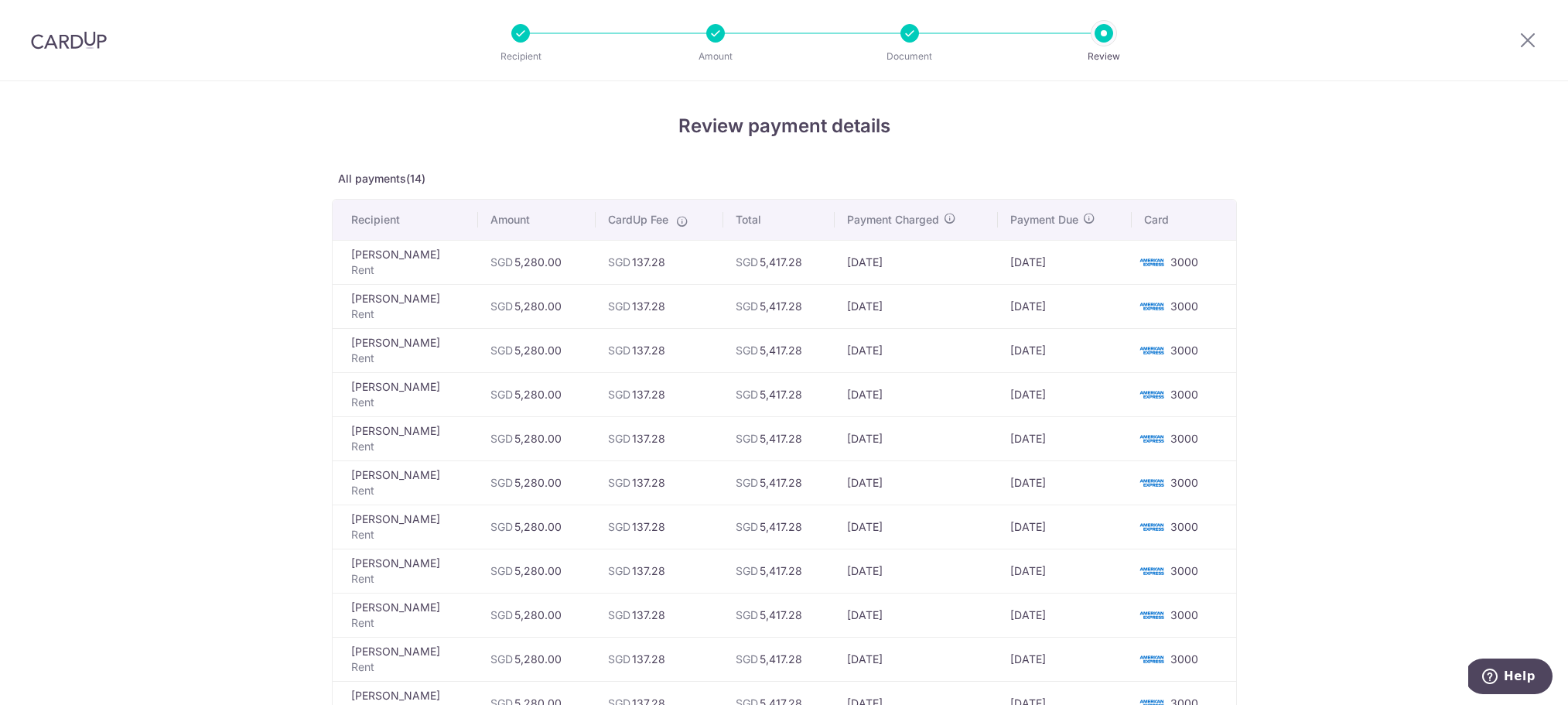
scroll to position [413, 0]
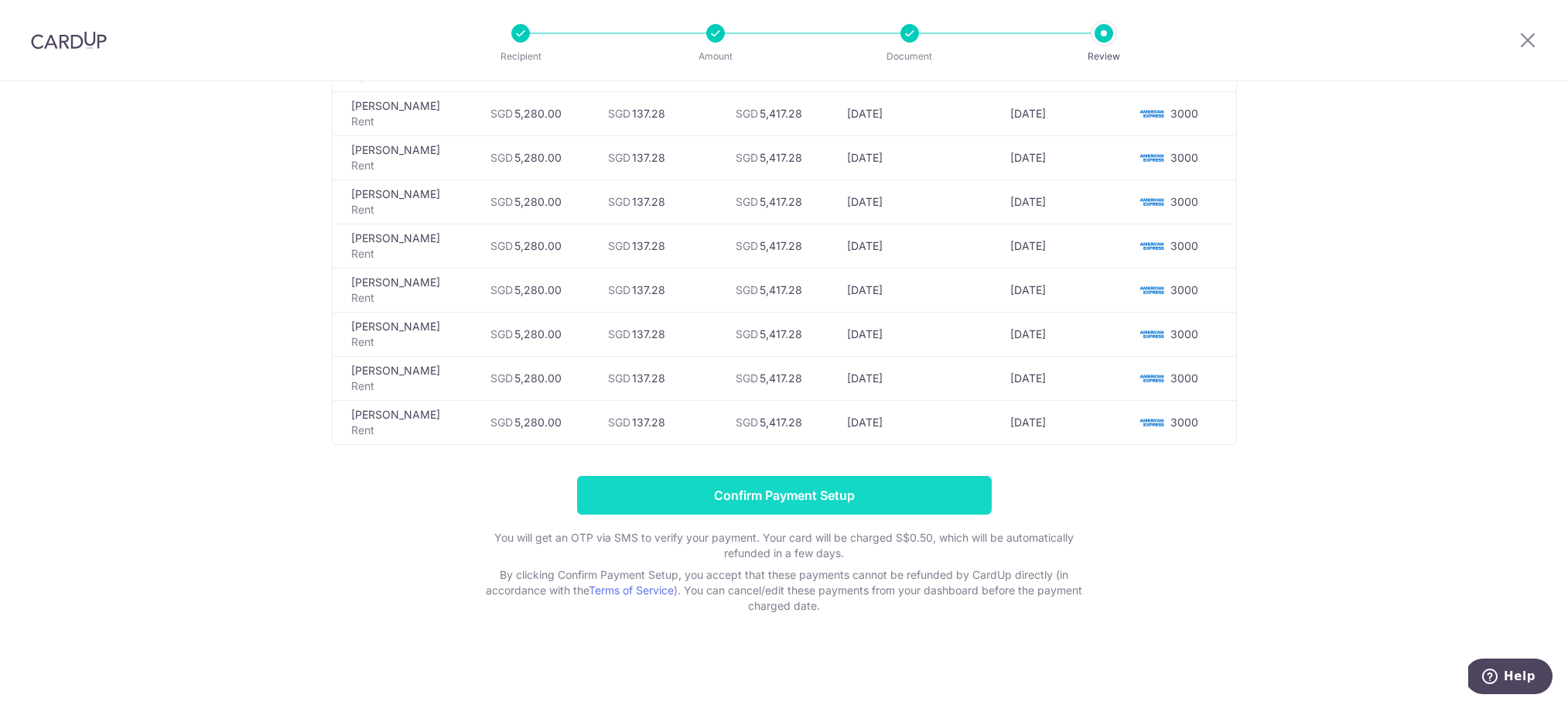
click at [793, 496] on input "Confirm Payment Setup" at bounding box center [784, 495] width 415 height 39
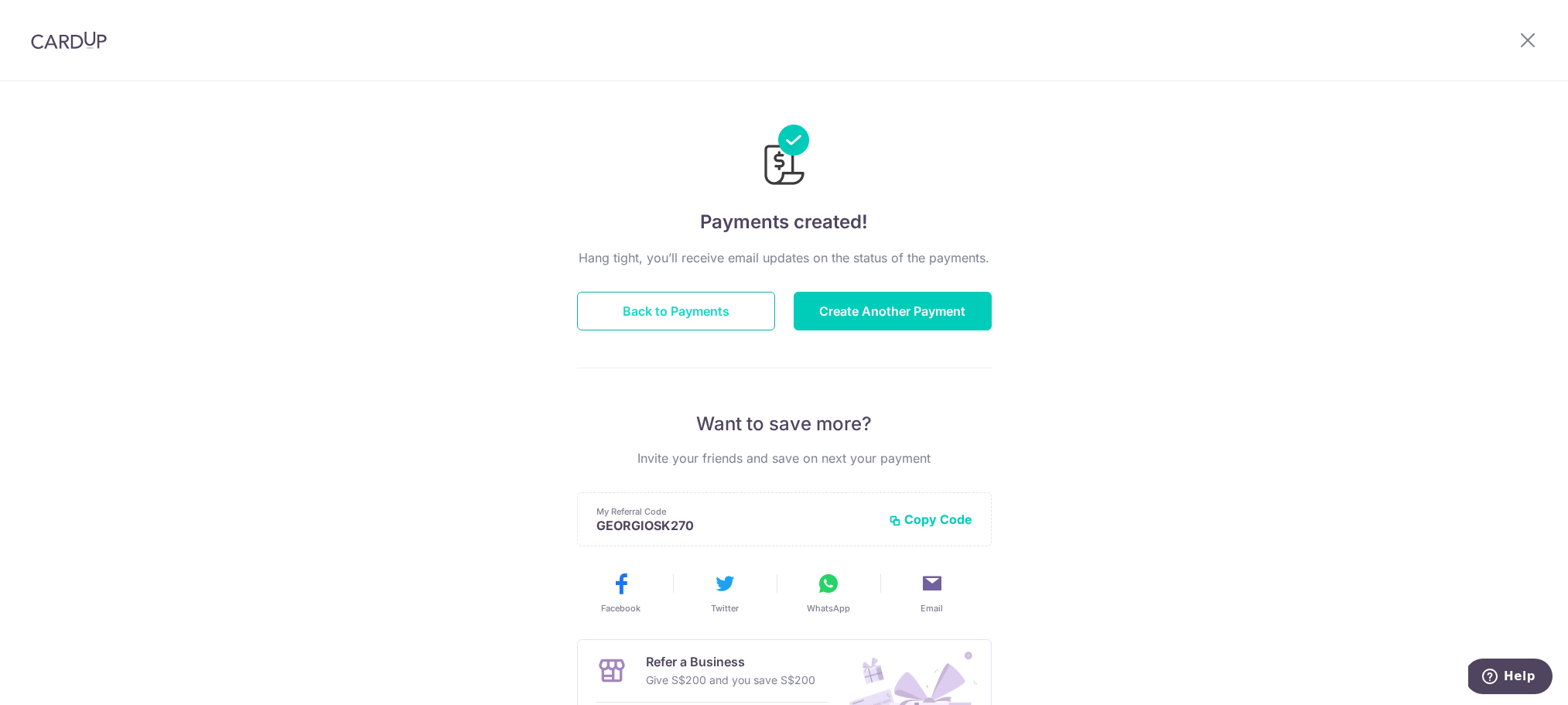
click at [682, 315] on button "Back to Payments" at bounding box center [676, 311] width 198 height 39
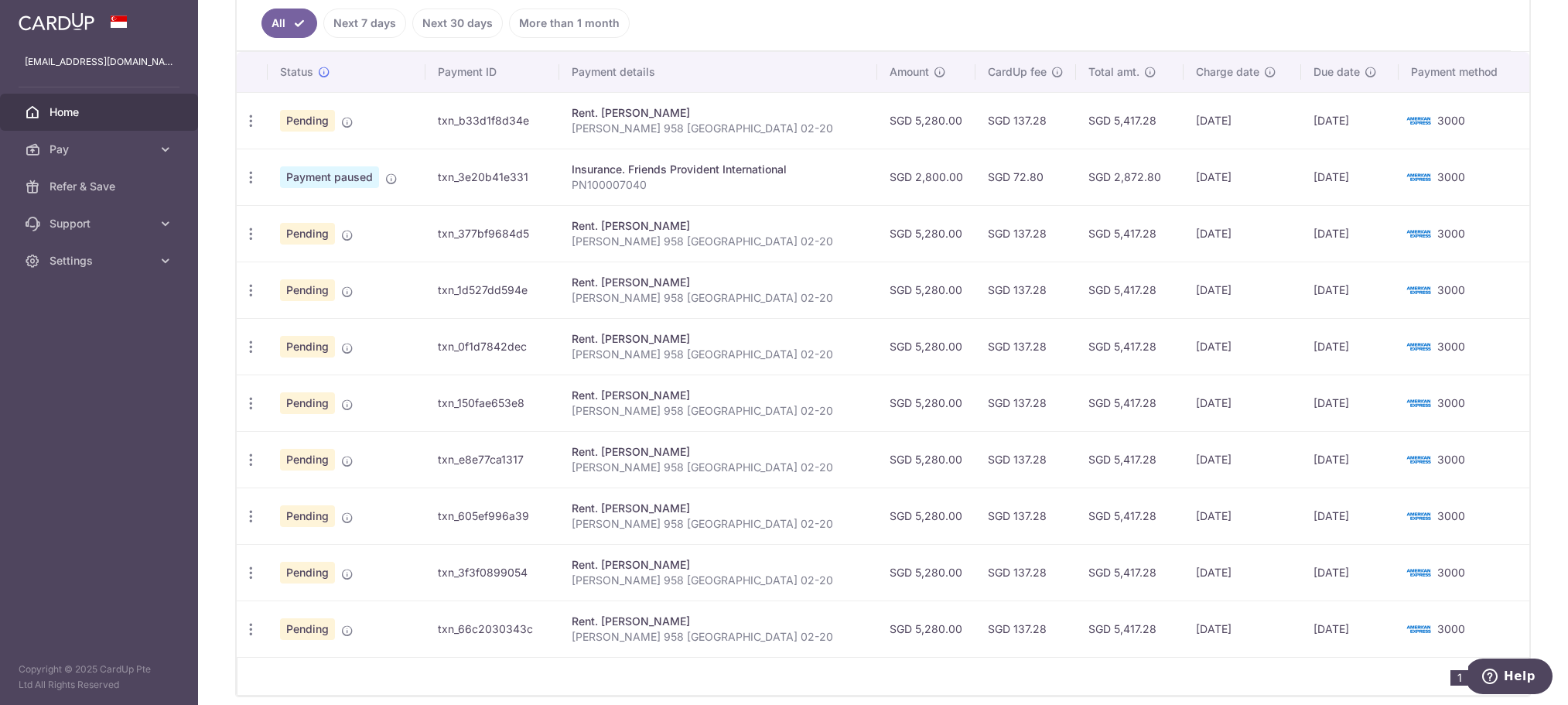
scroll to position [491, 0]
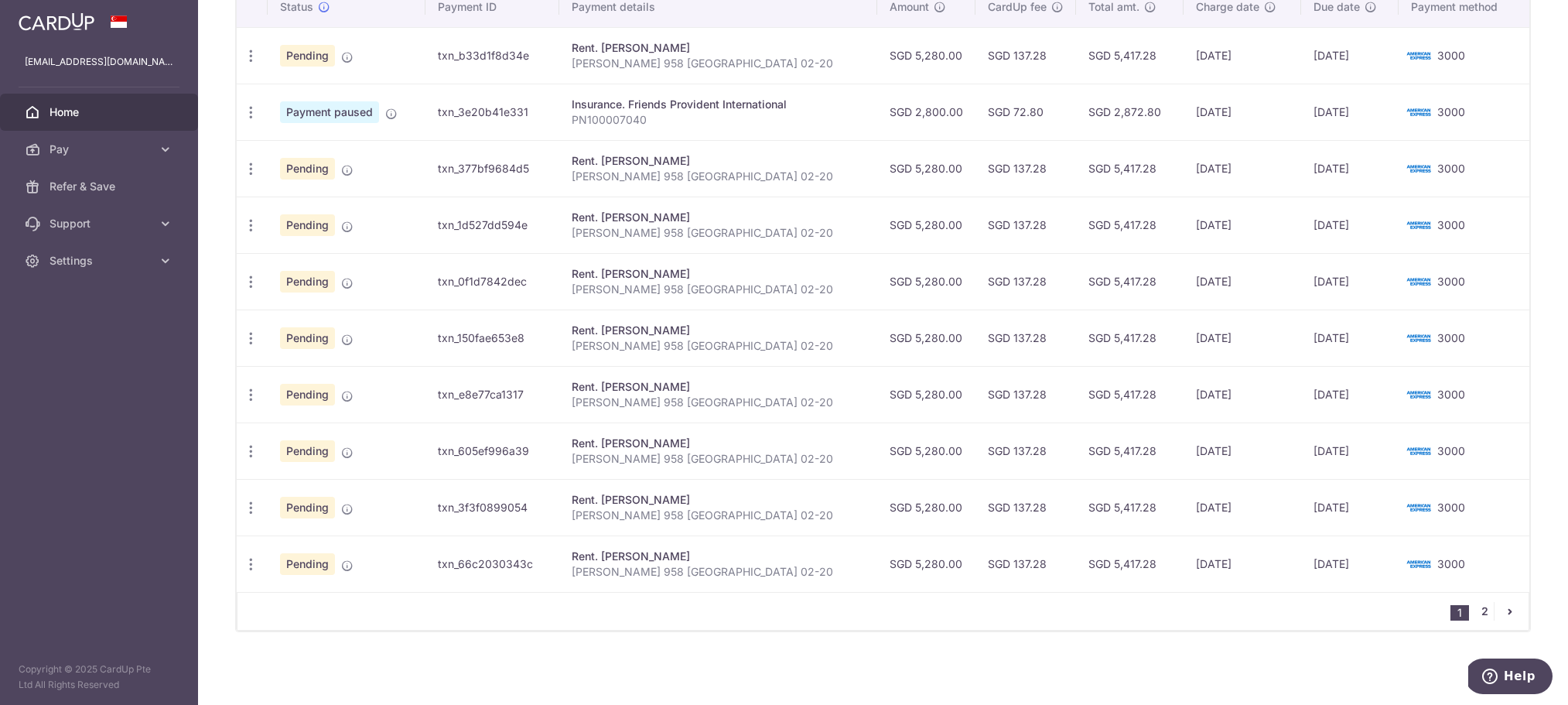
click at [1485, 613] on link "2" at bounding box center [1484, 611] width 18 height 18
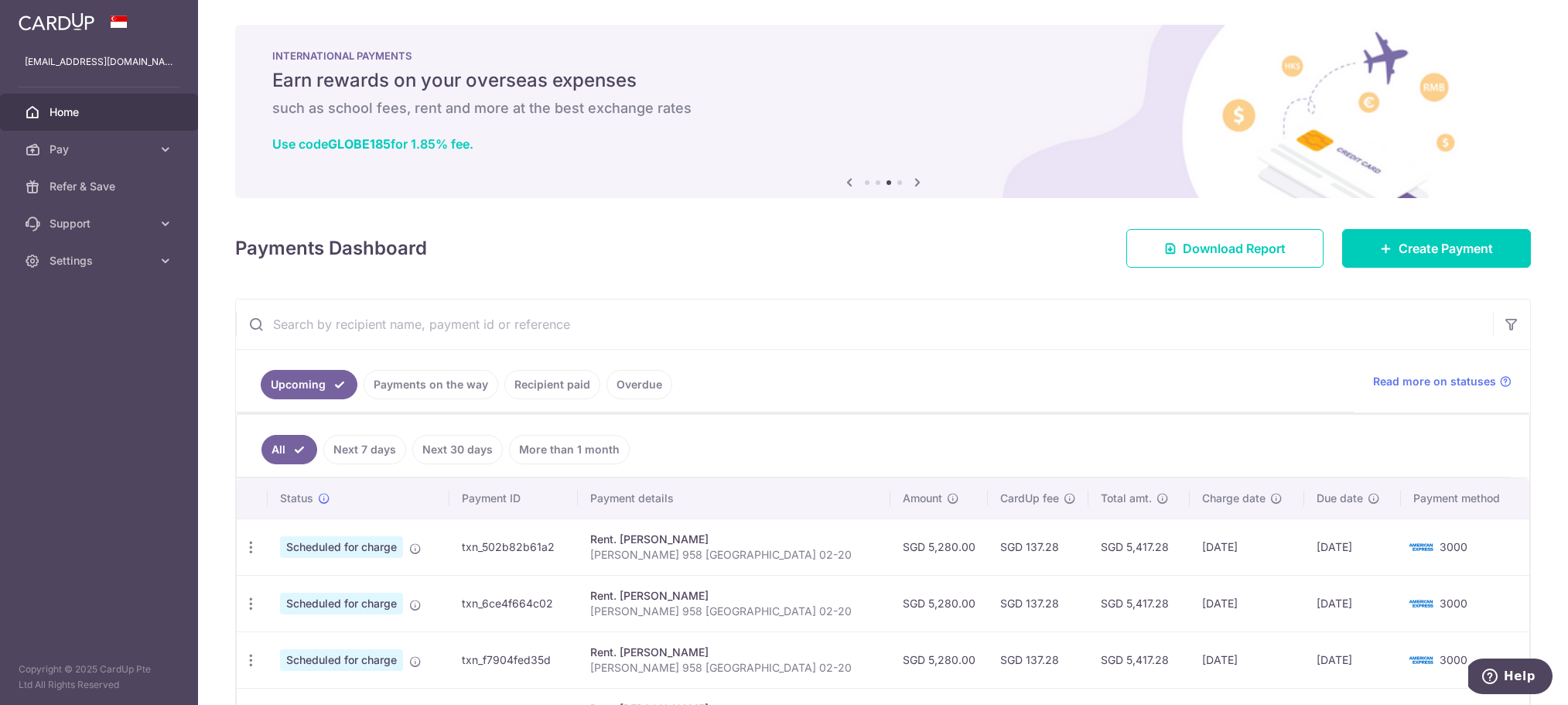
scroll to position [209, 0]
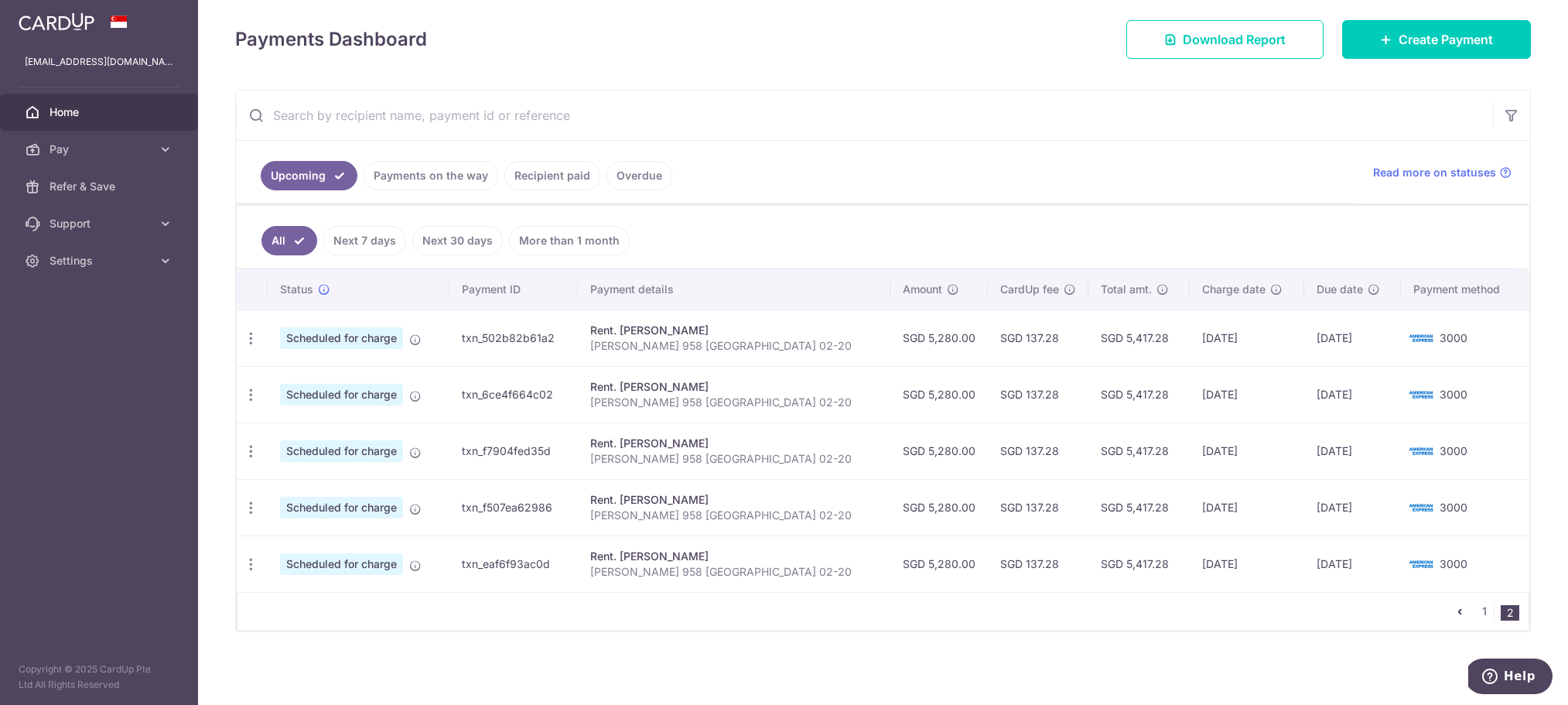
click at [1465, 614] on icon "pager" at bounding box center [1460, 611] width 12 height 12
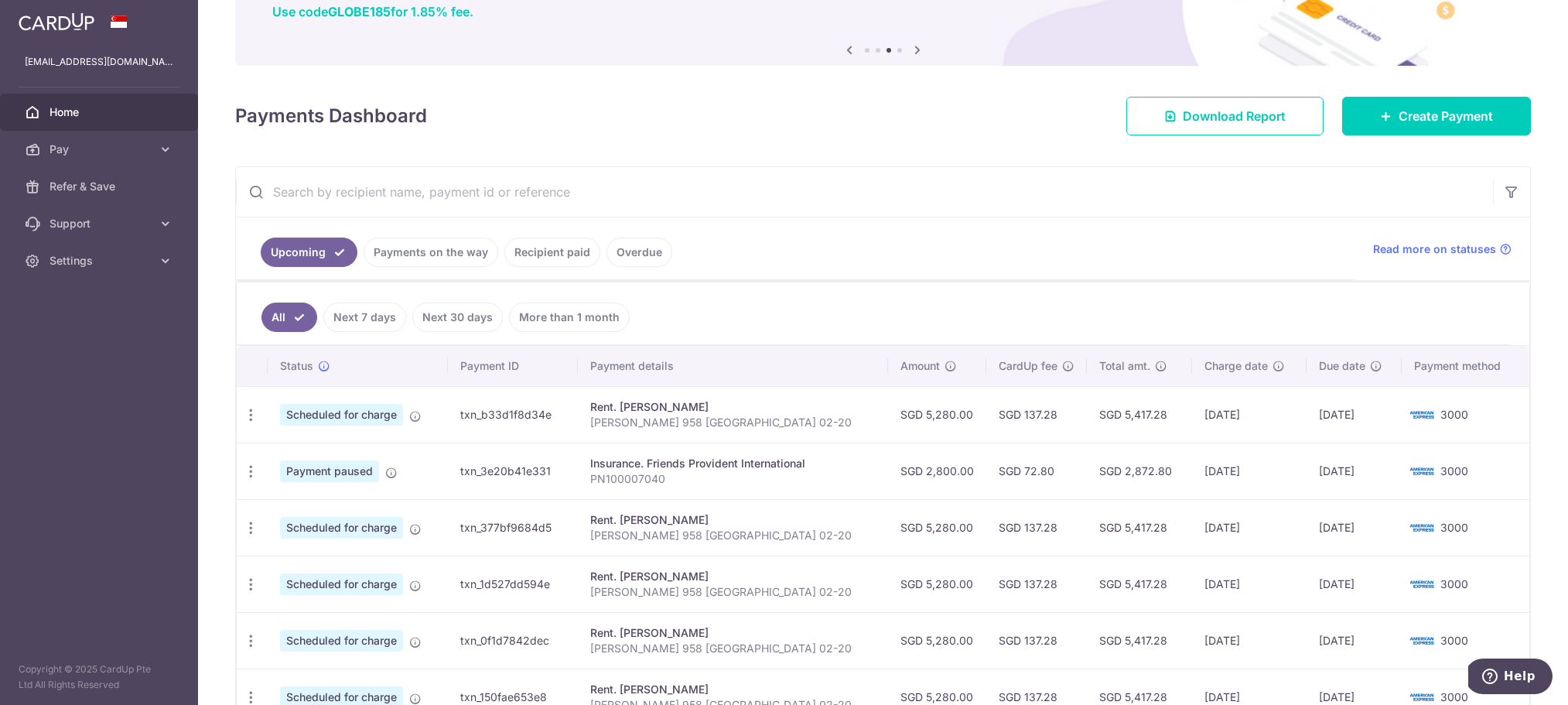
scroll to position [140, 0]
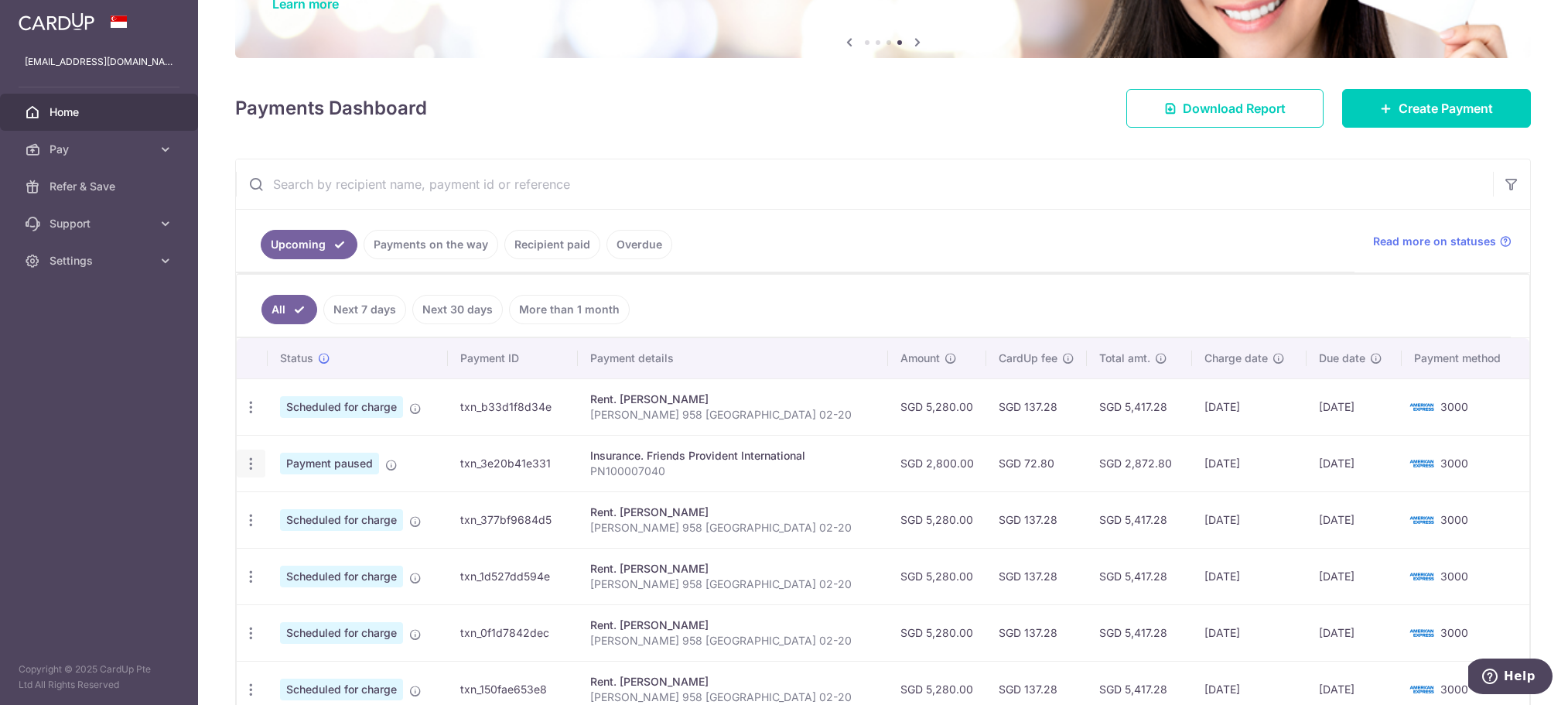
click at [250, 416] on icon "button" at bounding box center [251, 407] width 16 height 16
click at [907, 232] on ul "Upcoming Payments on the way Recipient paid Overdue" at bounding box center [796, 241] width 1119 height 62
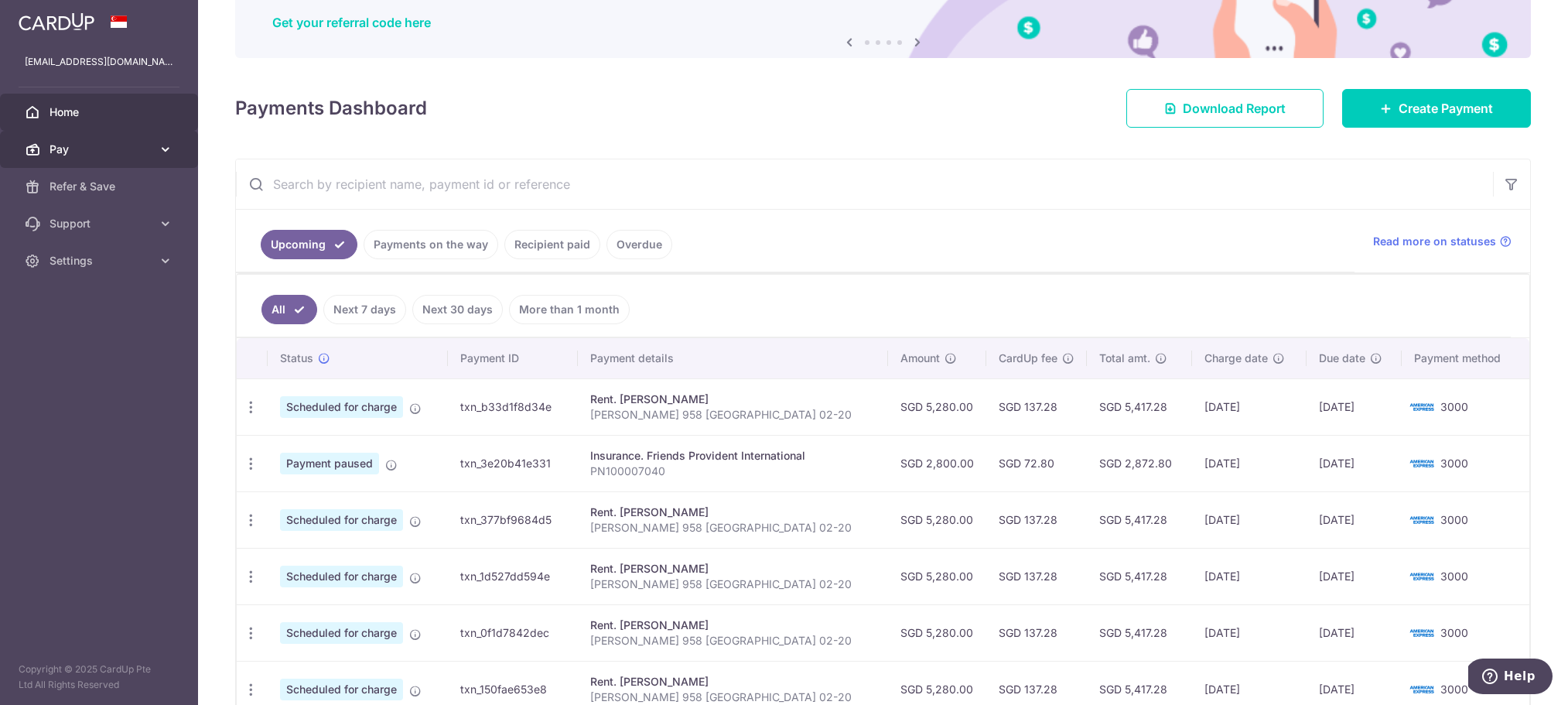
click at [169, 147] on icon at bounding box center [165, 150] width 16 height 16
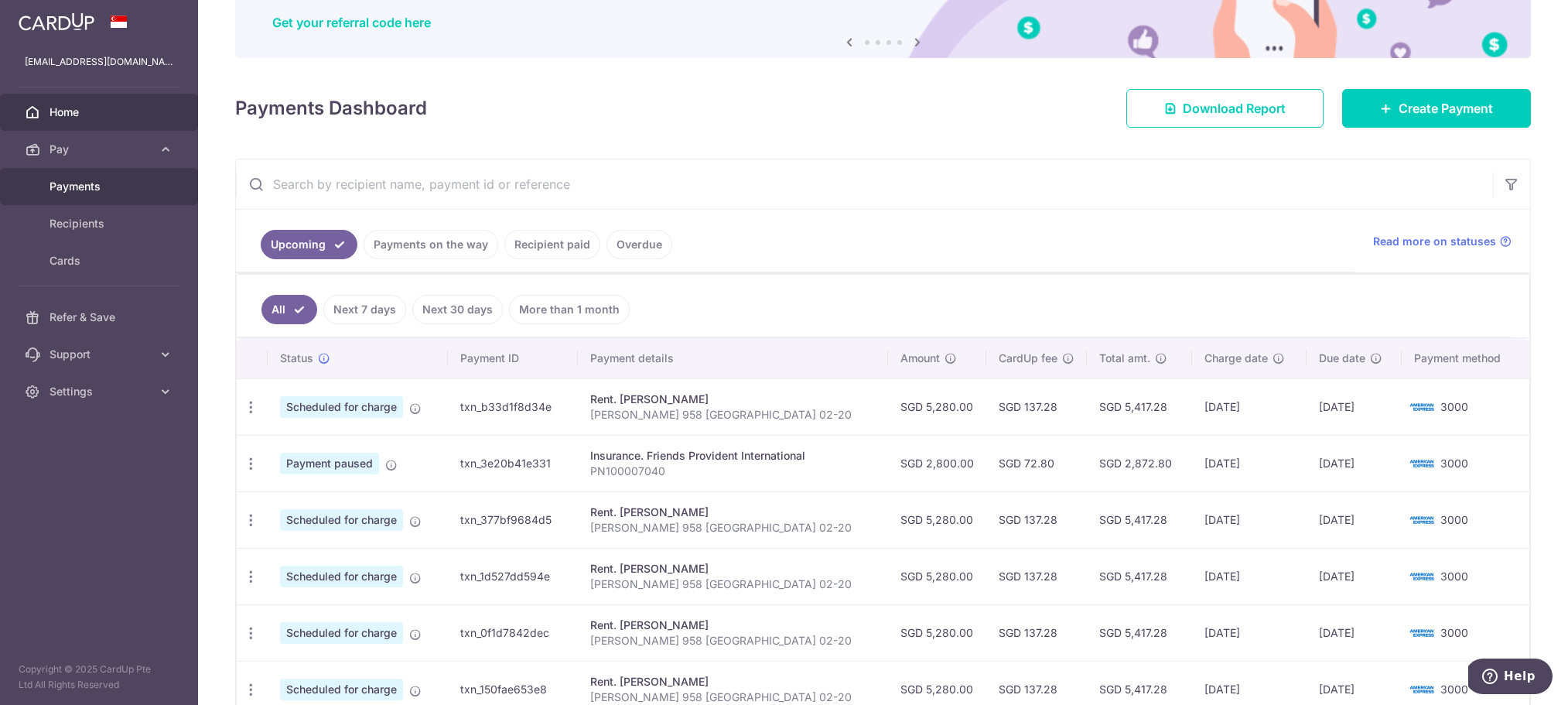
click at [87, 190] on span "Payments" at bounding box center [100, 186] width 102 height 16
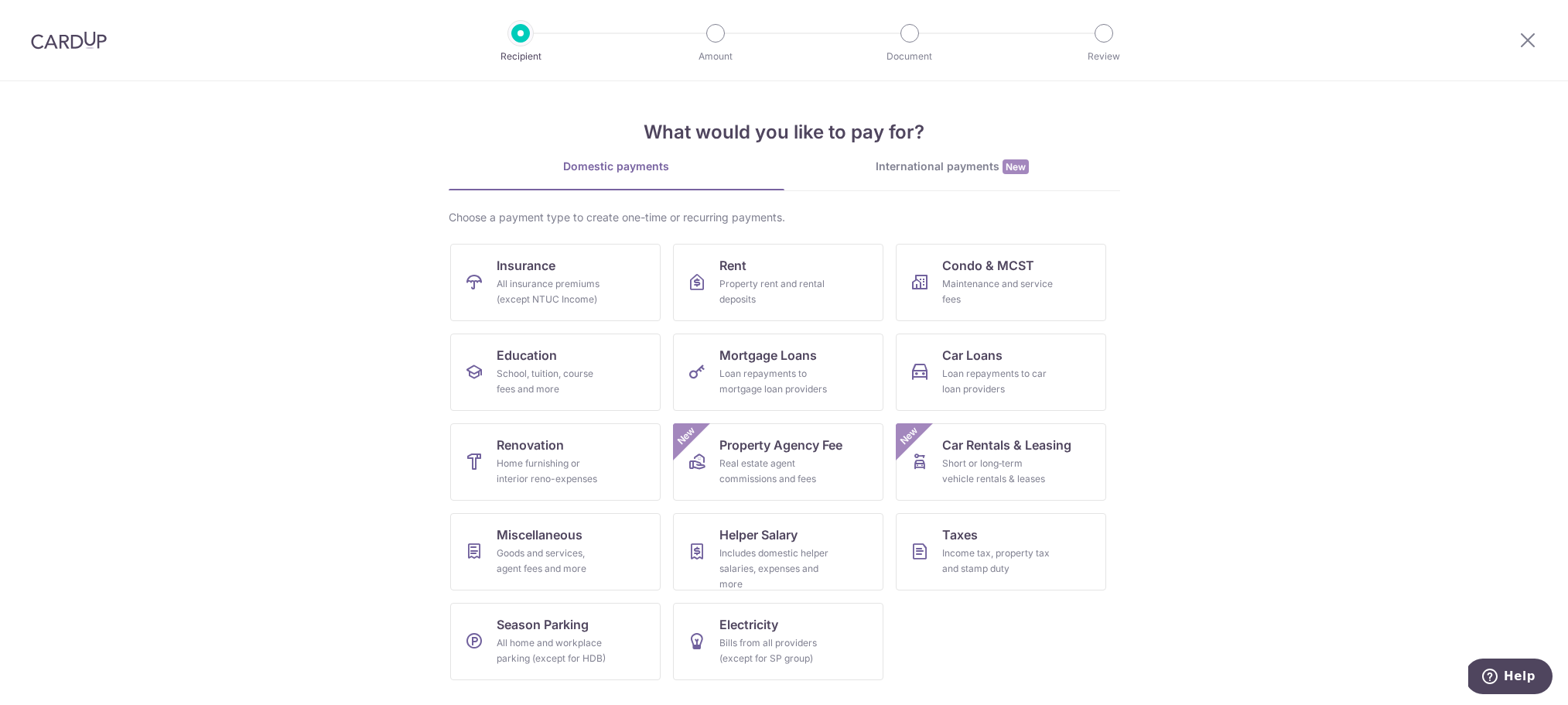
click at [76, 40] on img at bounding box center [69, 40] width 76 height 18
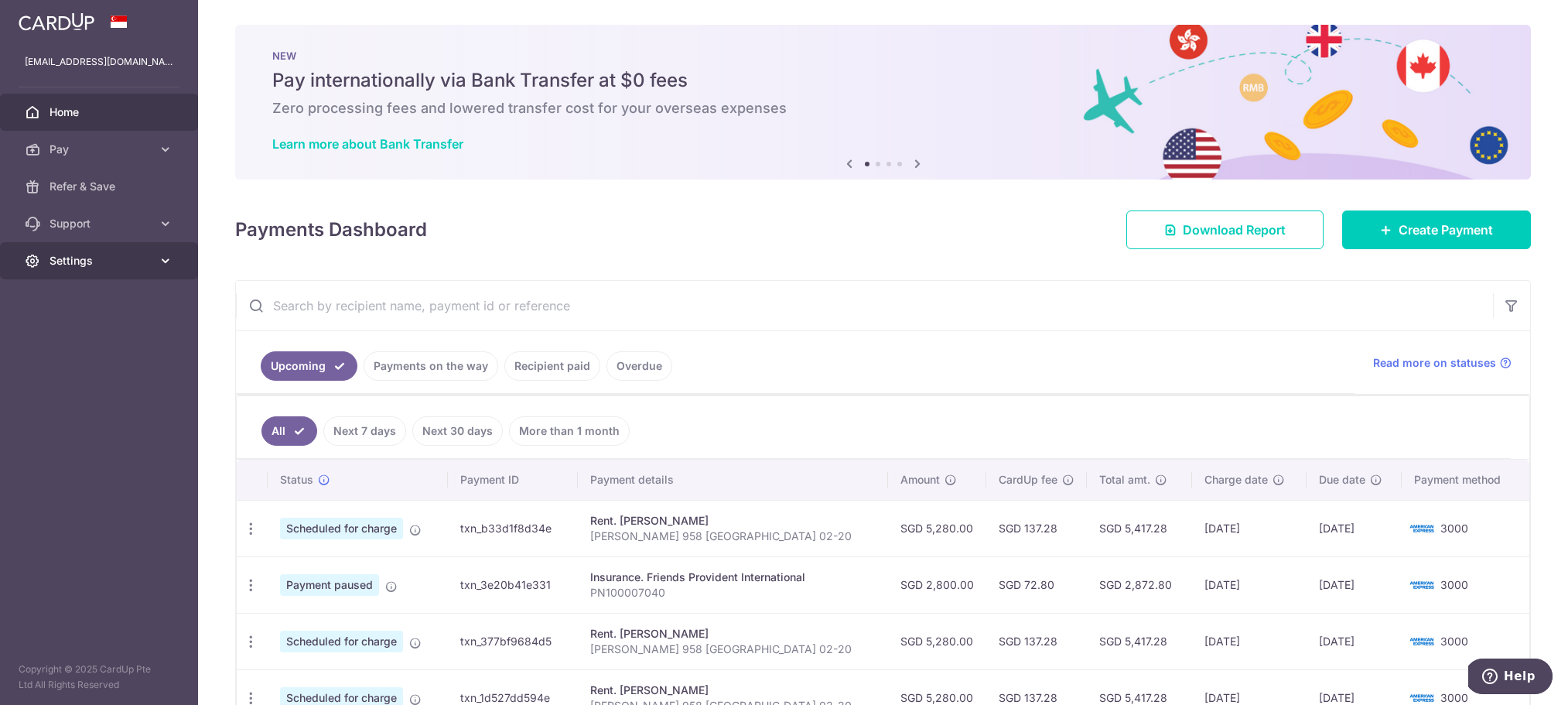
click at [157, 254] on link "Settings" at bounding box center [99, 261] width 198 height 37
click at [77, 298] on span "Account" at bounding box center [100, 298] width 102 height 16
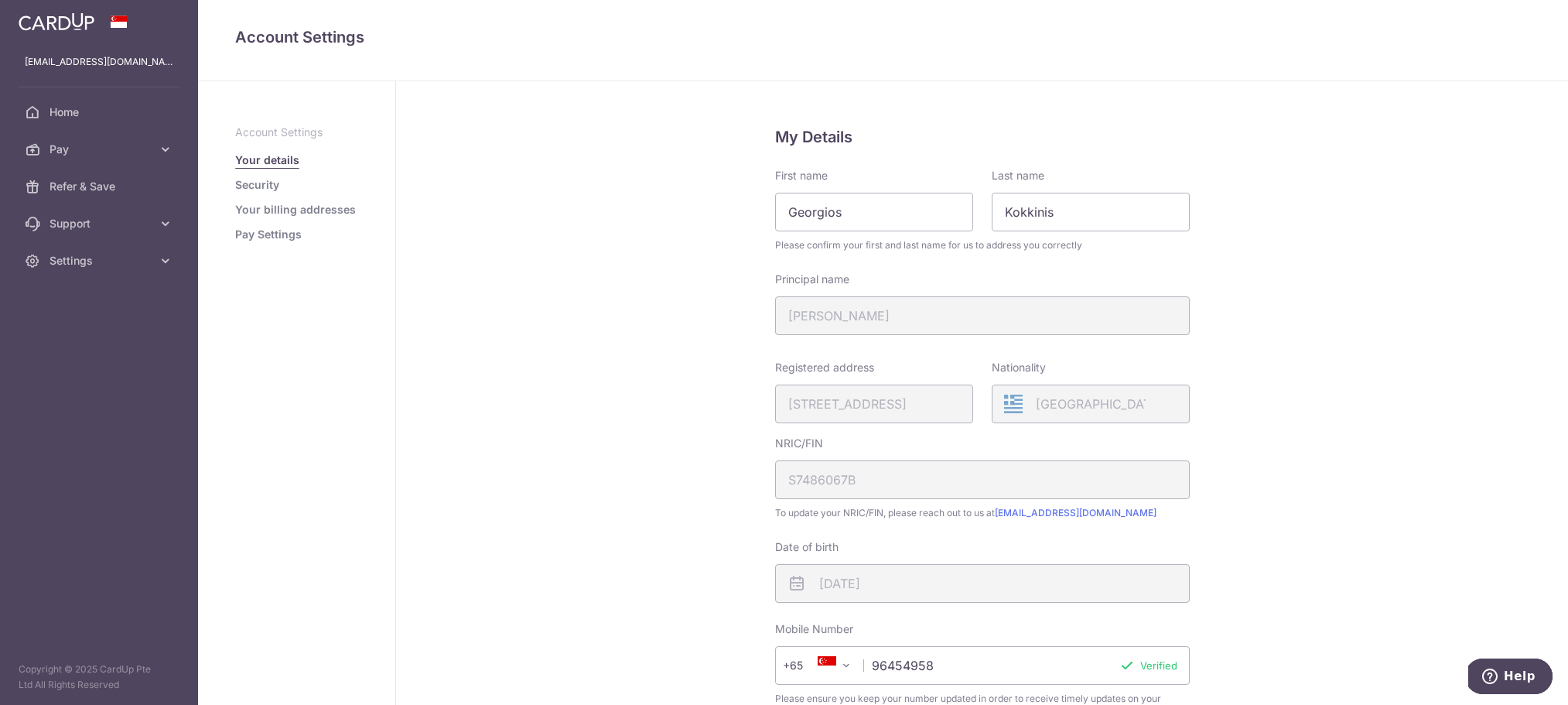
click at [261, 235] on link "Pay Settings" at bounding box center [268, 235] width 67 height 16
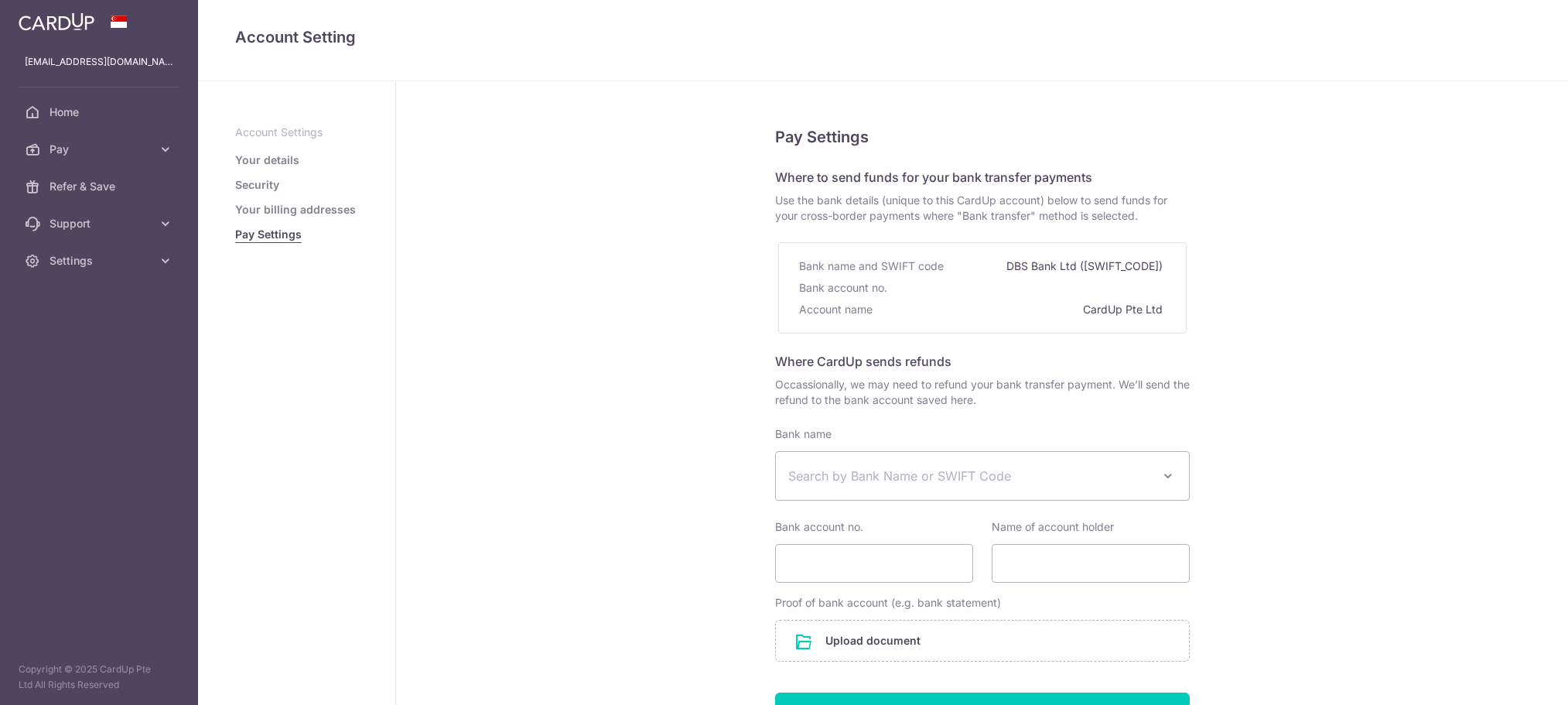
select select
click at [276, 158] on link "Your details" at bounding box center [268, 160] width 64 height 16
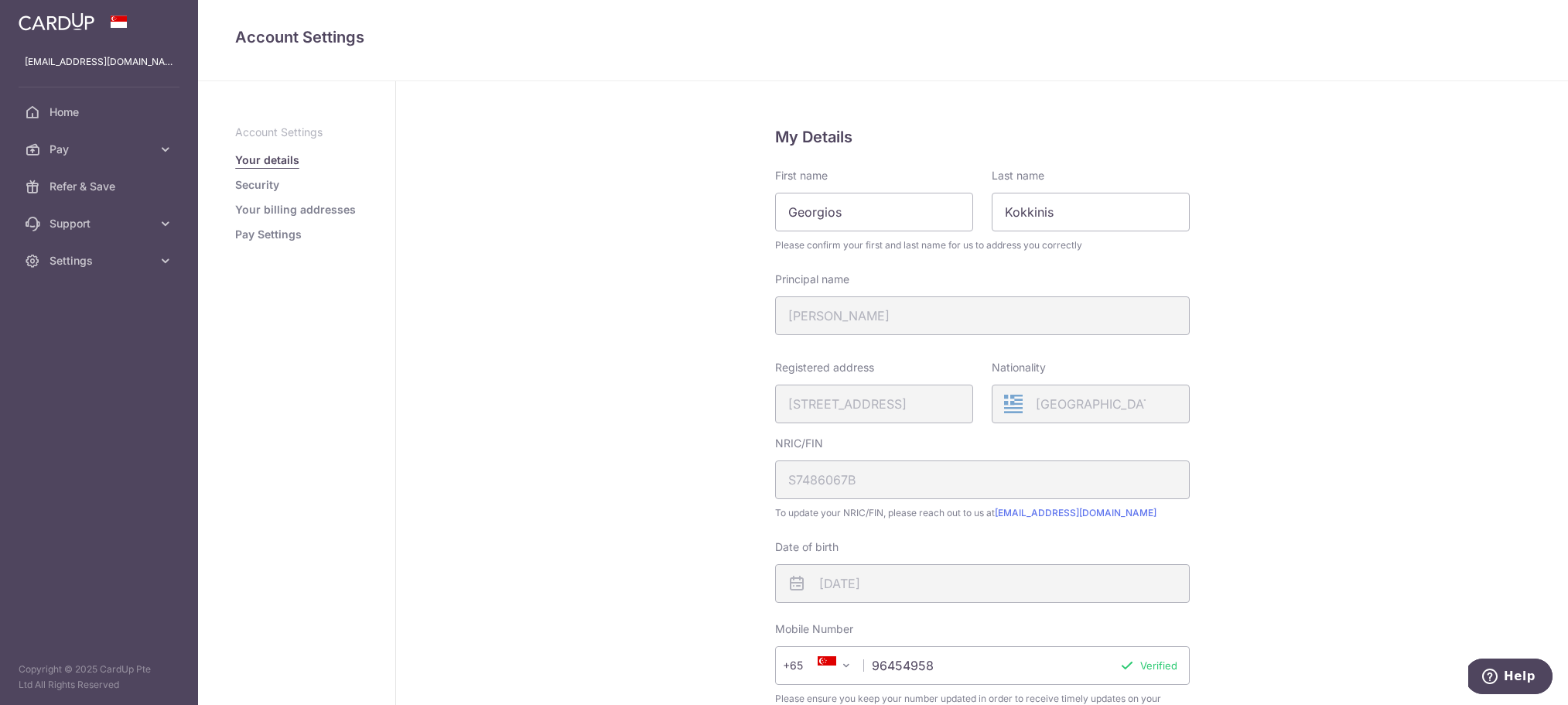
scroll to position [288, 0]
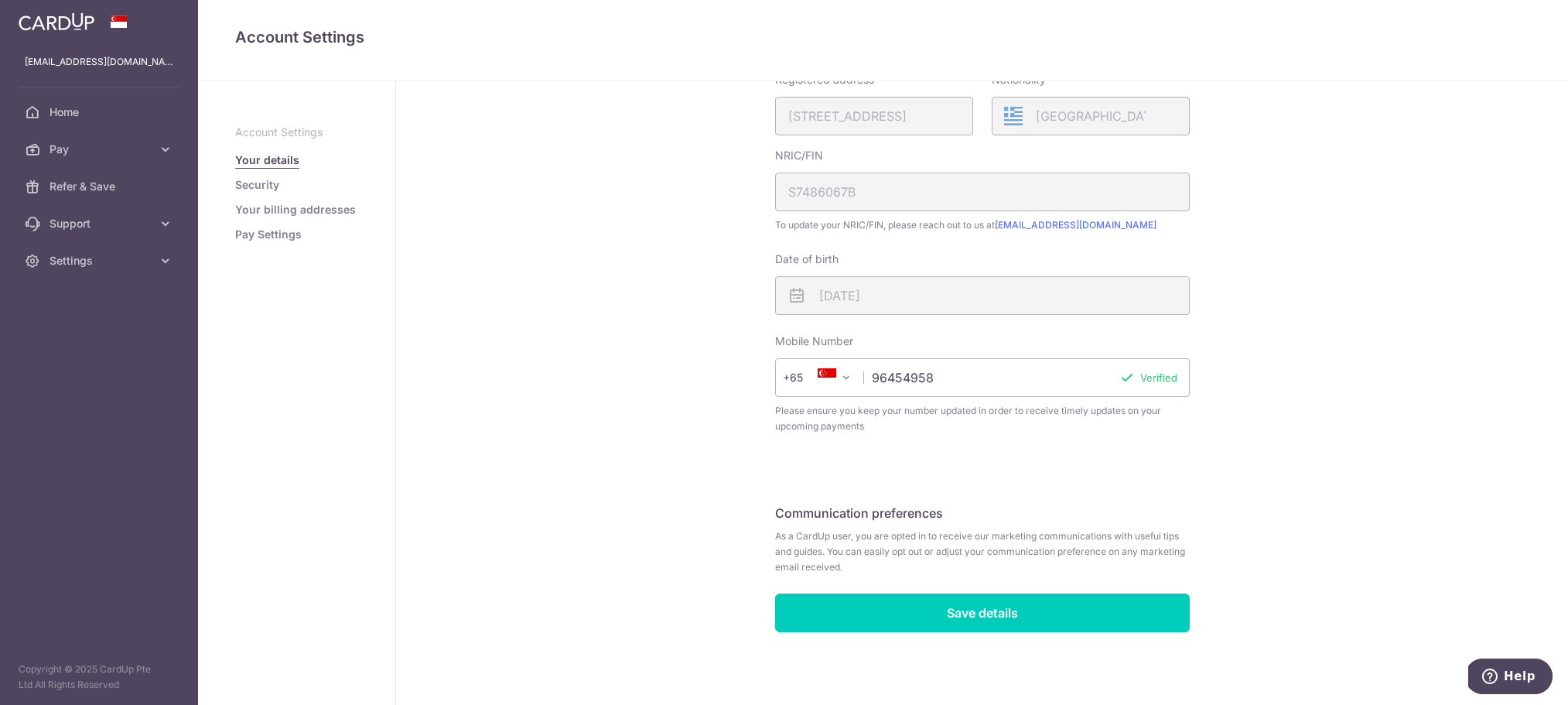
click at [272, 210] on link "Your billing addresses" at bounding box center [295, 210] width 120 height 16
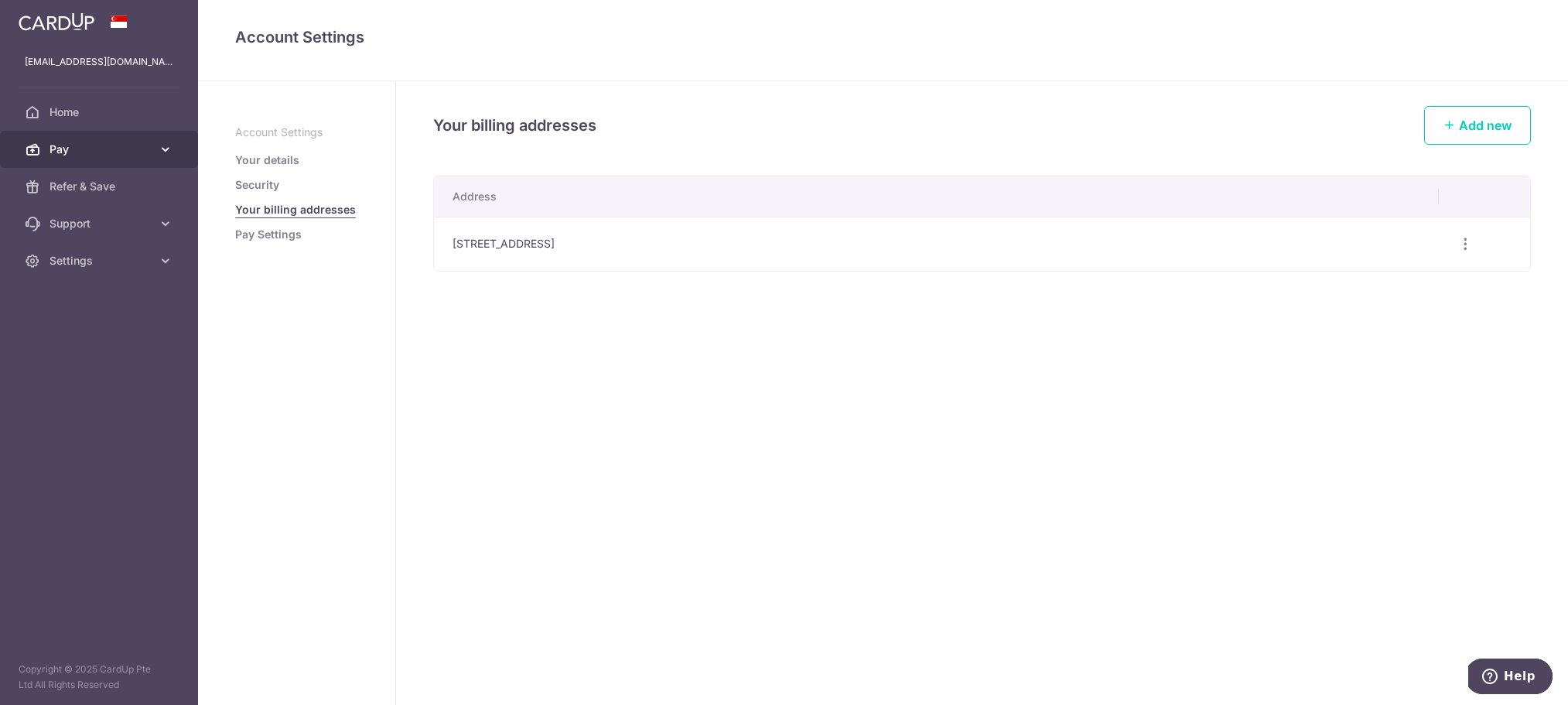
click at [164, 150] on icon at bounding box center [165, 150] width 16 height 16
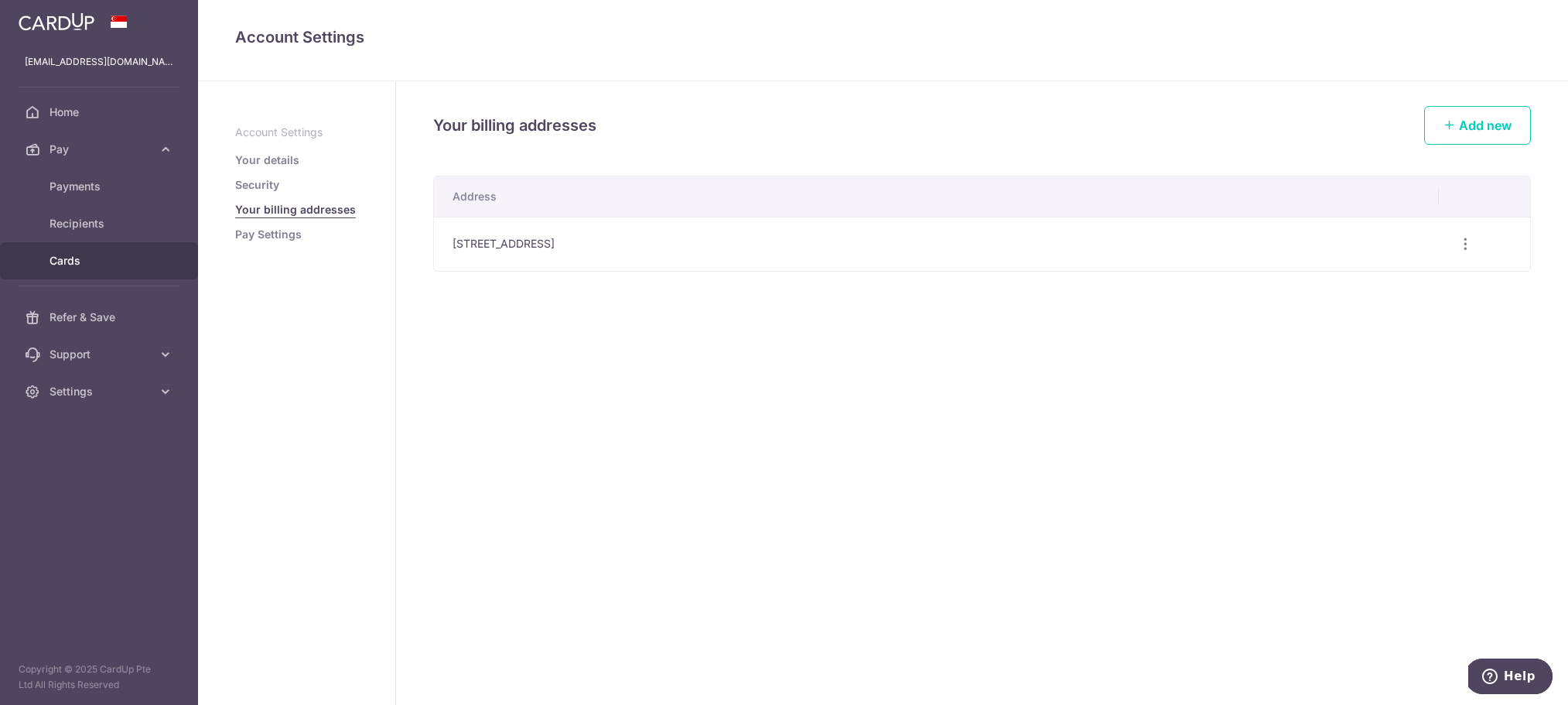
click at [91, 262] on span "Cards" at bounding box center [100, 261] width 102 height 16
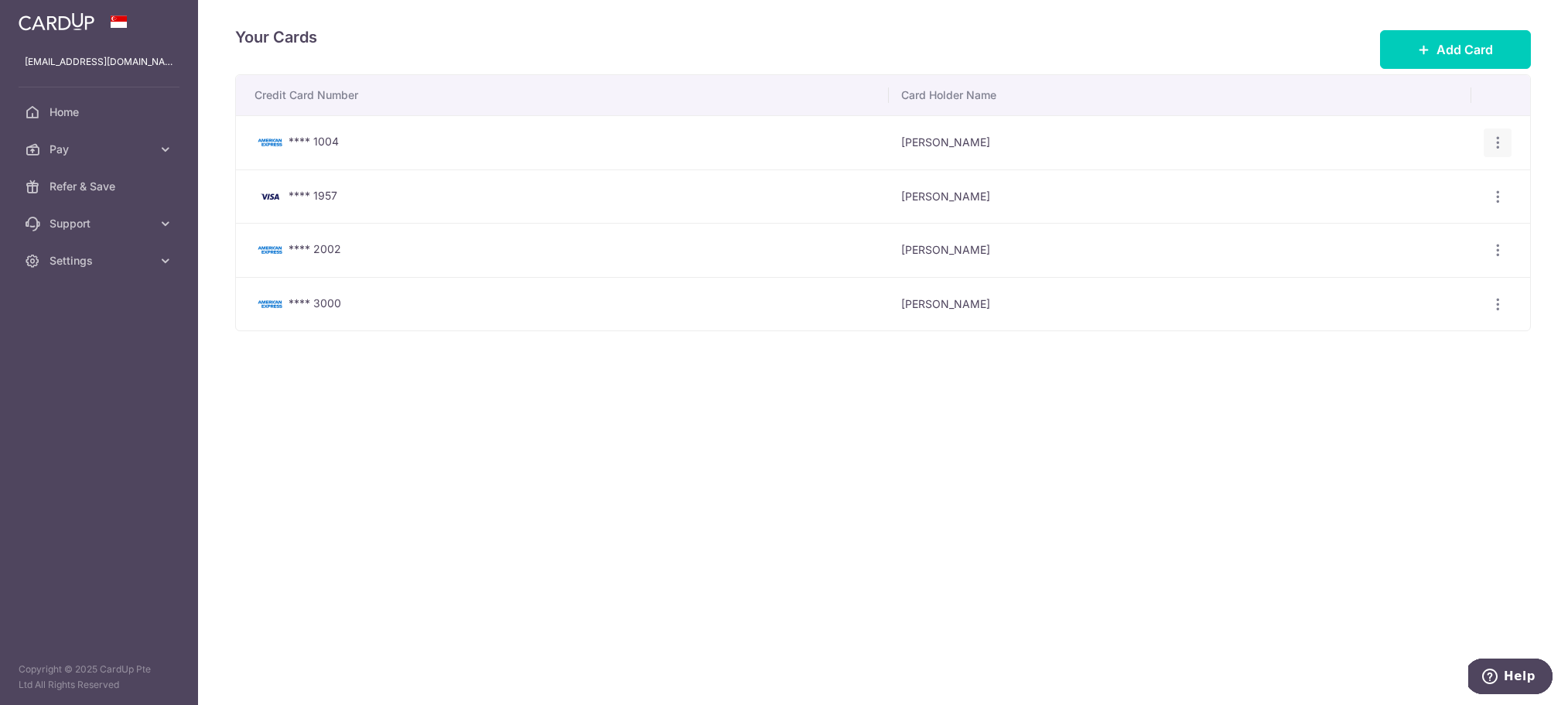
click at [1498, 146] on icon "button" at bounding box center [1498, 142] width 16 height 16
click at [1426, 222] on span "Delete" at bounding box center [1446, 223] width 106 height 18
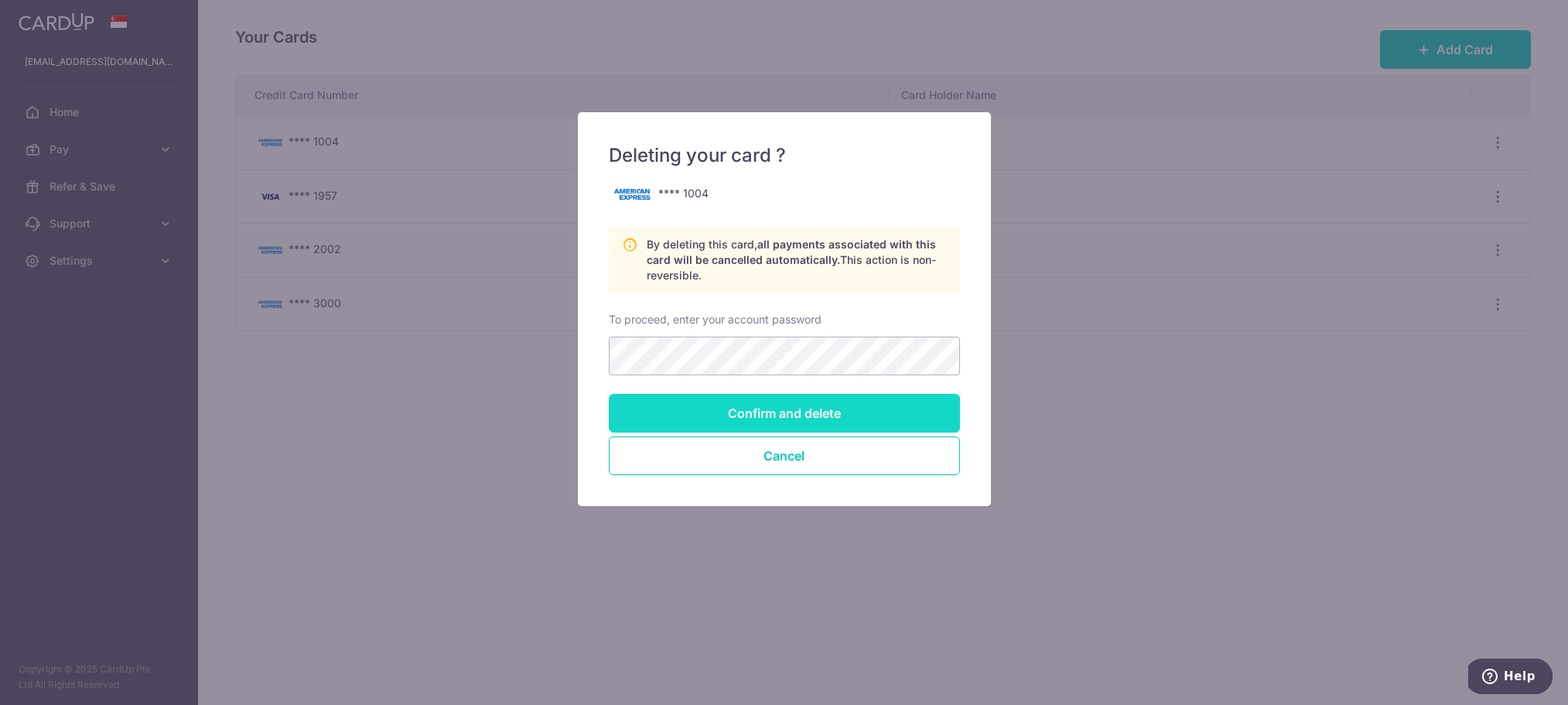
click at [797, 410] on input "Confirm and delete" at bounding box center [784, 413] width 352 height 39
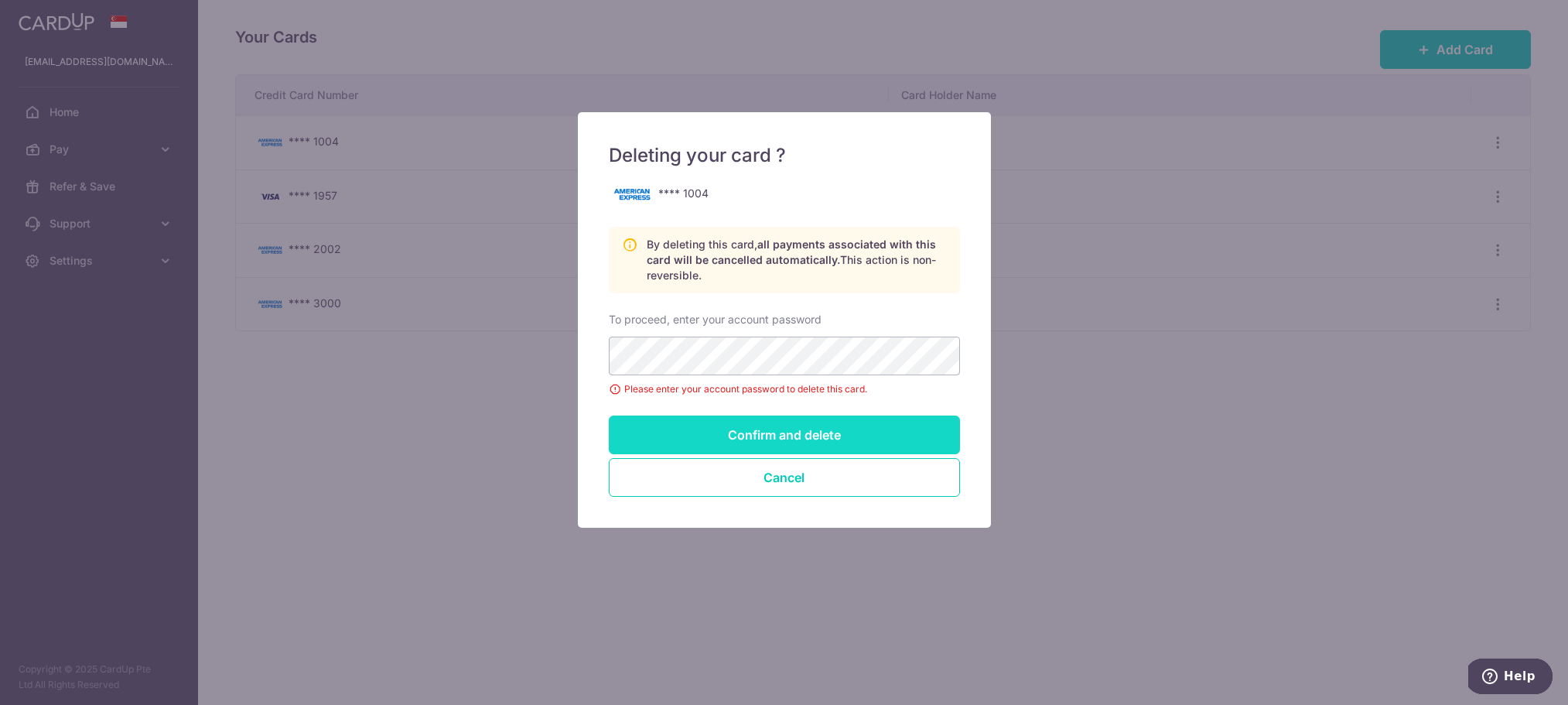
click at [771, 437] on input "Confirm and delete" at bounding box center [784, 435] width 352 height 39
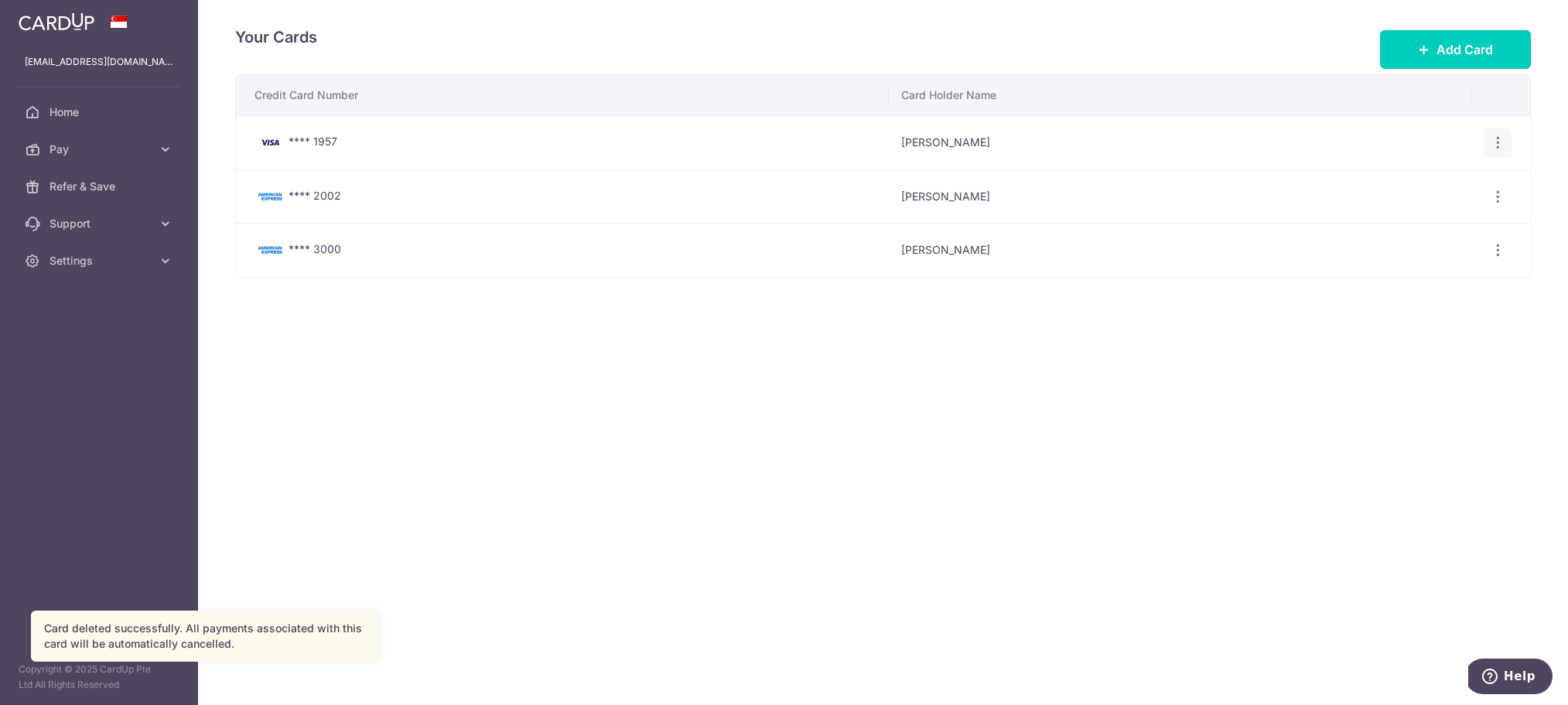
click at [1501, 141] on icon "button" at bounding box center [1498, 142] width 16 height 16
click at [1412, 223] on span "Delete" at bounding box center [1446, 223] width 106 height 18
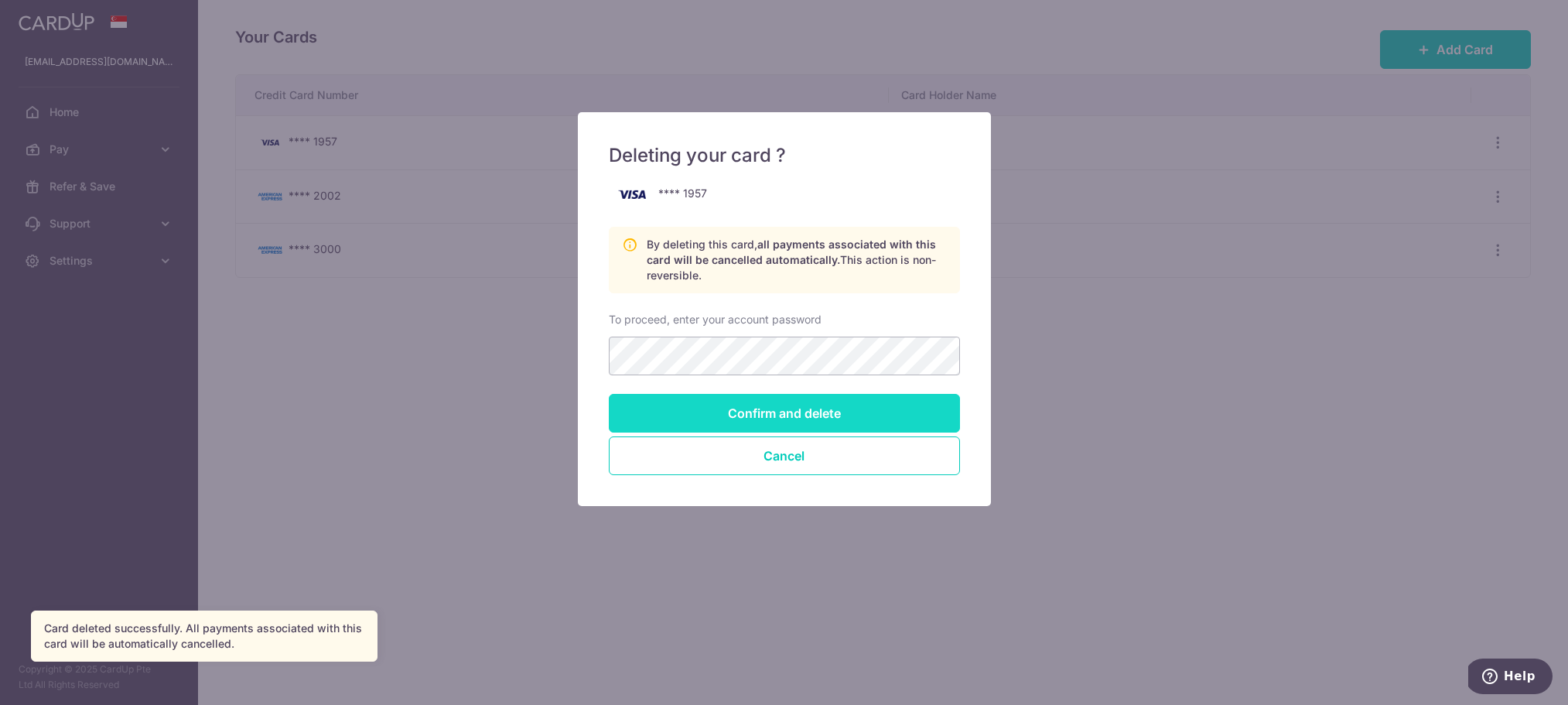
click at [782, 412] on input "Confirm and delete" at bounding box center [784, 413] width 352 height 39
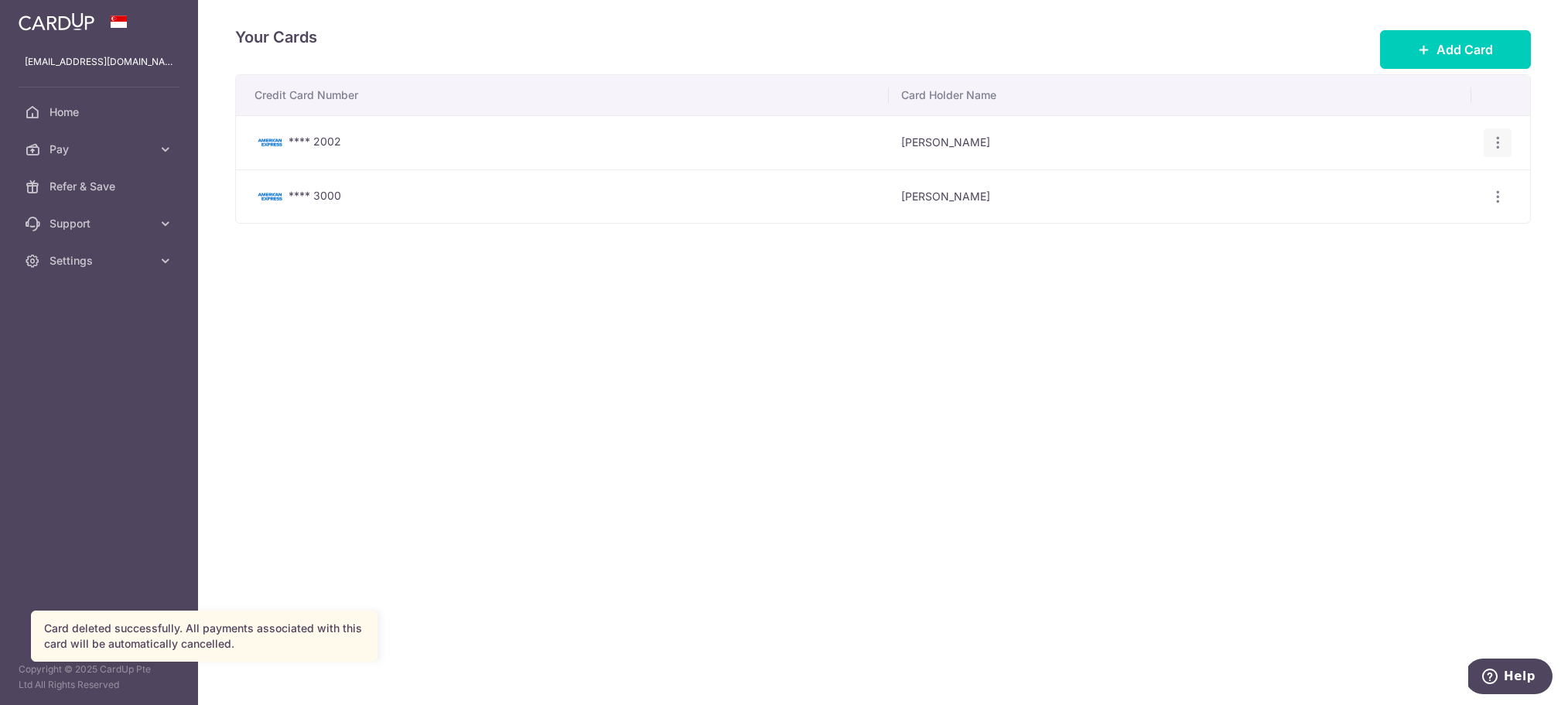
click at [1500, 142] on icon "button" at bounding box center [1498, 142] width 16 height 16
click at [1396, 222] on span "Delete" at bounding box center [1446, 223] width 106 height 18
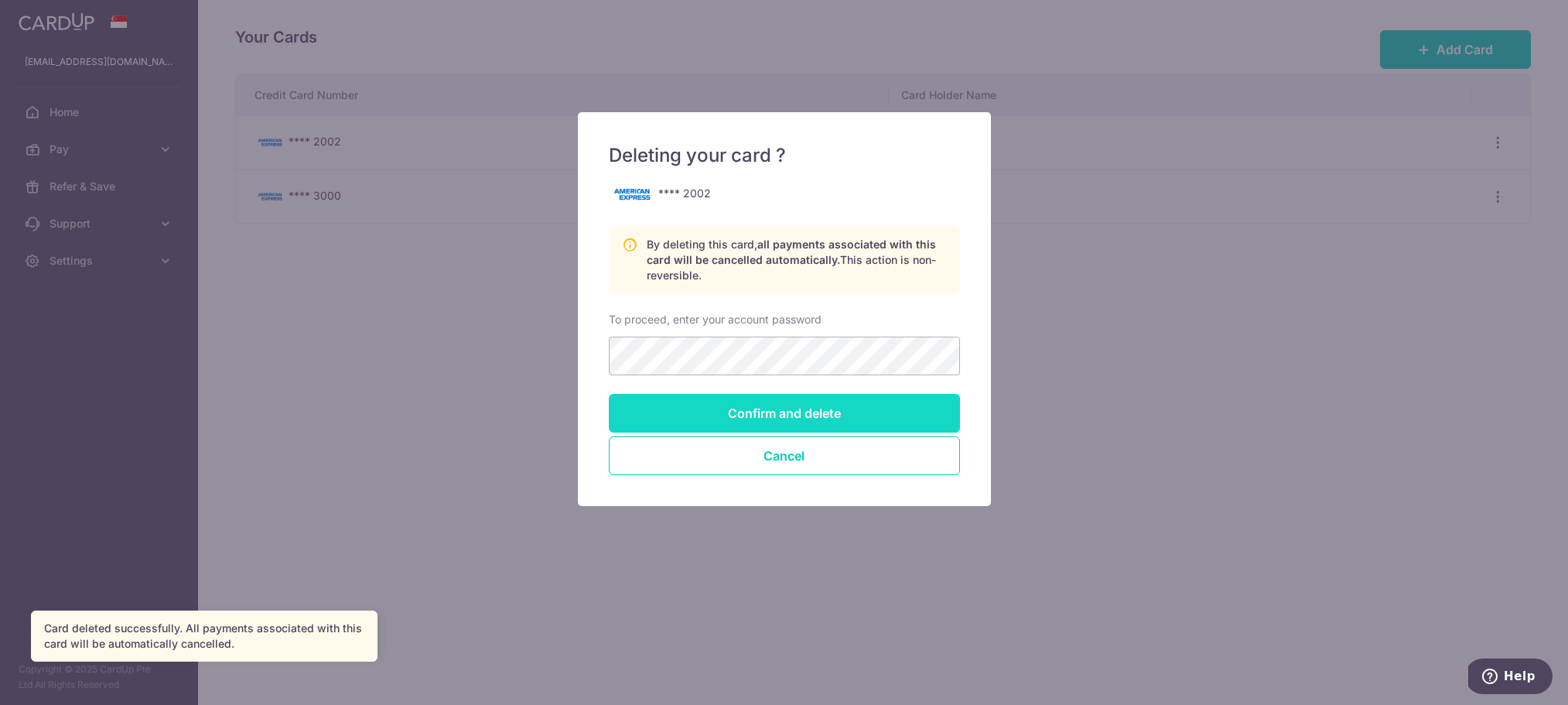
click at [775, 410] on input "Confirm and delete" at bounding box center [784, 413] width 352 height 39
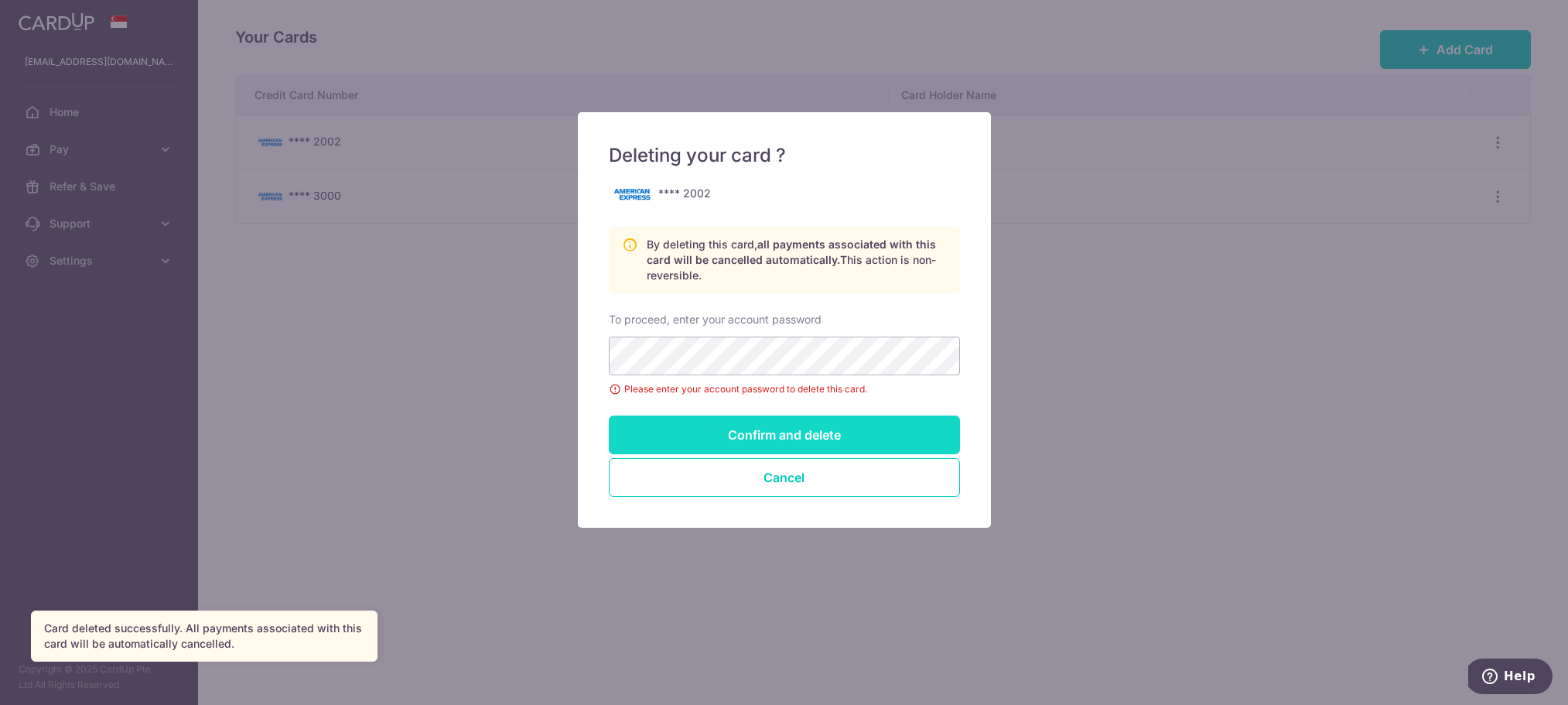
click at [792, 437] on input "Confirm and delete" at bounding box center [784, 435] width 352 height 39
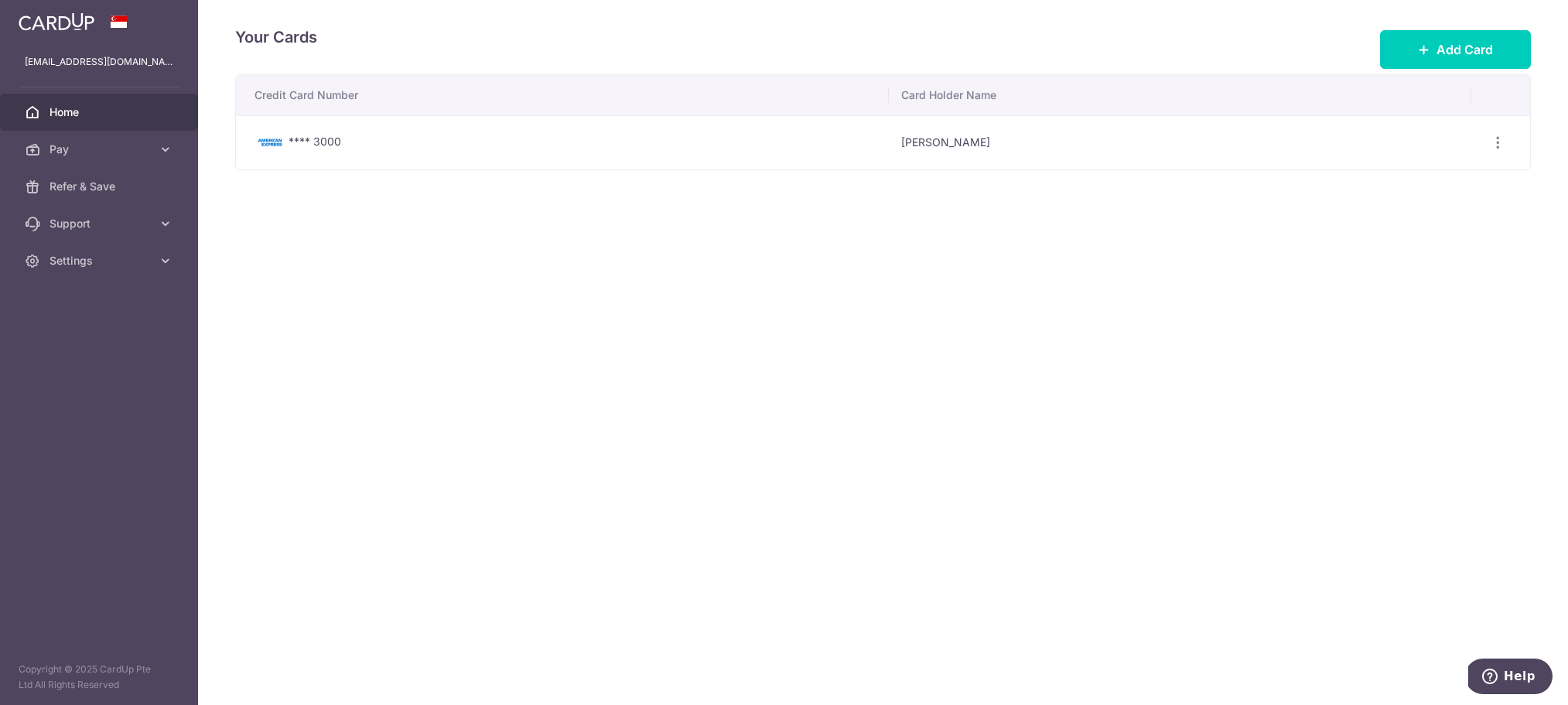
click at [60, 111] on span "Home" at bounding box center [100, 113] width 102 height 16
